Goal: Task Accomplishment & Management: Complete application form

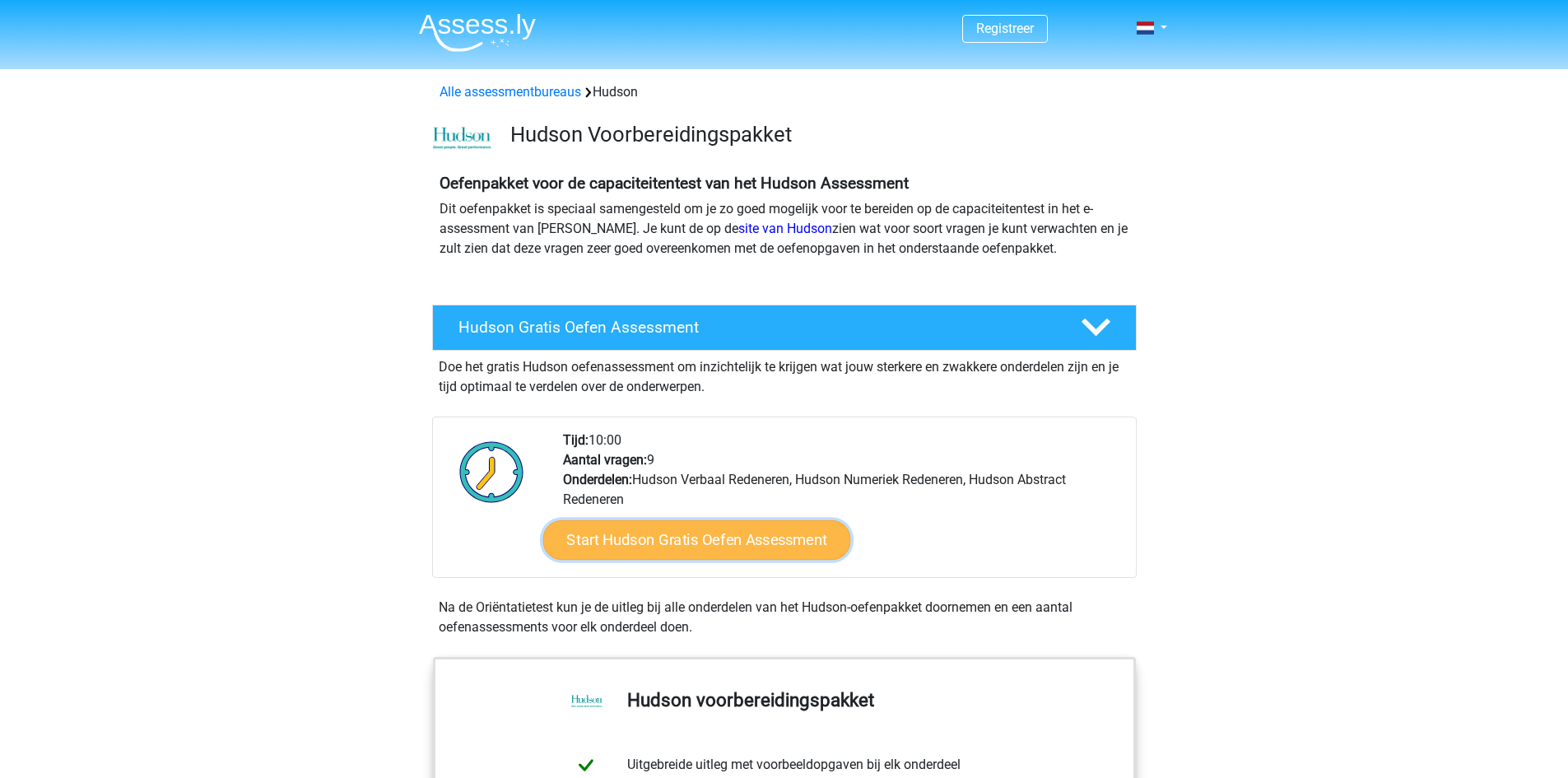
click at [718, 542] on link "Start Hudson Gratis Oefen Assessment" at bounding box center [696, 540] width 308 height 40
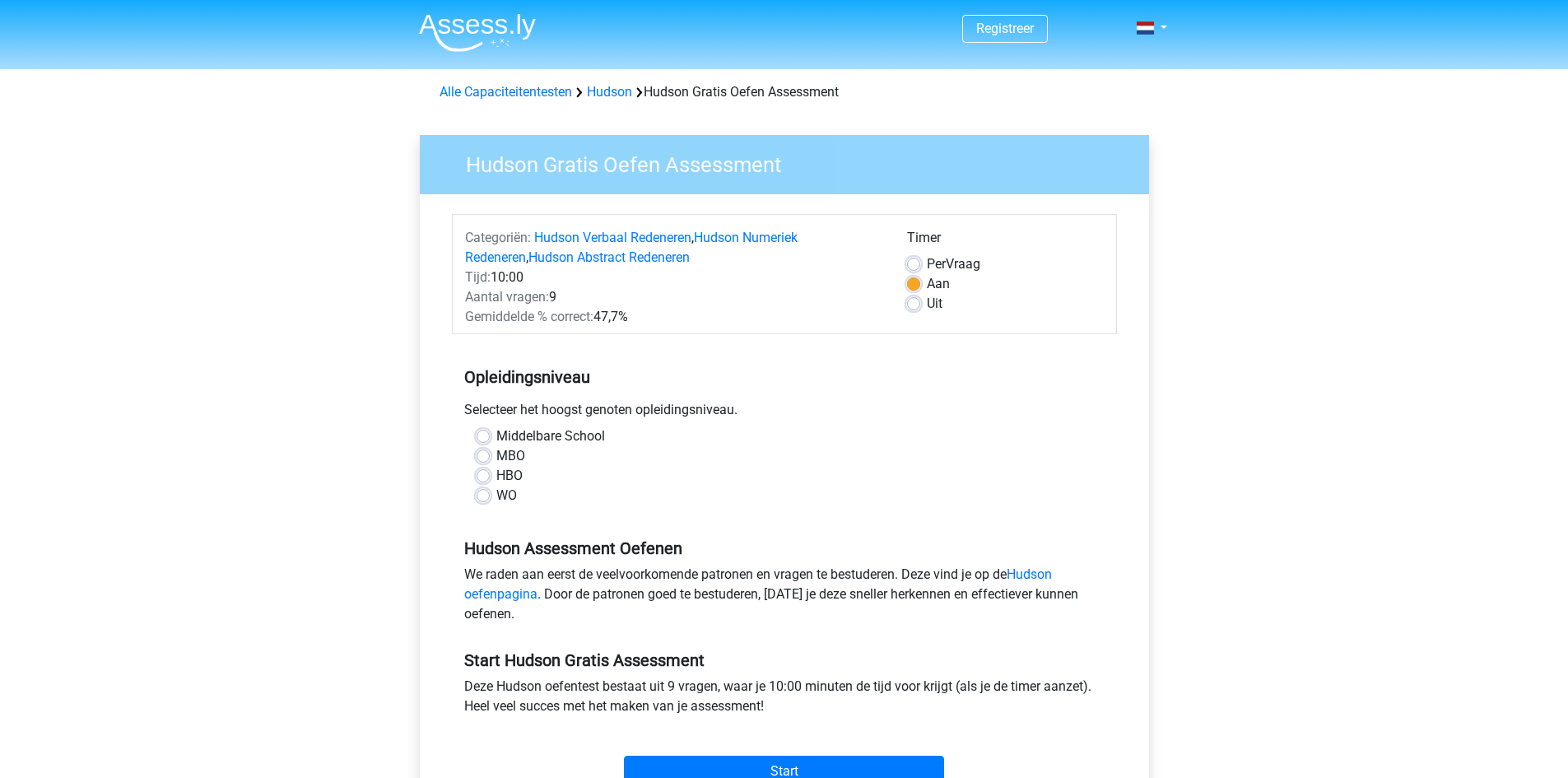
click at [518, 452] on label "MBO" at bounding box center [510, 455] width 29 height 20
click at [504, 455] on label "MBO" at bounding box center [510, 455] width 29 height 20
click at [490, 455] on input "MBO" at bounding box center [483, 455] width 13 height 17
radio input "true"
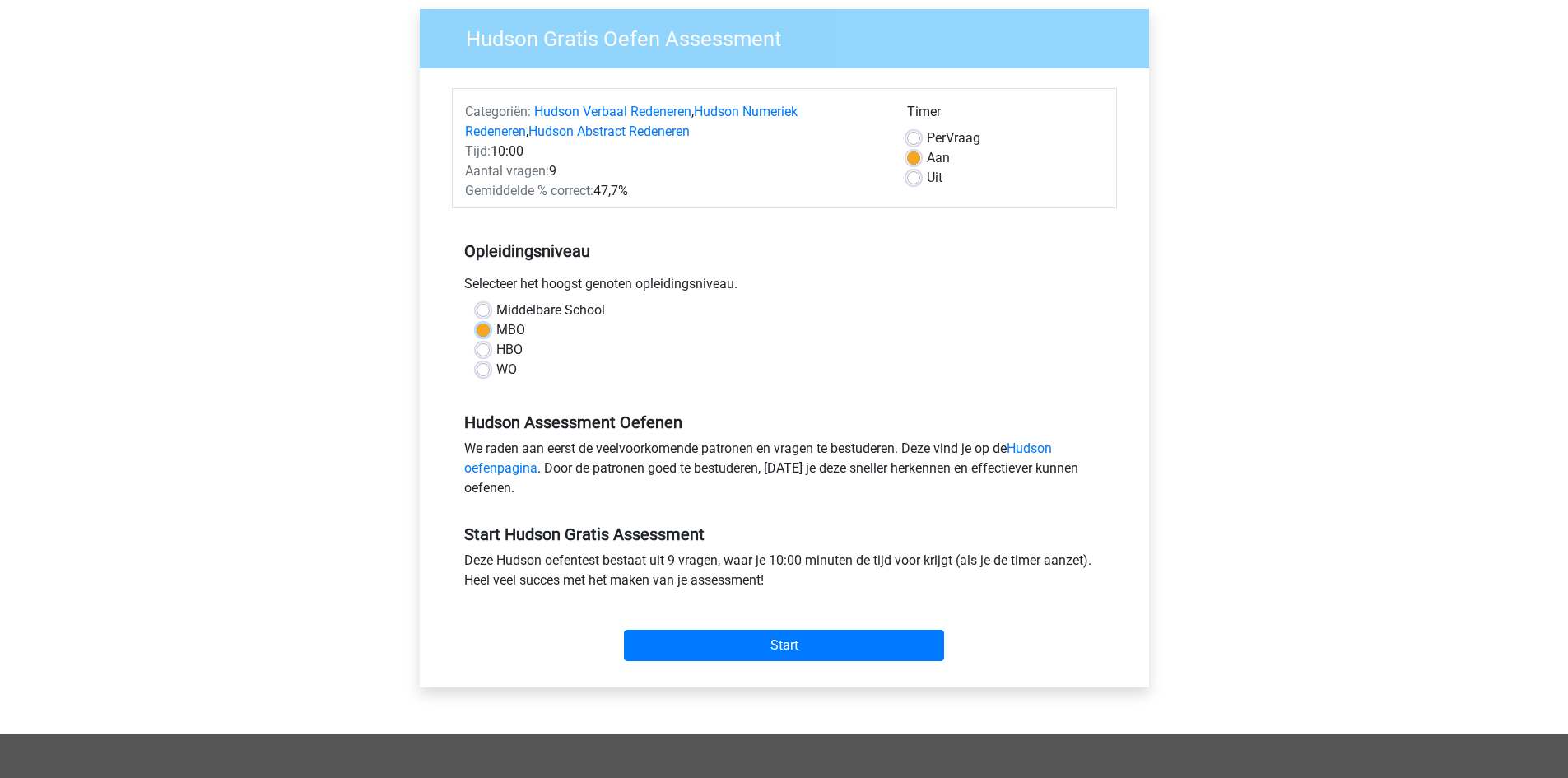
scroll to position [138, 0]
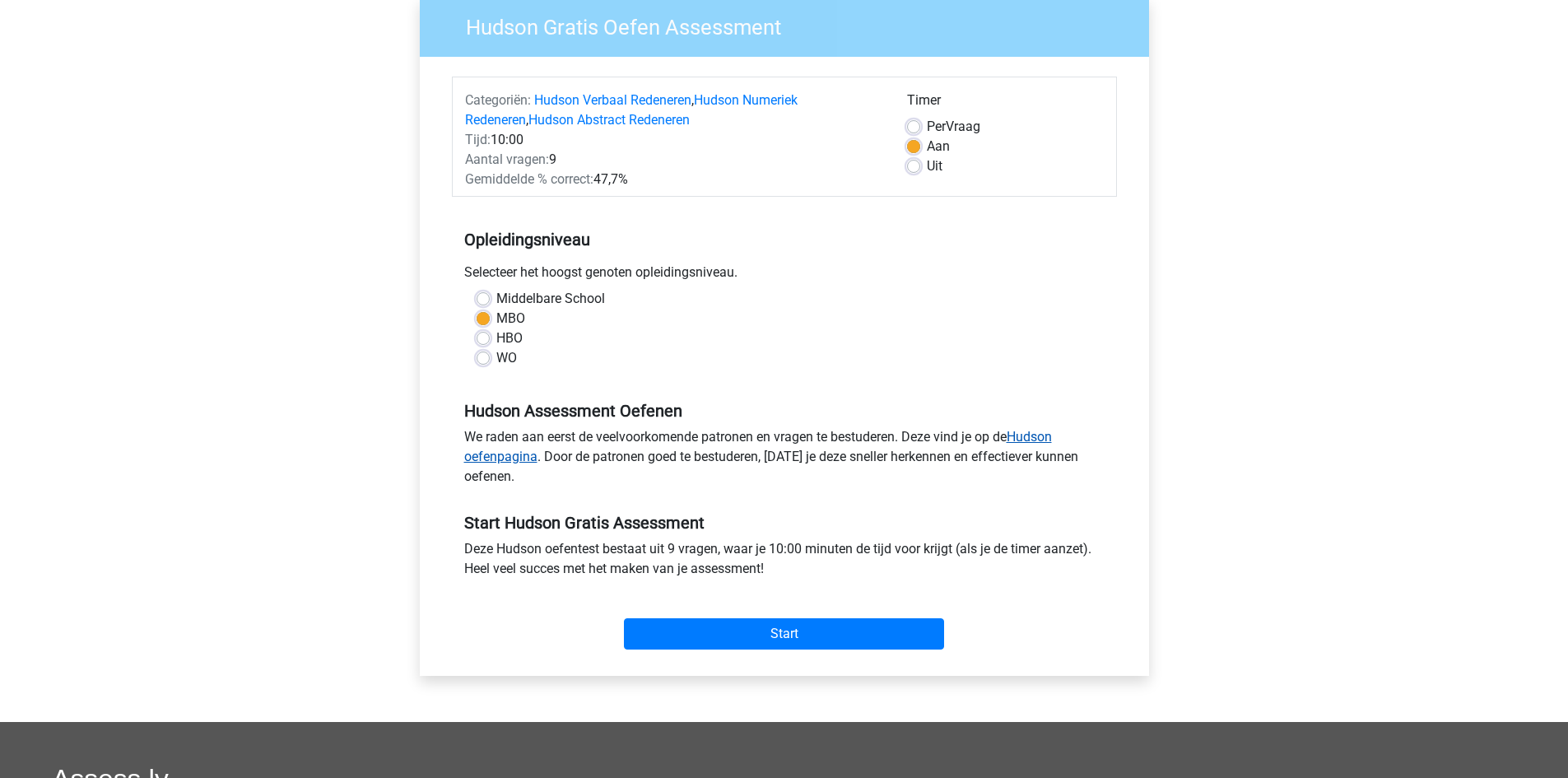
click at [1037, 438] on link "Hudson oefenpagina" at bounding box center [758, 446] width 587 height 35
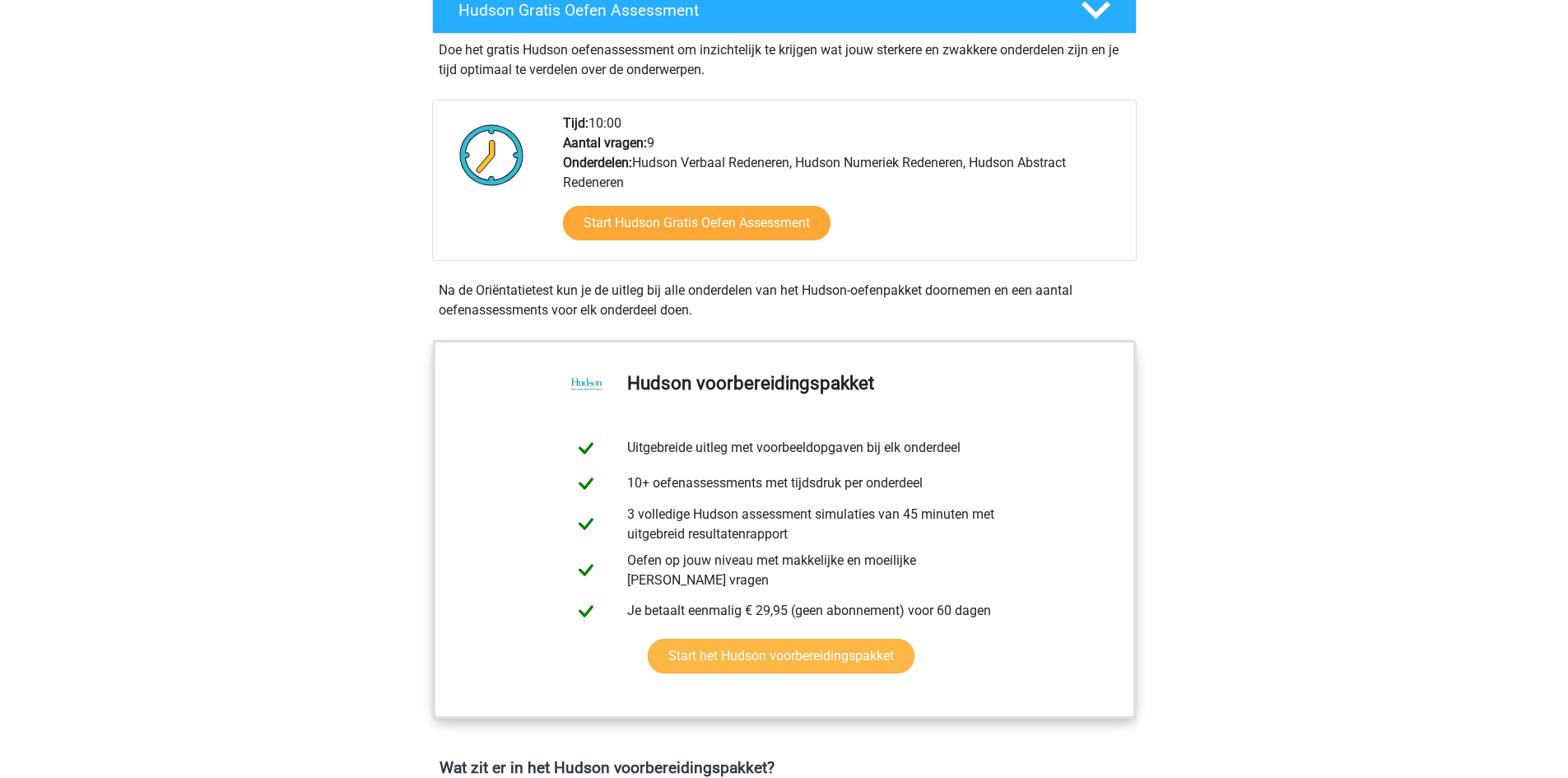
scroll to position [274, 0]
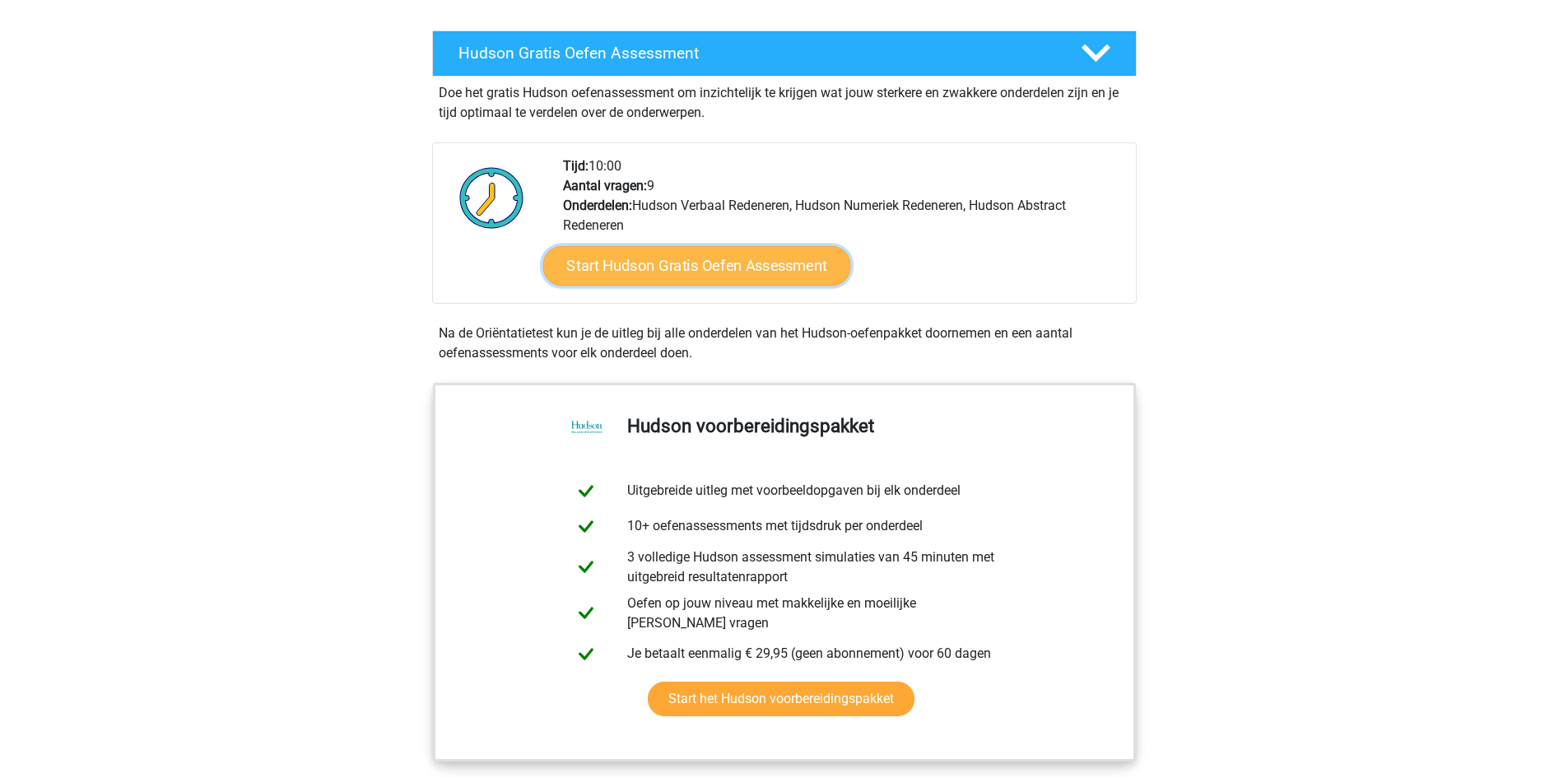
click at [694, 266] on link "Start Hudson Gratis Oefen Assessment" at bounding box center [696, 266] width 308 height 40
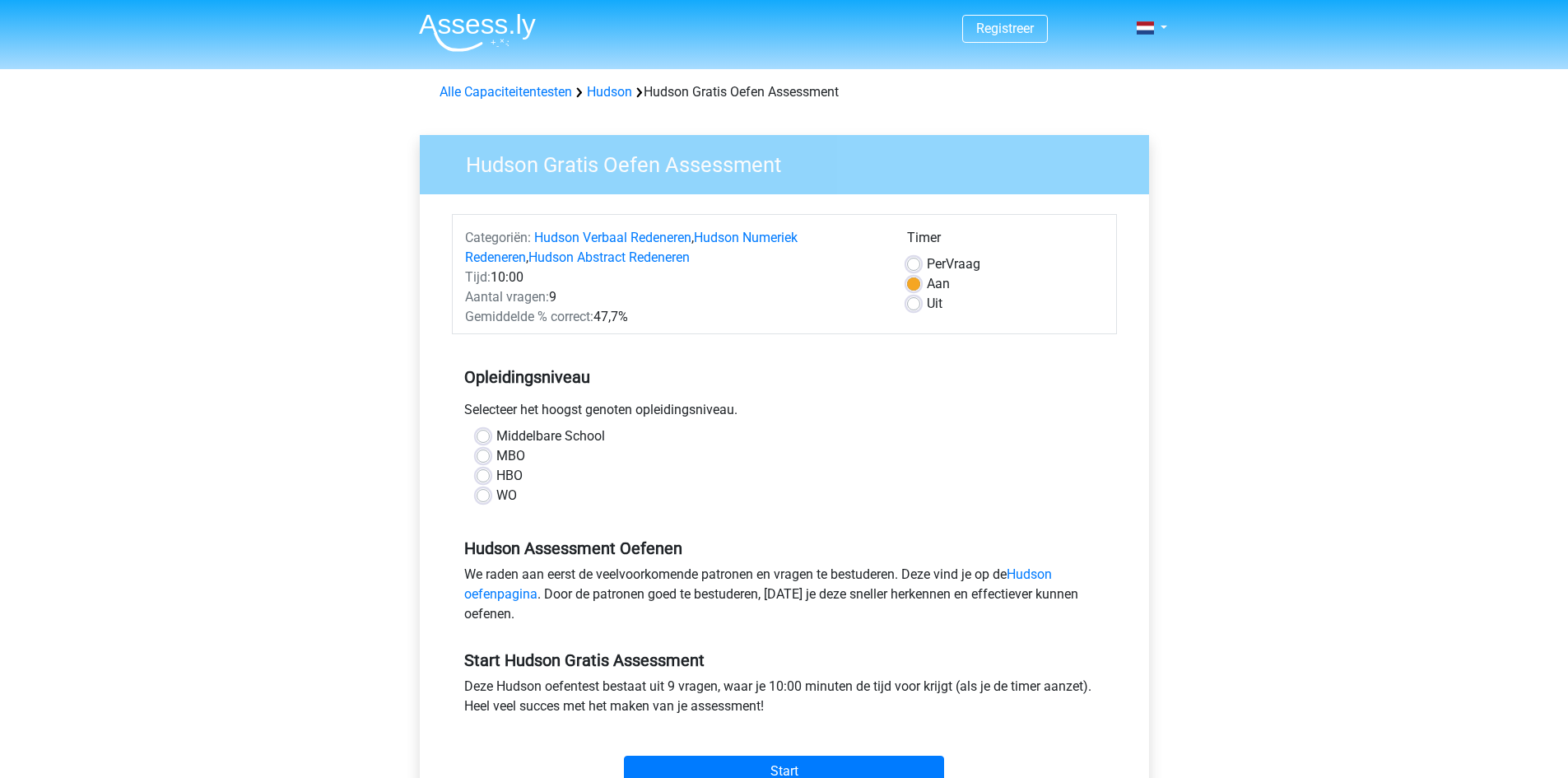
click at [515, 456] on label "MBO" at bounding box center [510, 455] width 29 height 20
click at [490, 456] on input "MBO" at bounding box center [483, 455] width 13 height 17
radio input "true"
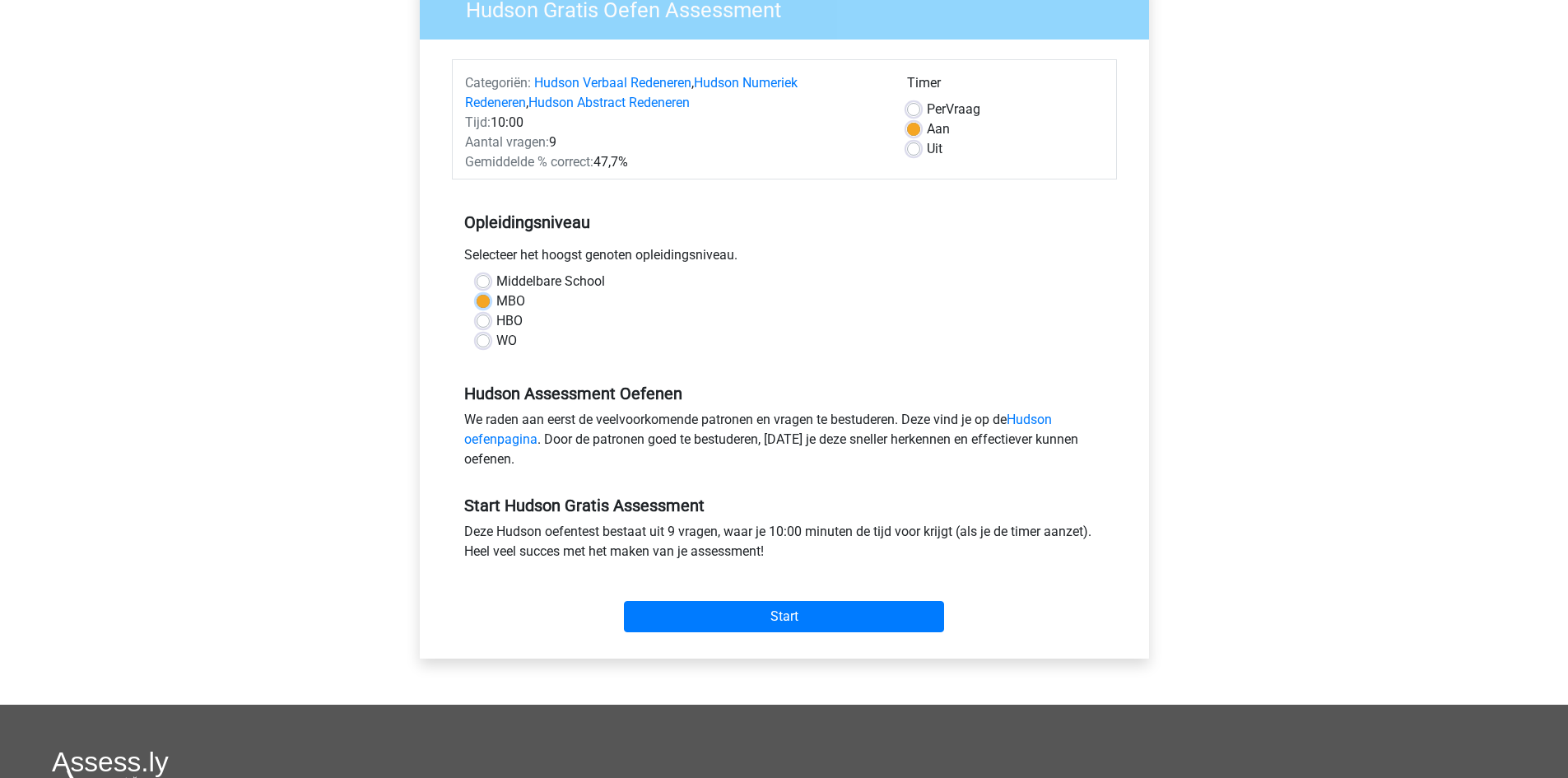
scroll to position [165, 0]
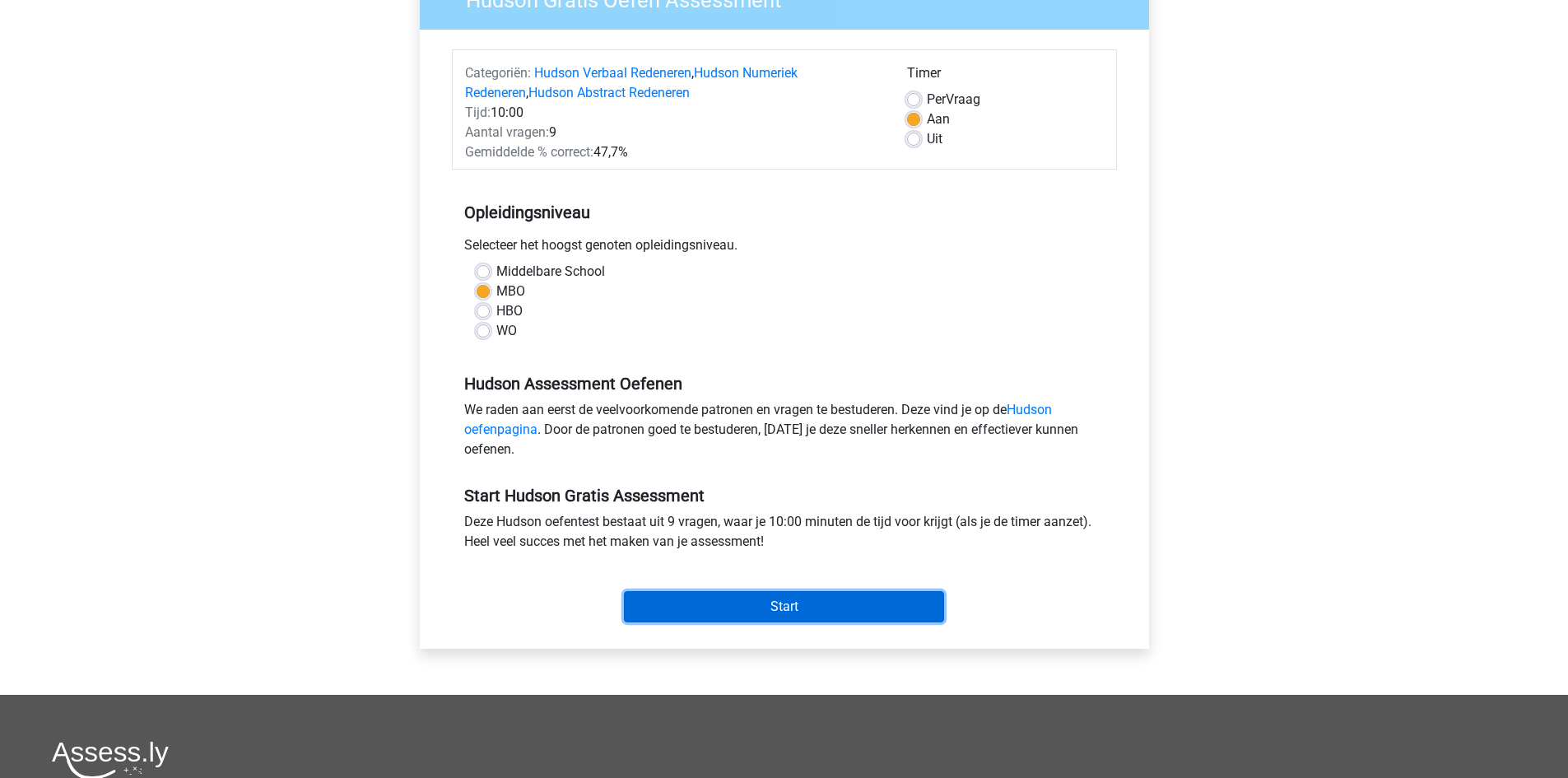
click at [787, 600] on input "Start" at bounding box center [784, 607] width 321 height 32
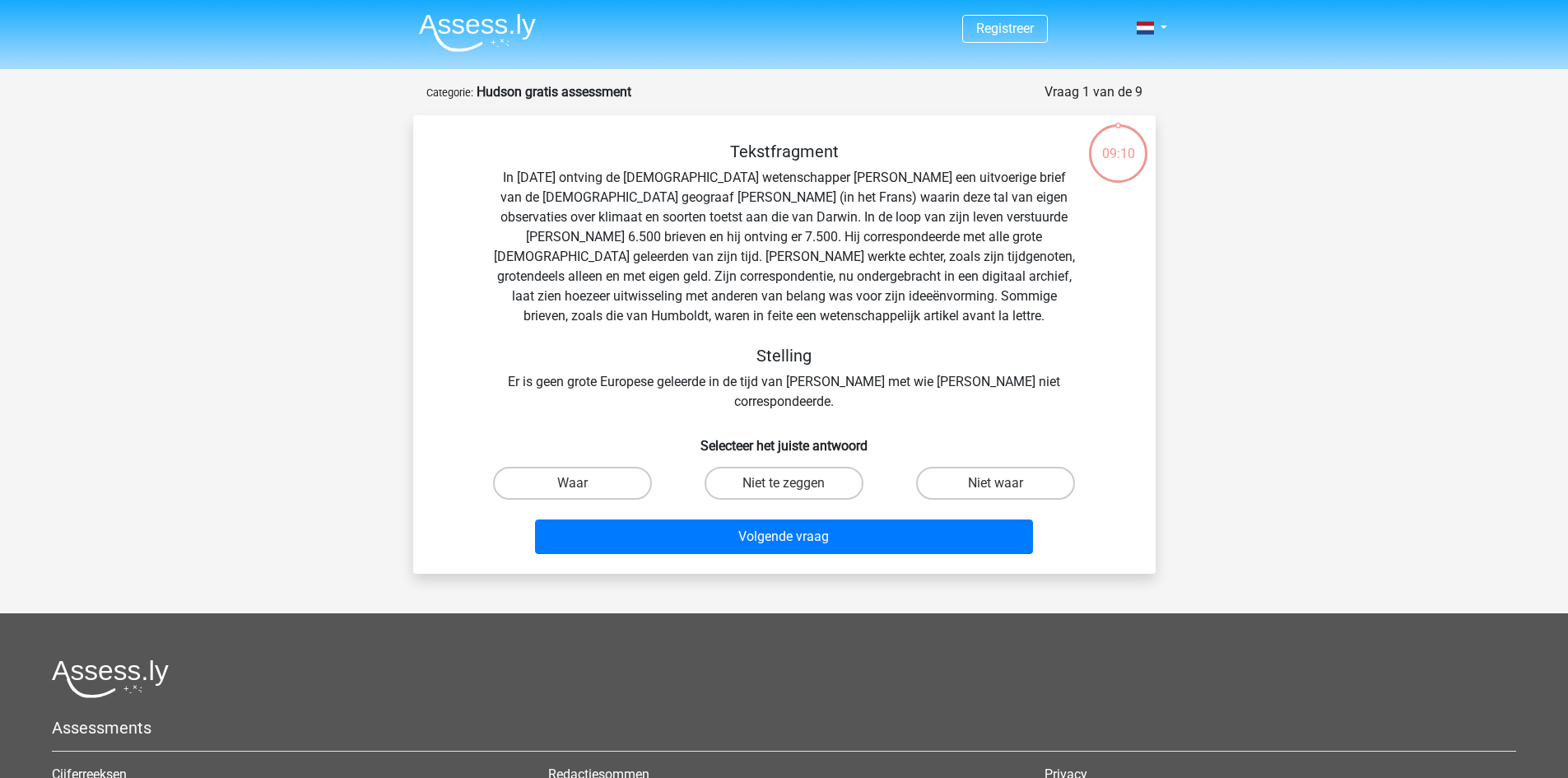
click at [997, 483] on input "Niet waar" at bounding box center [1002, 489] width 11 height 11
radio input "true"
click at [791, 483] on input "Niet te zeggen" at bounding box center [789, 489] width 11 height 11
radio input "true"
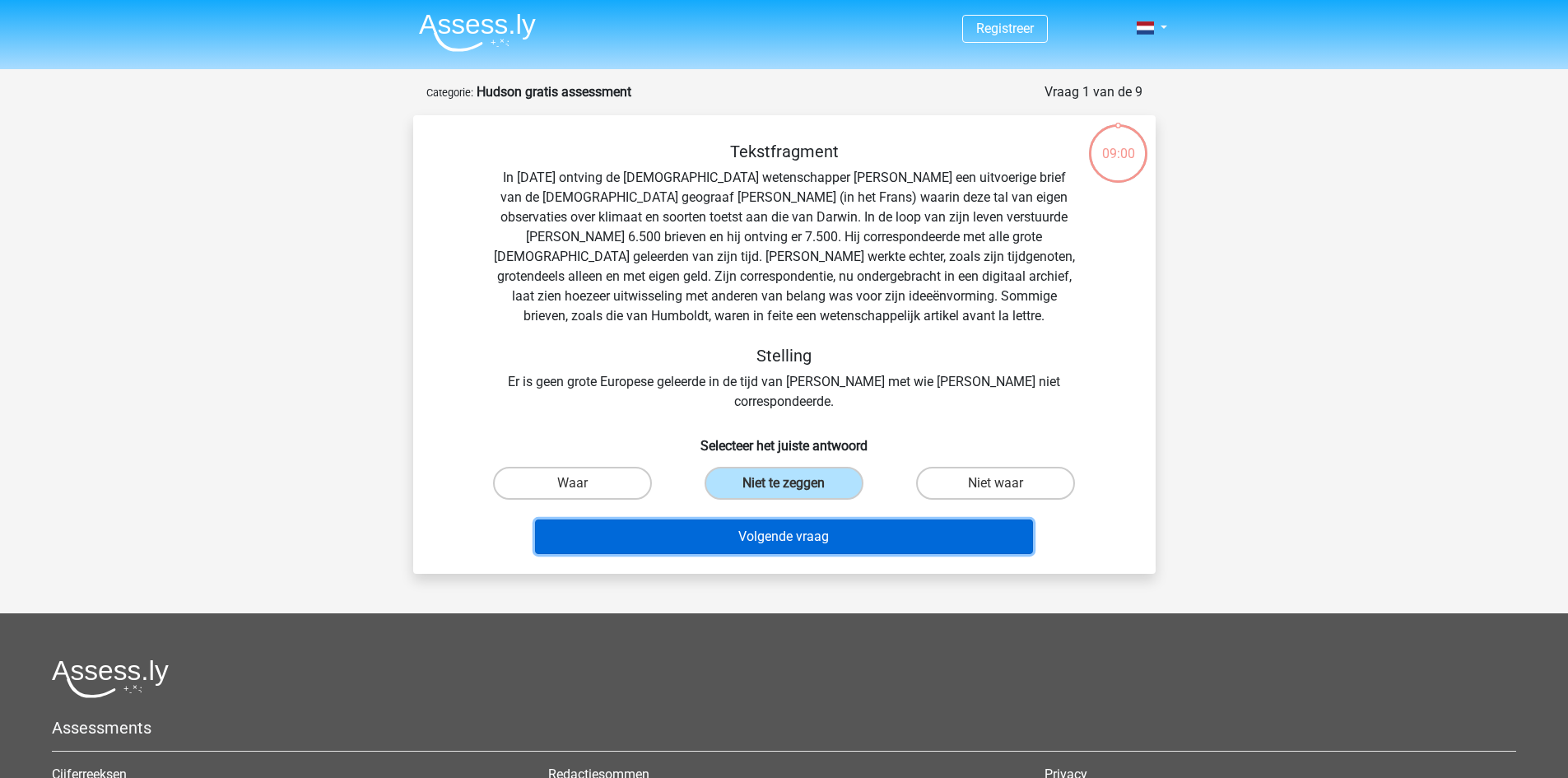
click at [790, 520] on button "Volgende vraag" at bounding box center [784, 536] width 498 height 34
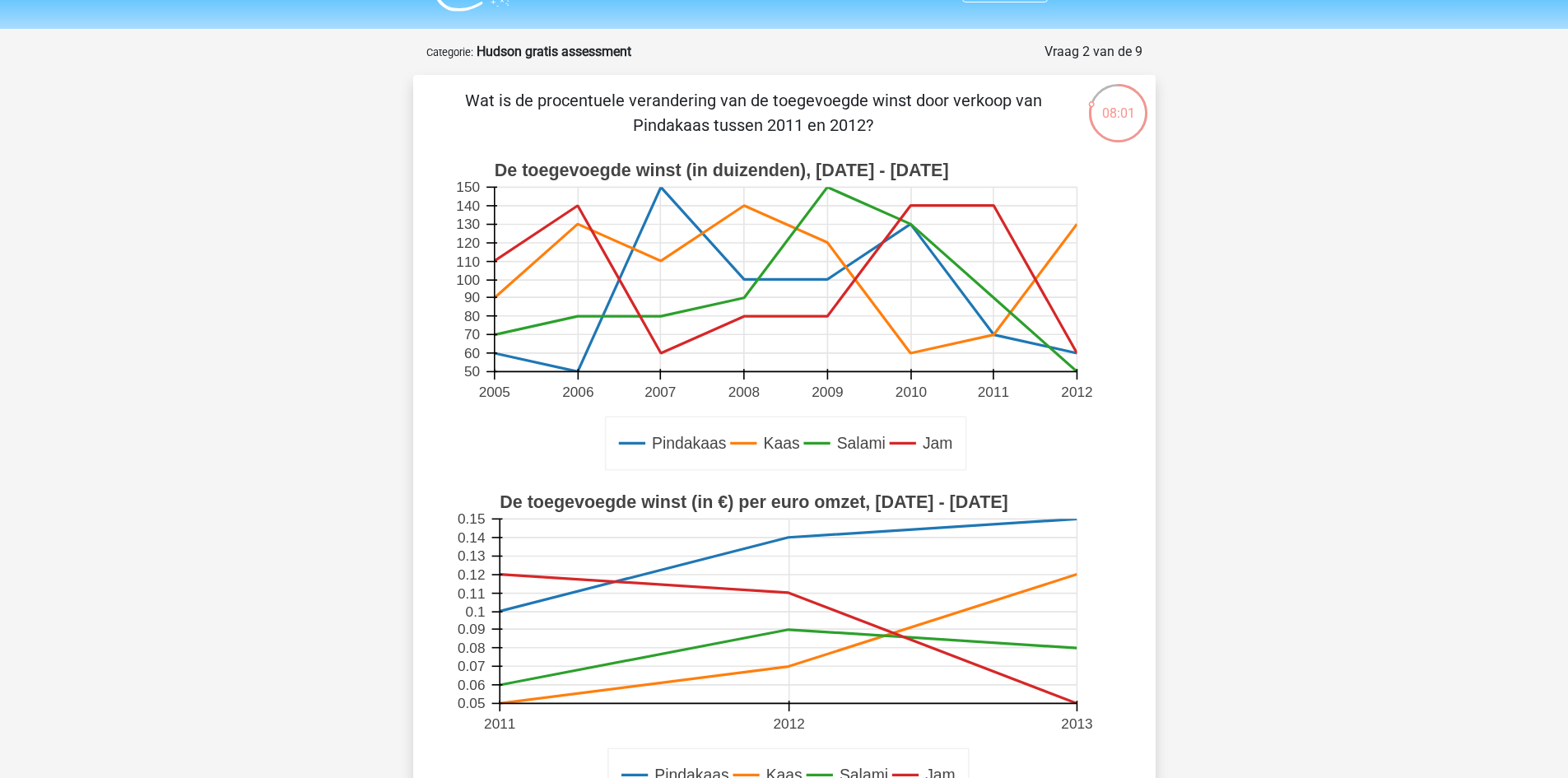
scroll to position [27, 0]
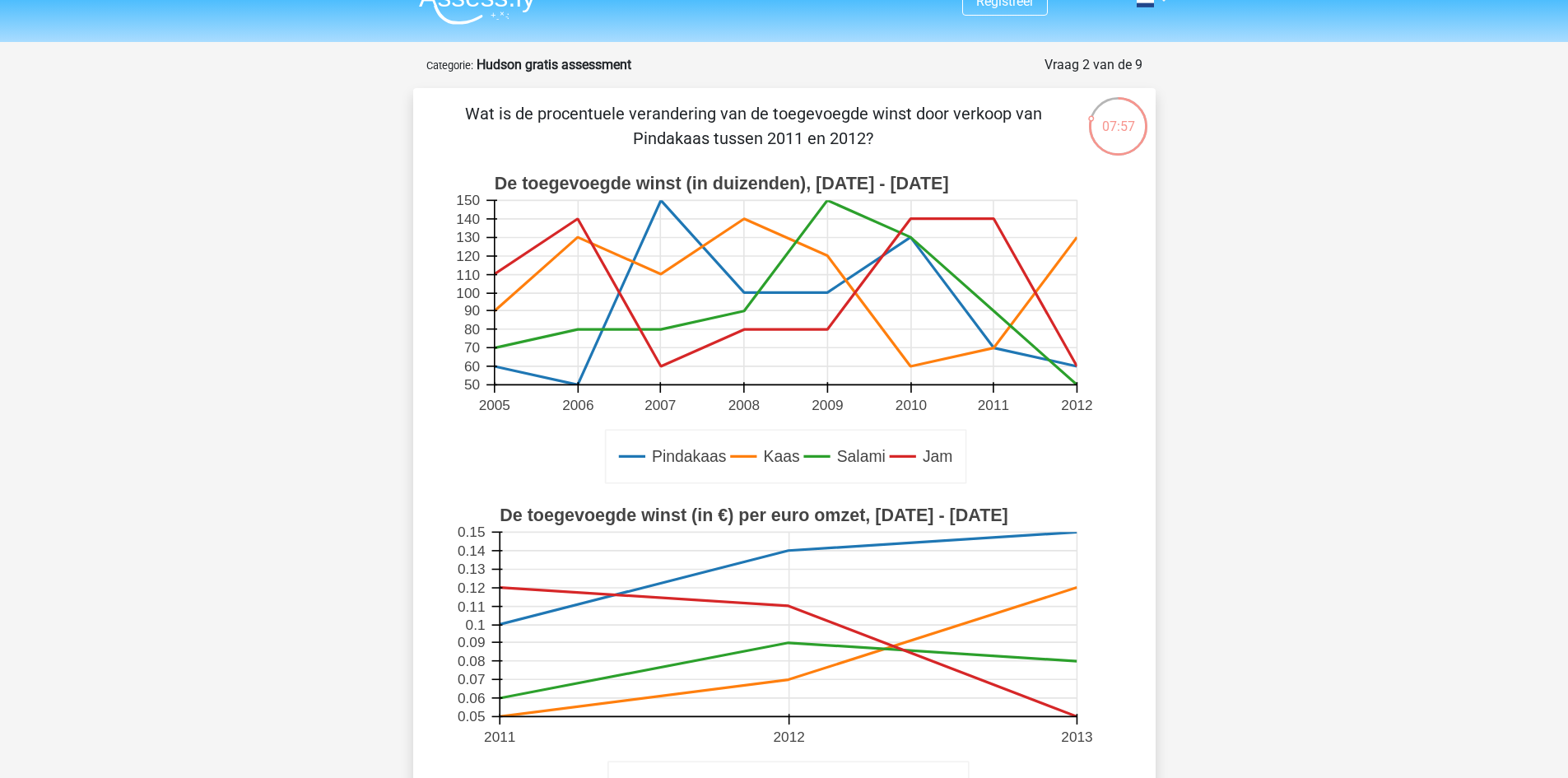
drag, startPoint x: 466, startPoint y: 354, endPoint x: 354, endPoint y: 313, distance: 119.3
click at [354, 313] on div "Registreer 50" at bounding box center [784, 734] width 1568 height 1523
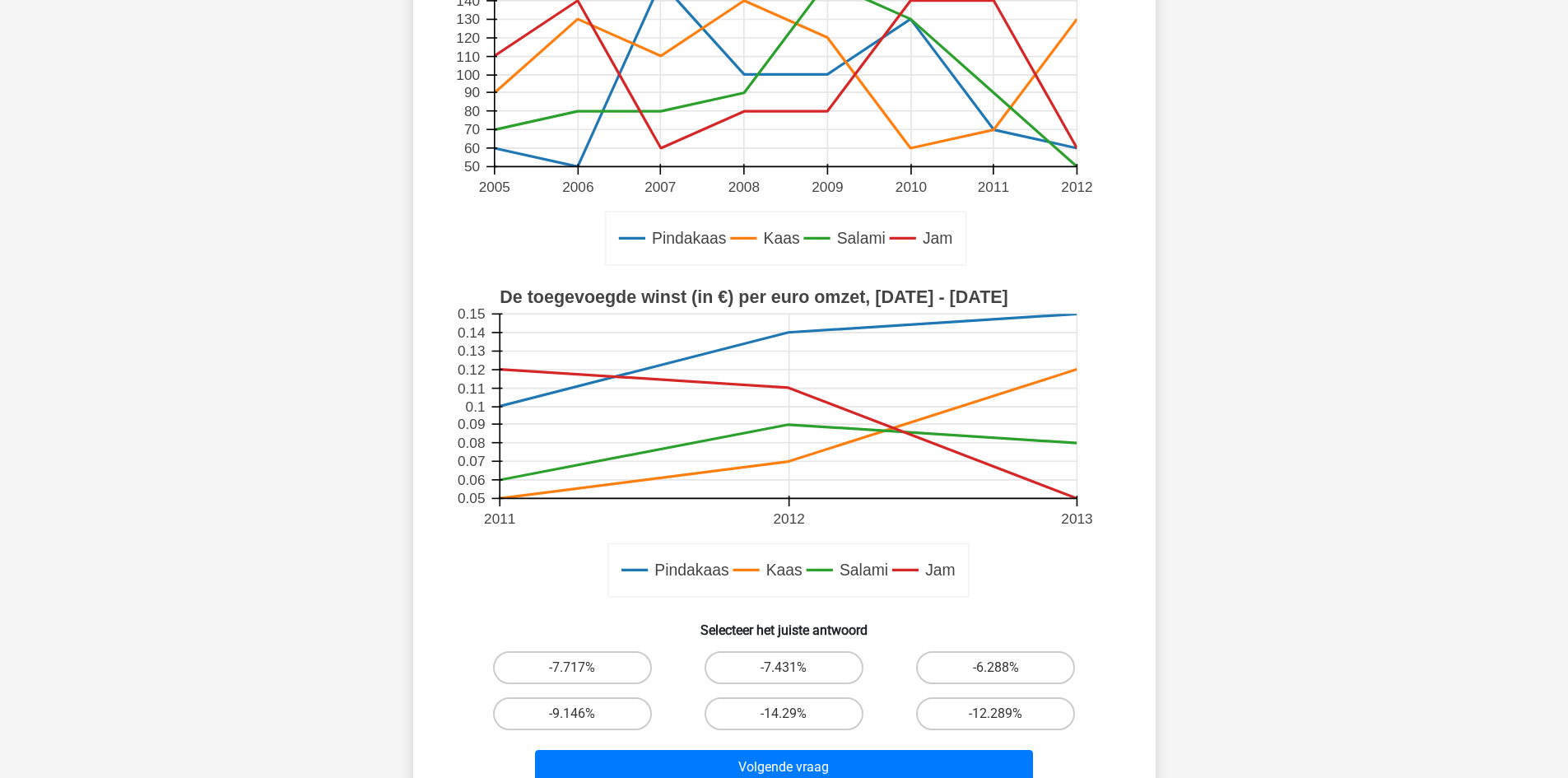
scroll to position [247, 0]
drag, startPoint x: 788, startPoint y: 439, endPoint x: 198, endPoint y: 442, distance: 590.0
click at [198, 442] on div "Registreer 50" at bounding box center [784, 514] width 1568 height 1523
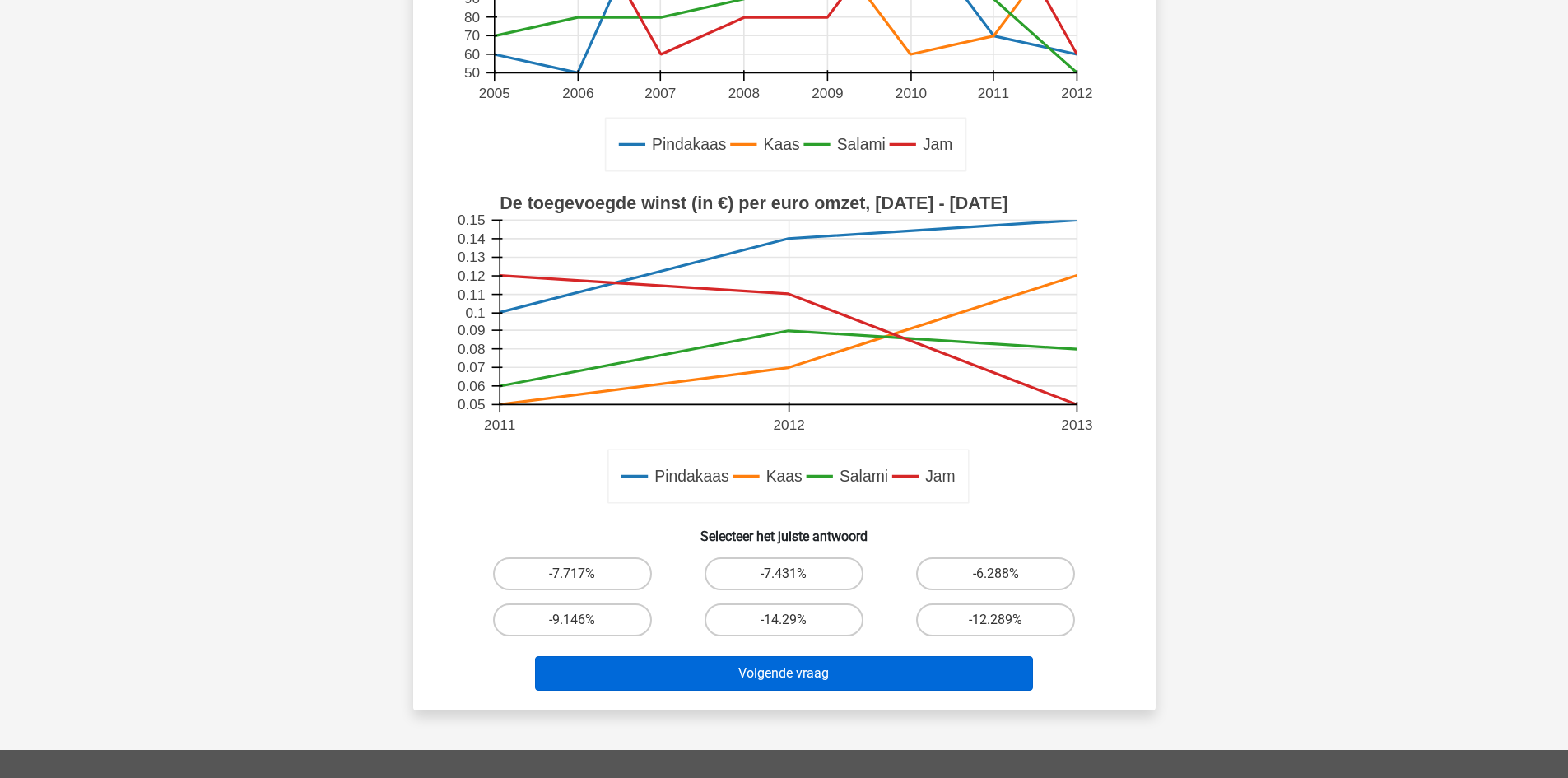
scroll to position [385, 0]
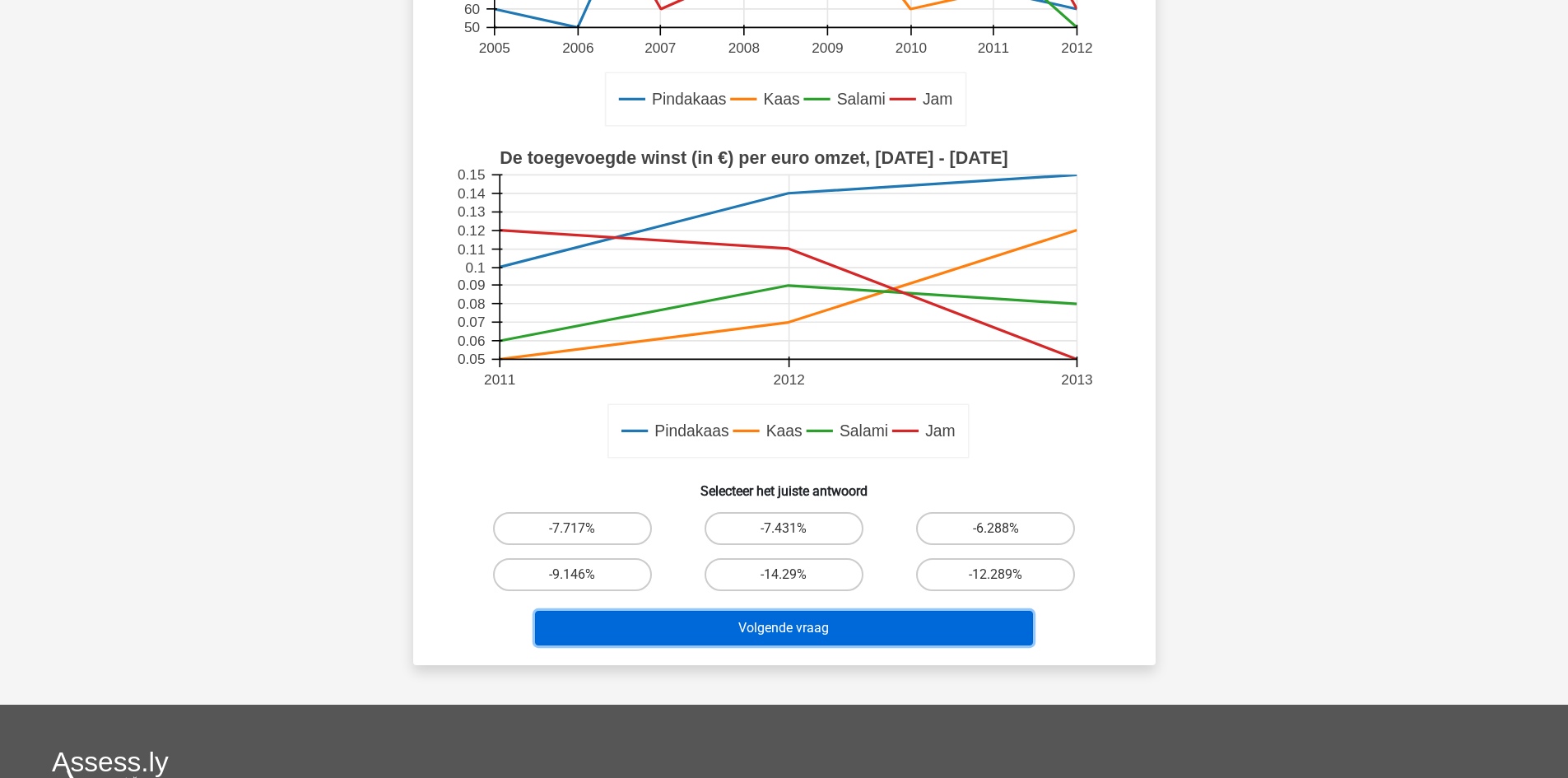
click at [792, 630] on button "Volgende vraag" at bounding box center [784, 627] width 498 height 34
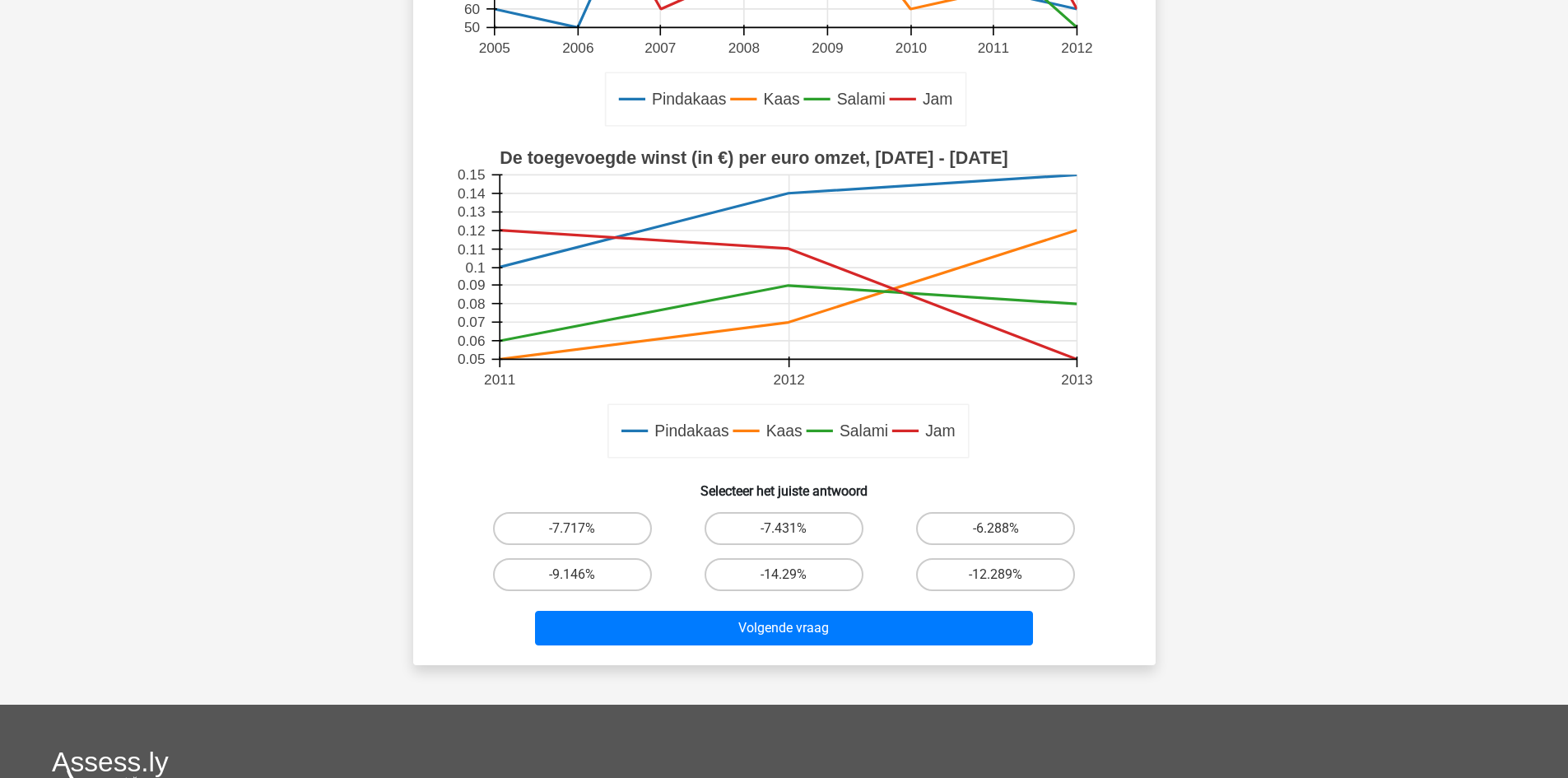
click at [1070, 467] on rect at bounding box center [784, 305] width 664 height 332
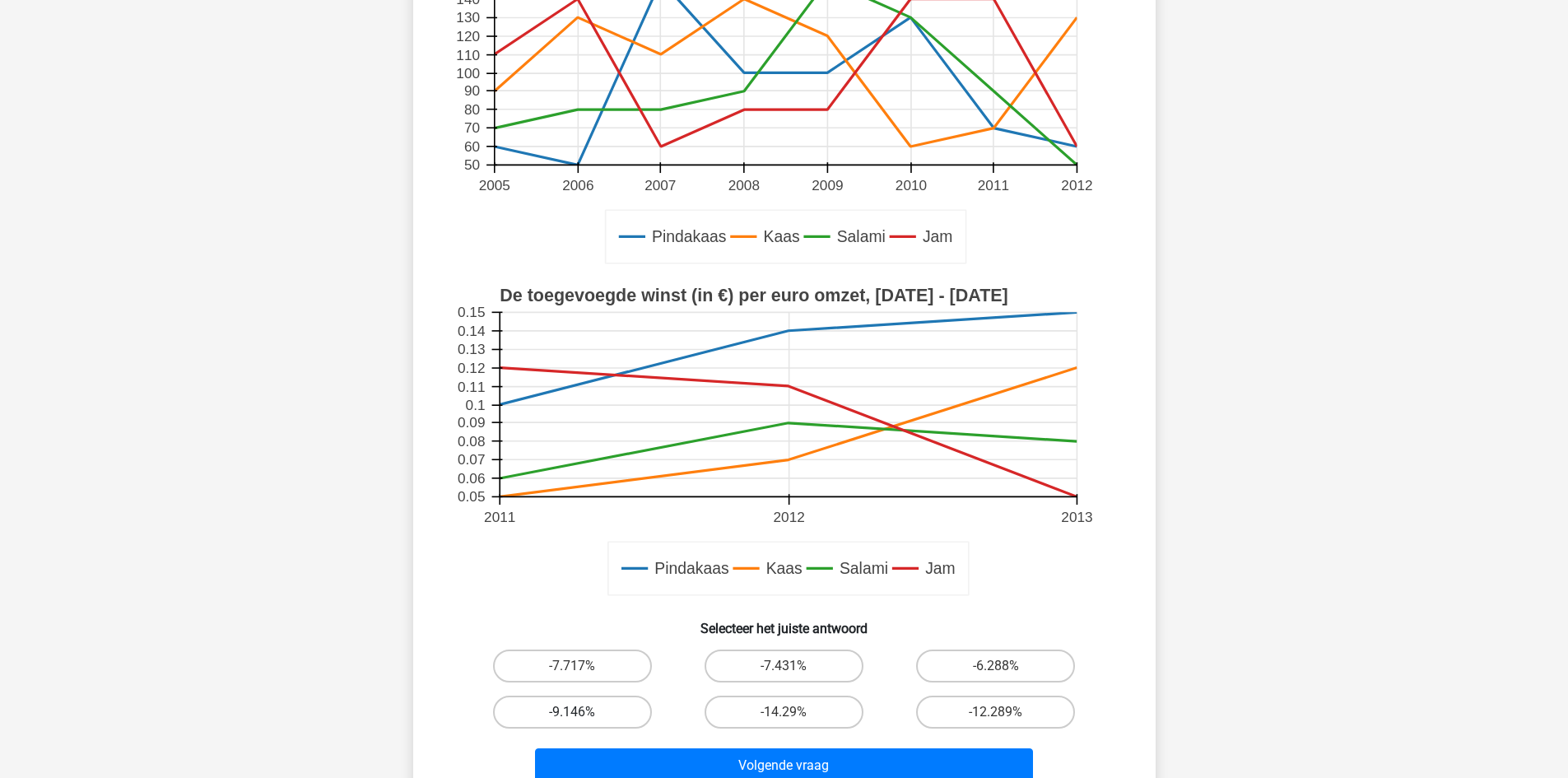
click at [565, 699] on label "-9.146%" at bounding box center [573, 711] width 159 height 33
click at [573, 712] on input "-9.146%" at bounding box center [578, 718] width 11 height 11
radio input "true"
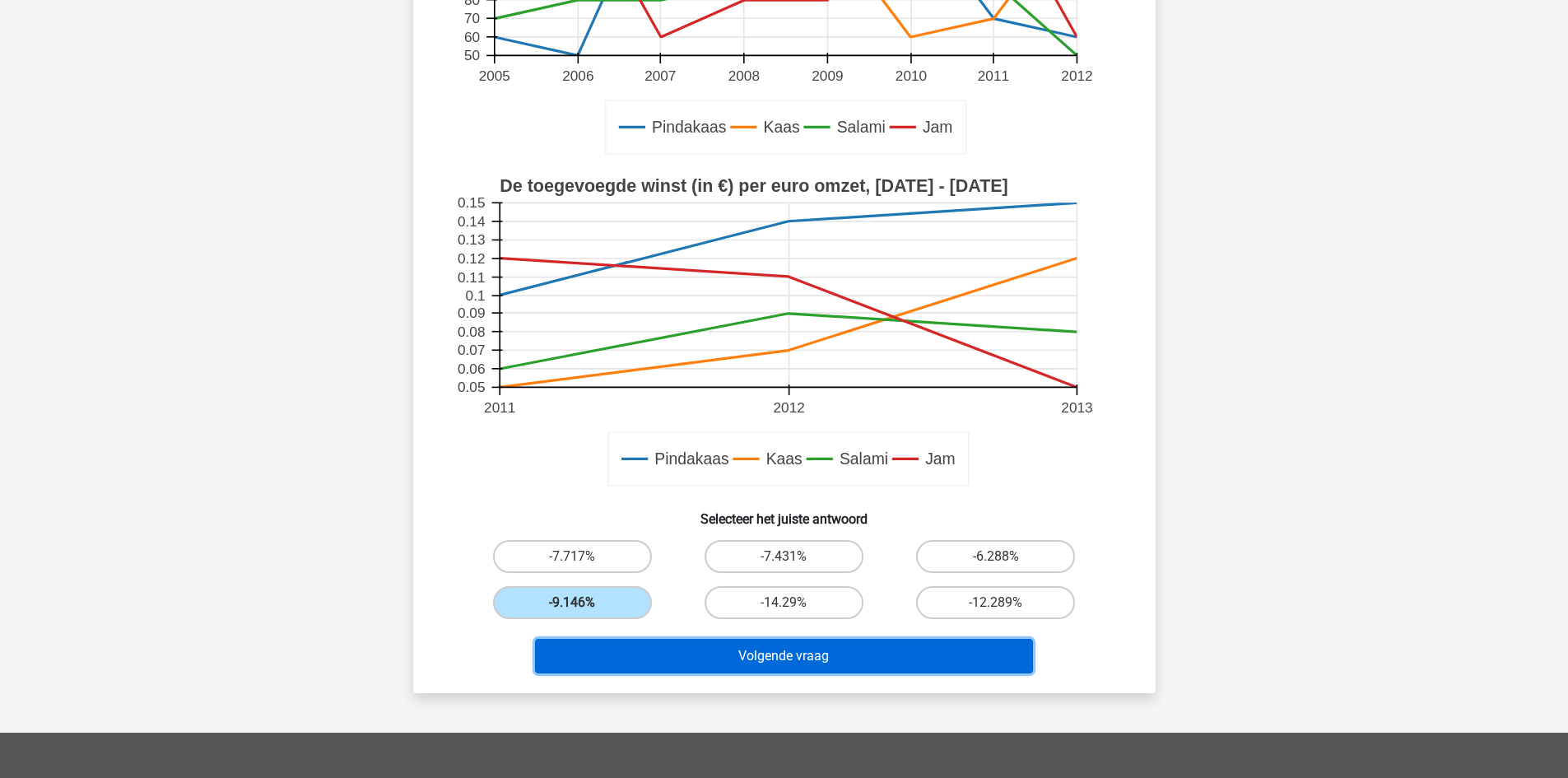
click at [759, 640] on button "Volgende vraag" at bounding box center [784, 655] width 498 height 34
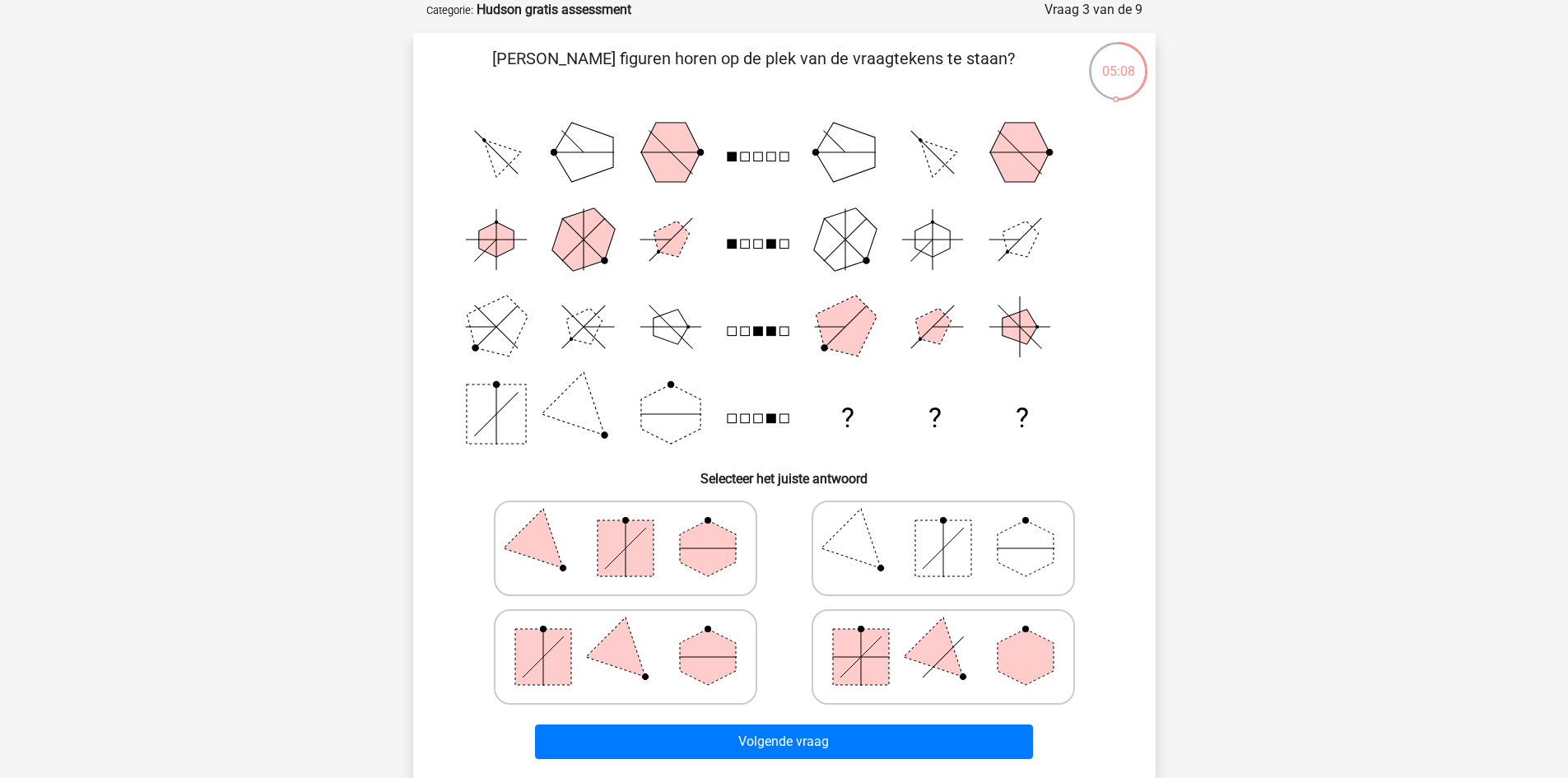
scroll to position [138, 0]
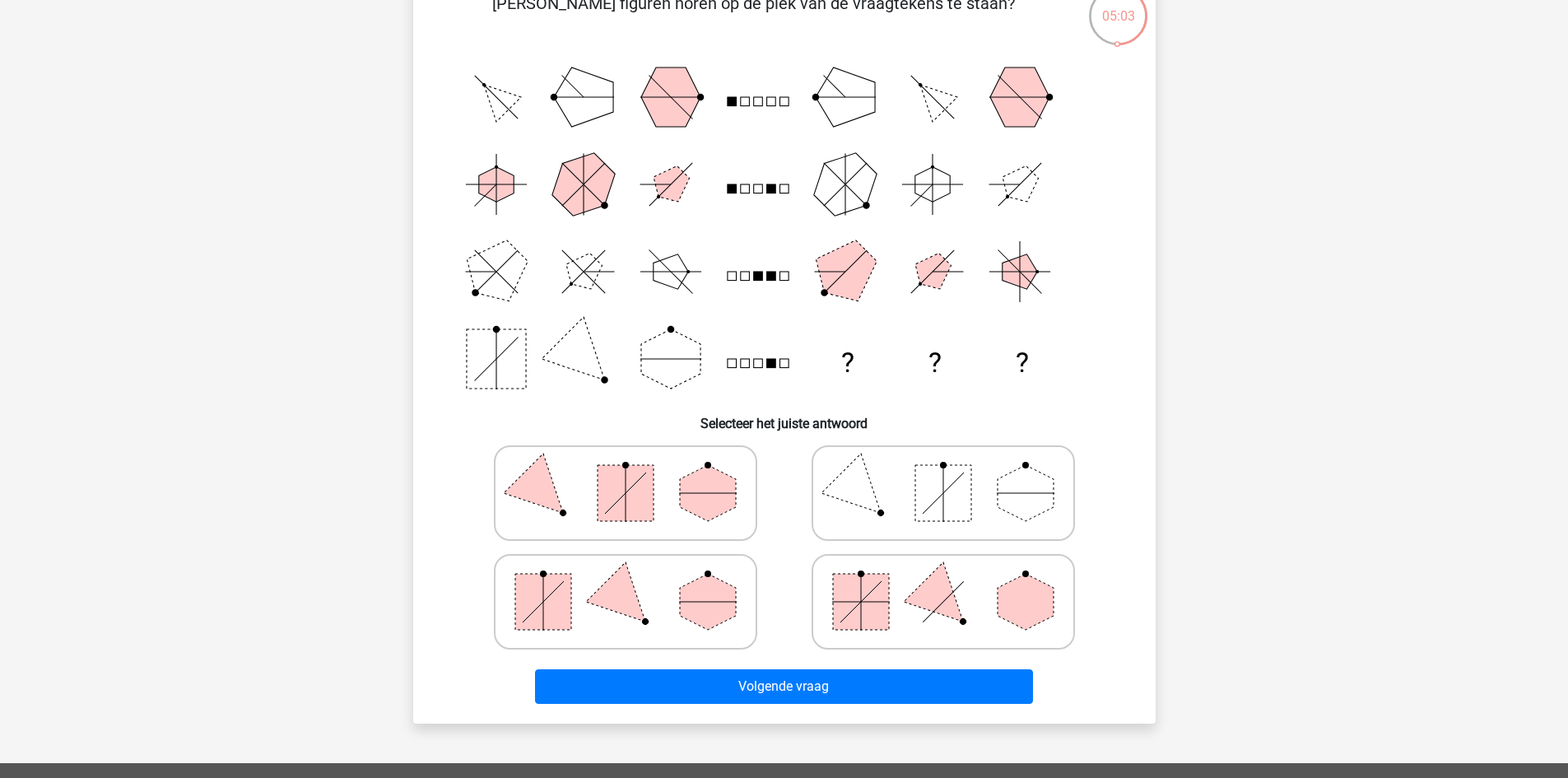
click at [597, 601] on polygon at bounding box center [625, 600] width 79 height 79
click at [626, 581] on input "radio" at bounding box center [631, 576] width 11 height 11
radio input "true"
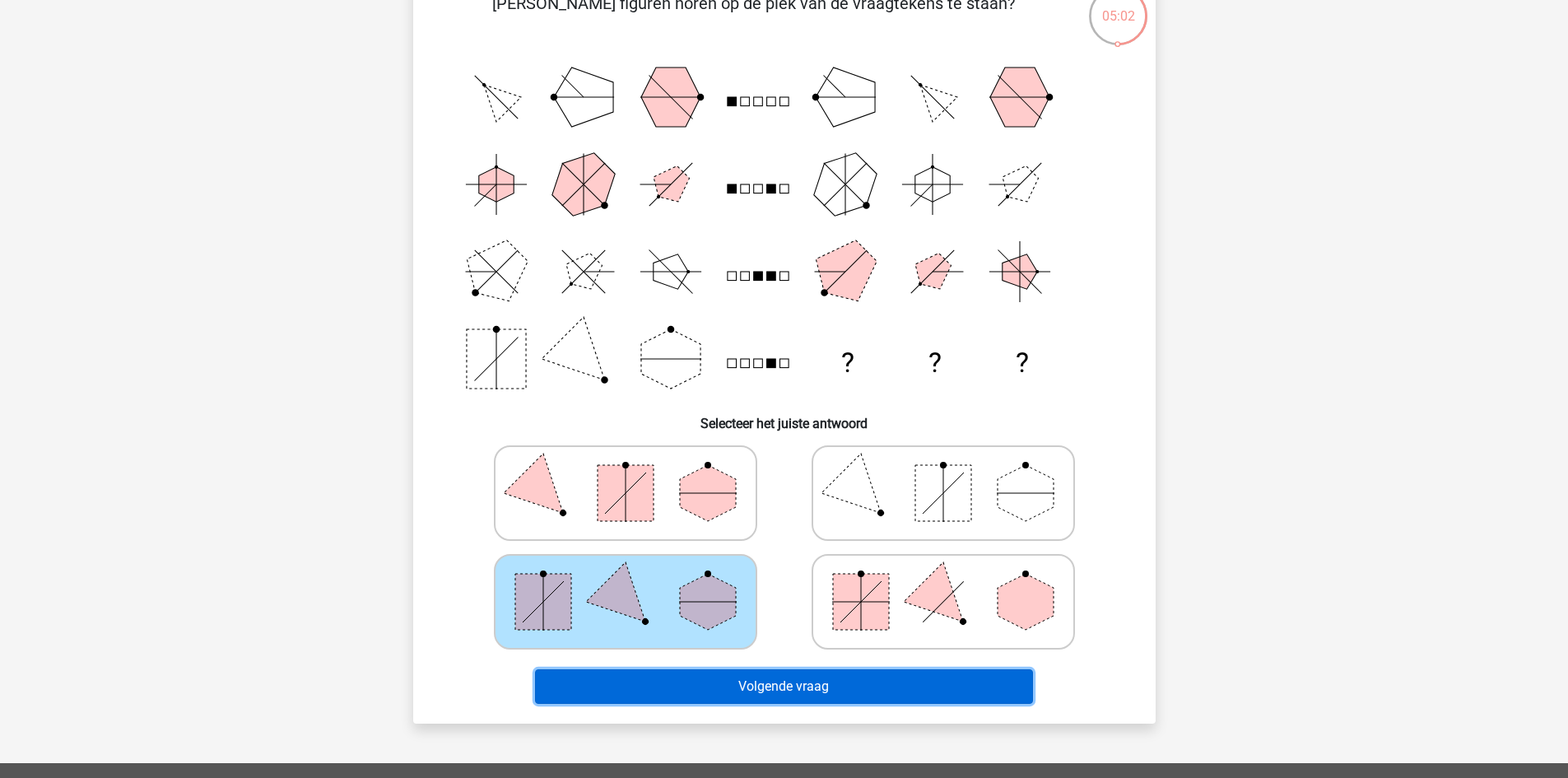
click at [808, 690] on button "Volgende vraag" at bounding box center [784, 686] width 498 height 34
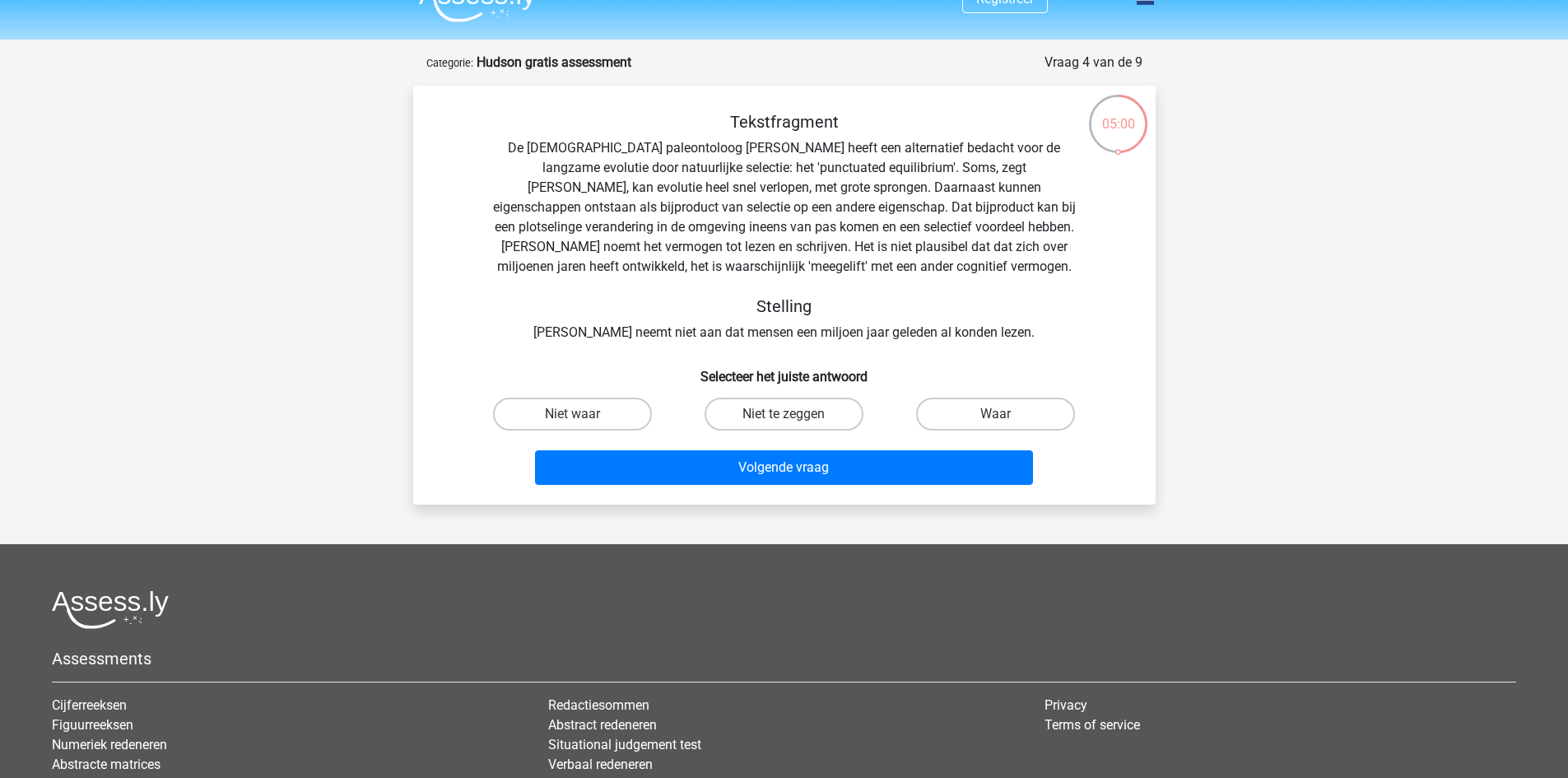
scroll to position [0, 0]
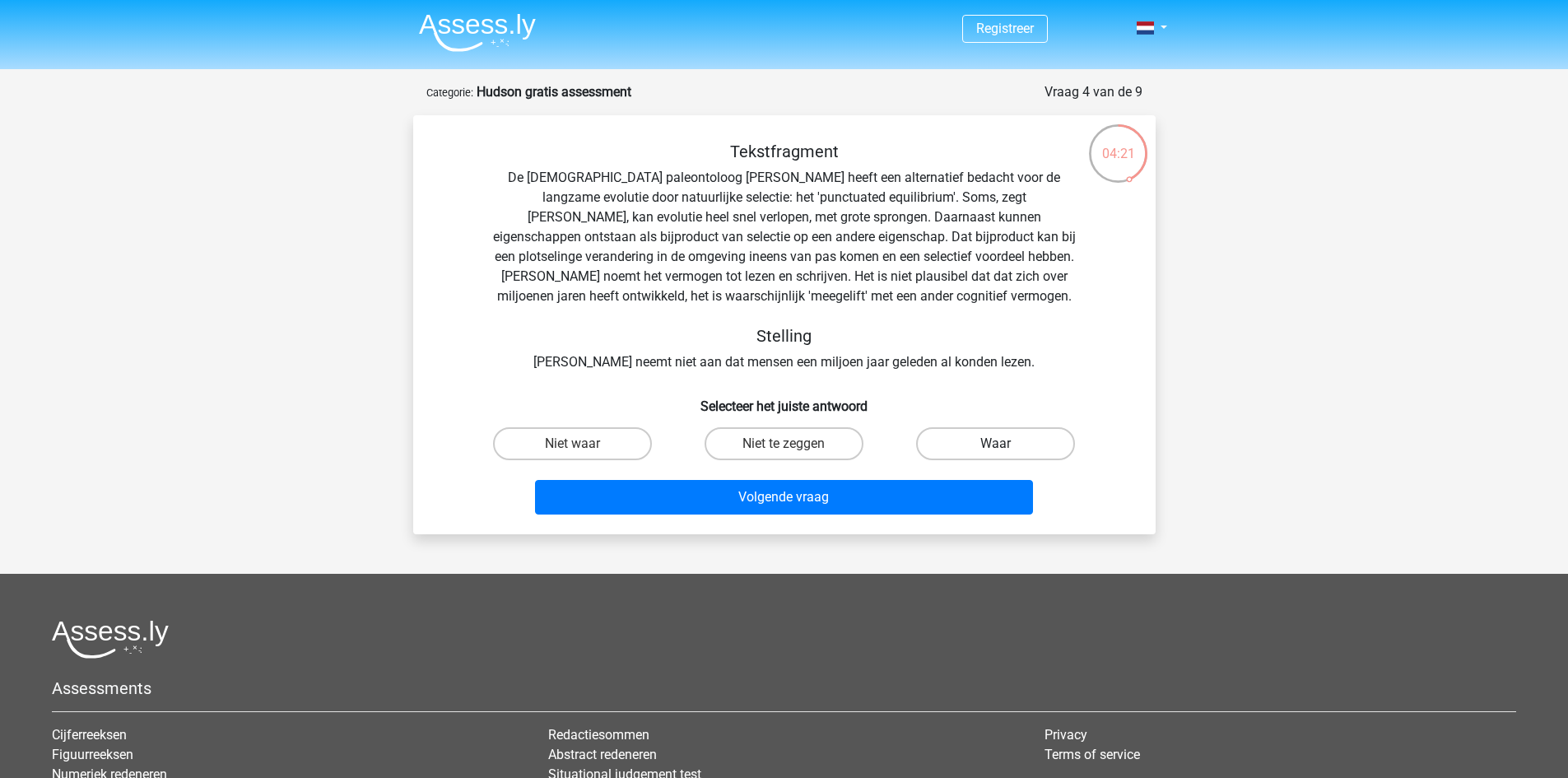
click at [980, 454] on label "Waar" at bounding box center [995, 443] width 159 height 33
click at [996, 454] on input "Waar" at bounding box center [1002, 449] width 11 height 11
radio input "true"
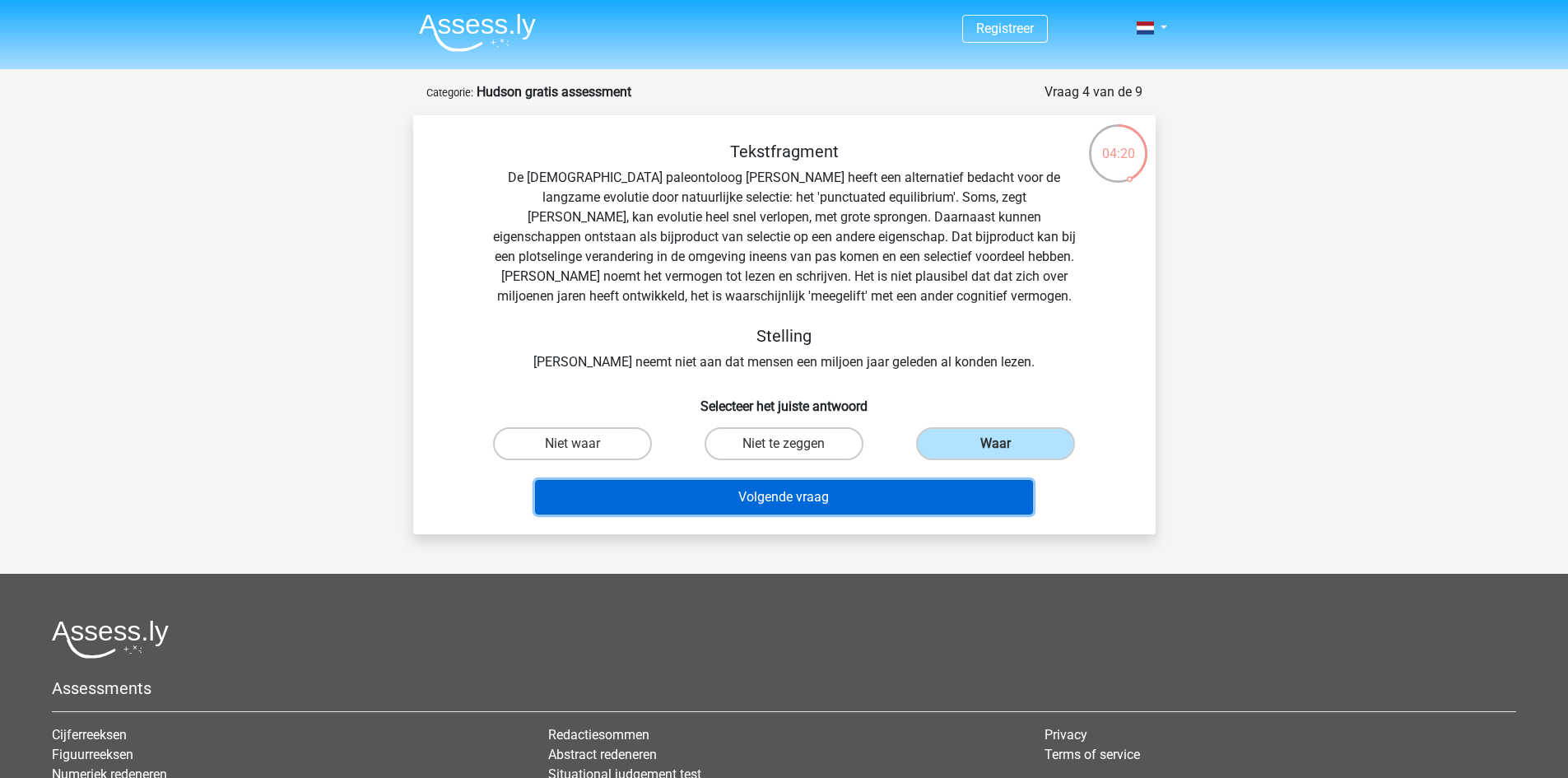
click at [896, 492] on button "Volgende vraag" at bounding box center [784, 496] width 498 height 34
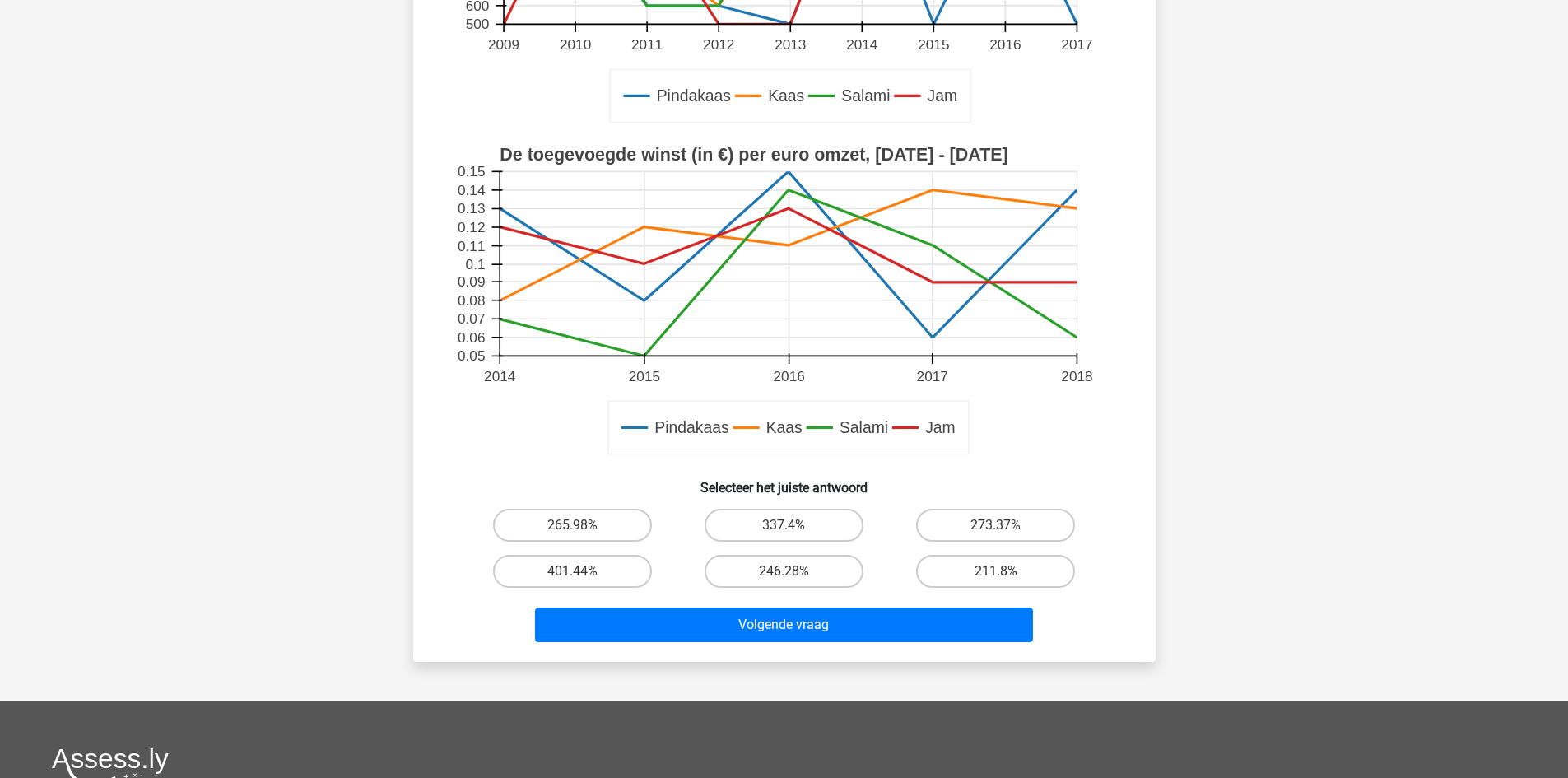
scroll to position [521, 0]
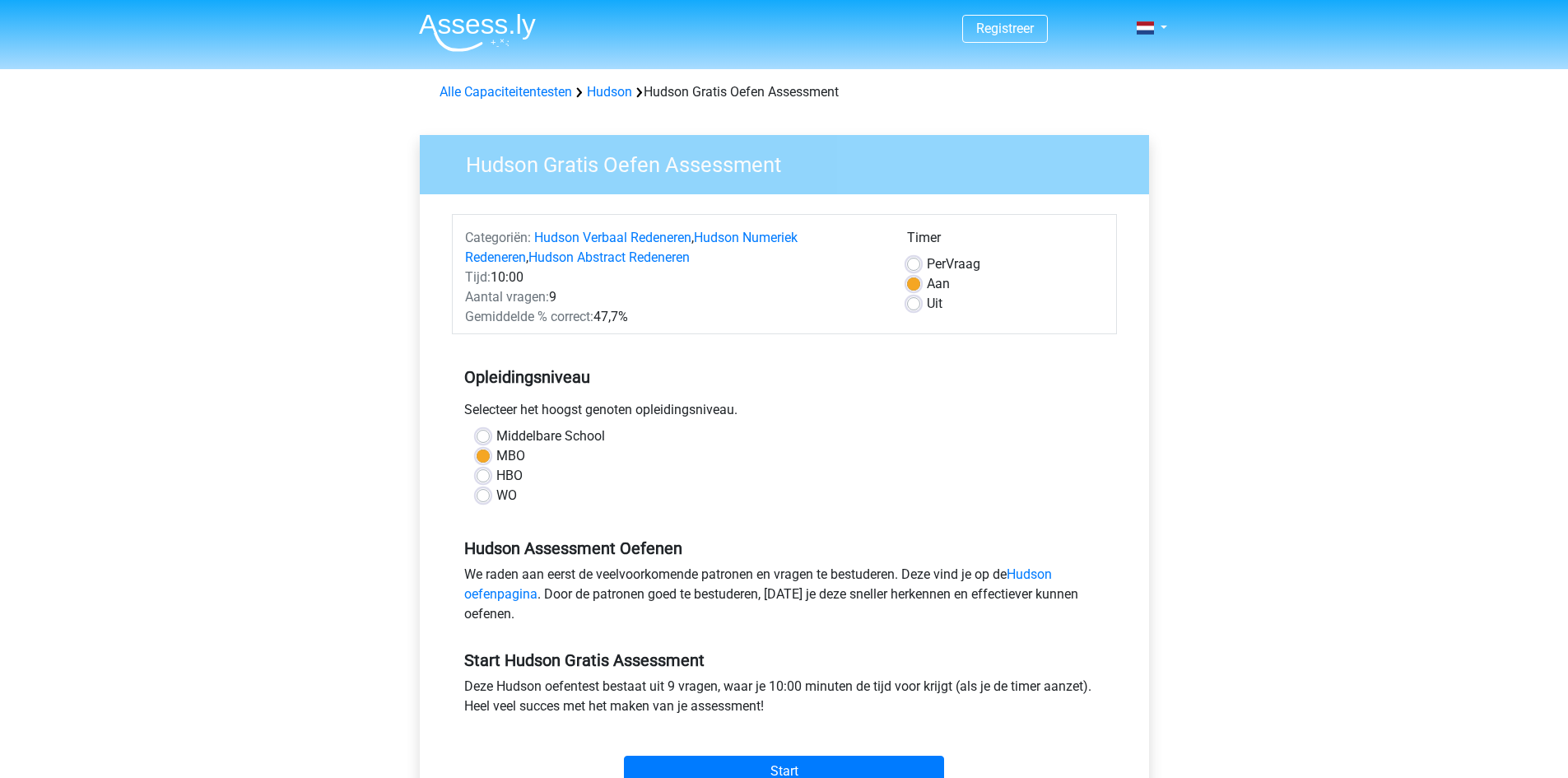
scroll to position [165, 0]
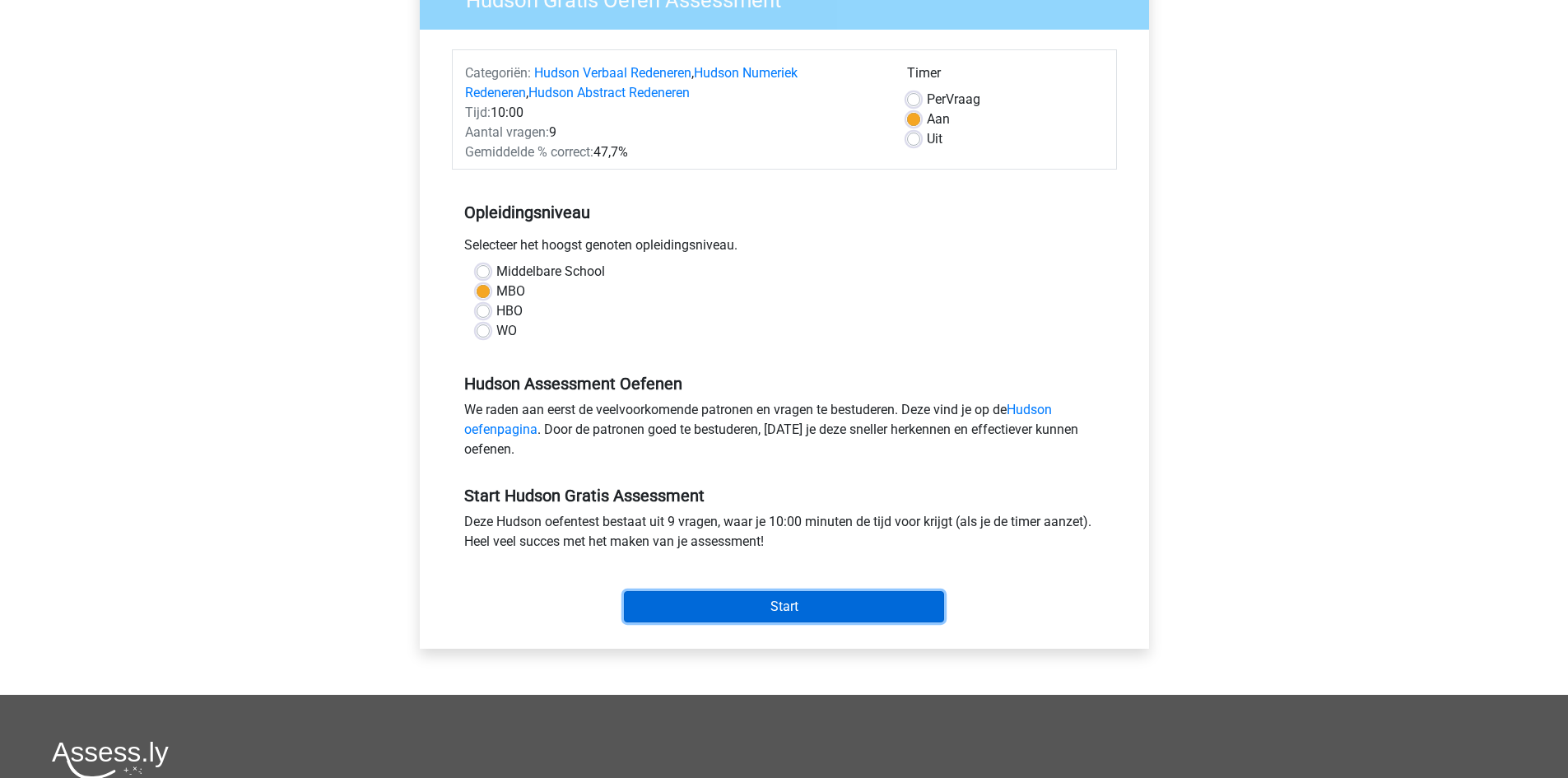
click at [783, 610] on input "Start" at bounding box center [784, 607] width 321 height 32
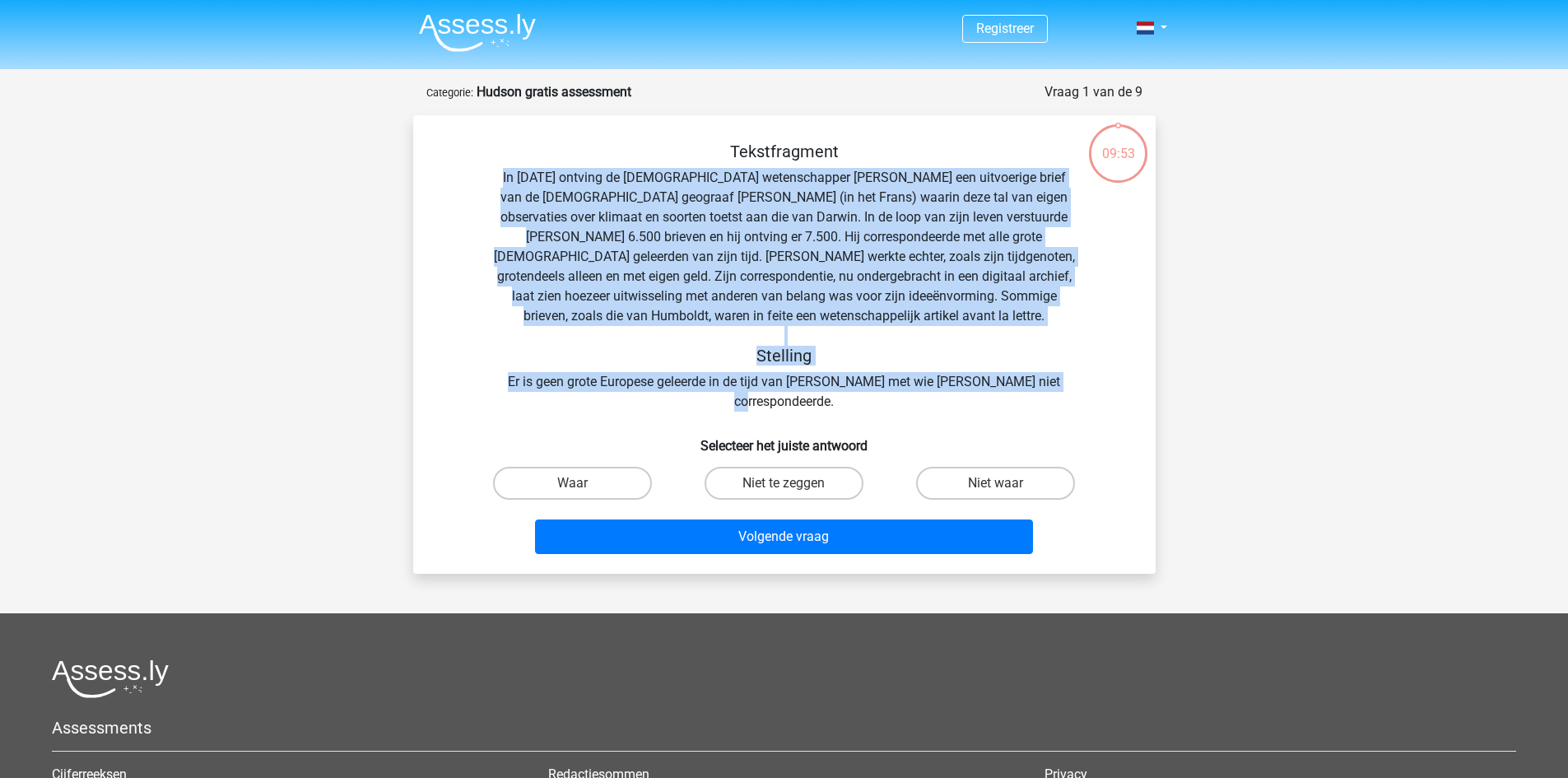
drag, startPoint x: 1062, startPoint y: 384, endPoint x: 492, endPoint y: 166, distance: 610.3
click at [492, 166] on div "Tekstfragment In [DATE] ontving de [DEMOGRAPHIC_DATA] wetenschapper [PERSON_NAM…" at bounding box center [784, 276] width 690 height 270
click at [781, 467] on label "Niet te zeggen" at bounding box center [784, 482] width 159 height 33
click at [784, 483] on input "Niet te zeggen" at bounding box center [789, 489] width 11 height 11
radio input "true"
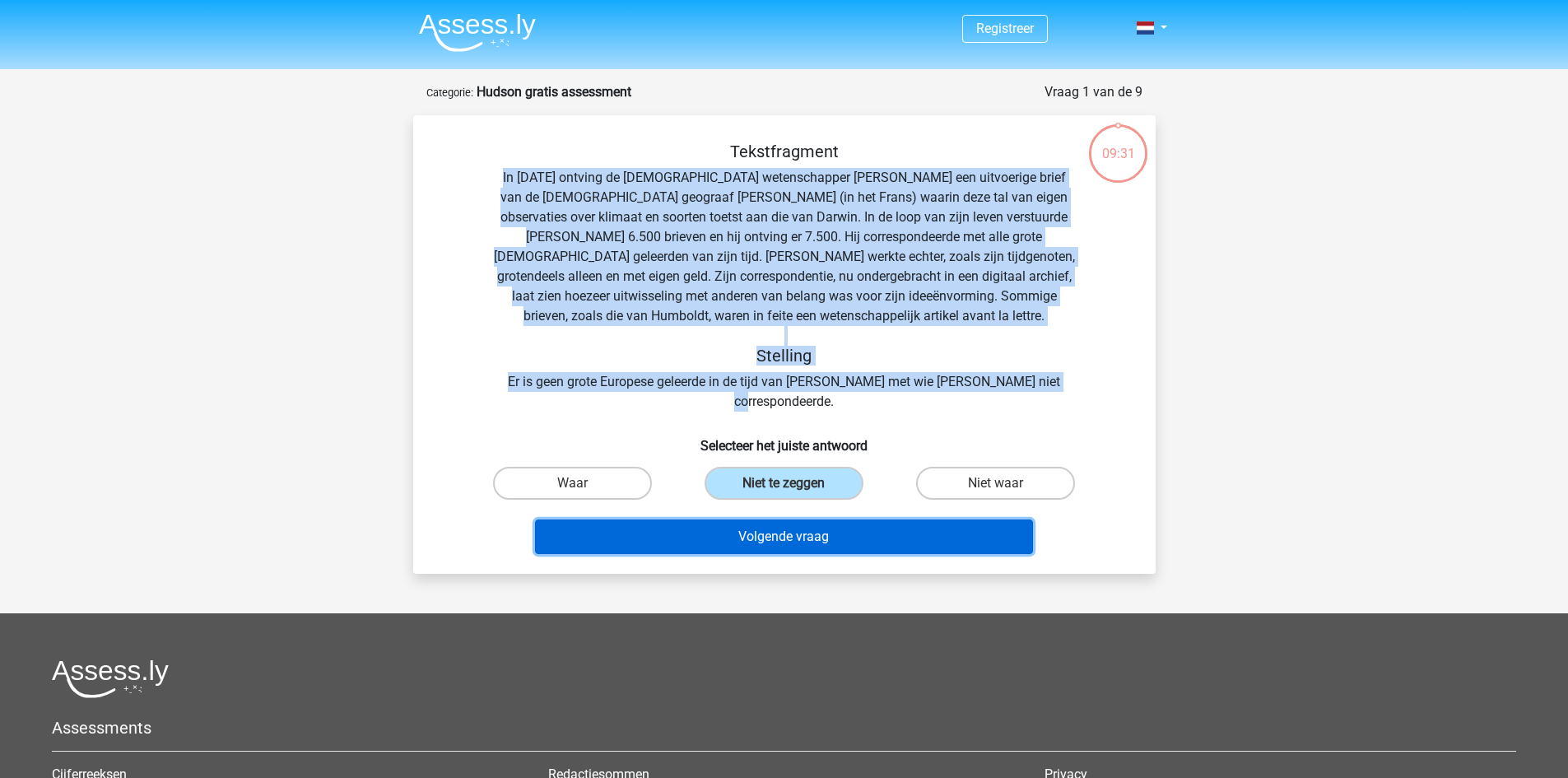
click at [794, 527] on button "Volgende vraag" at bounding box center [784, 536] width 498 height 34
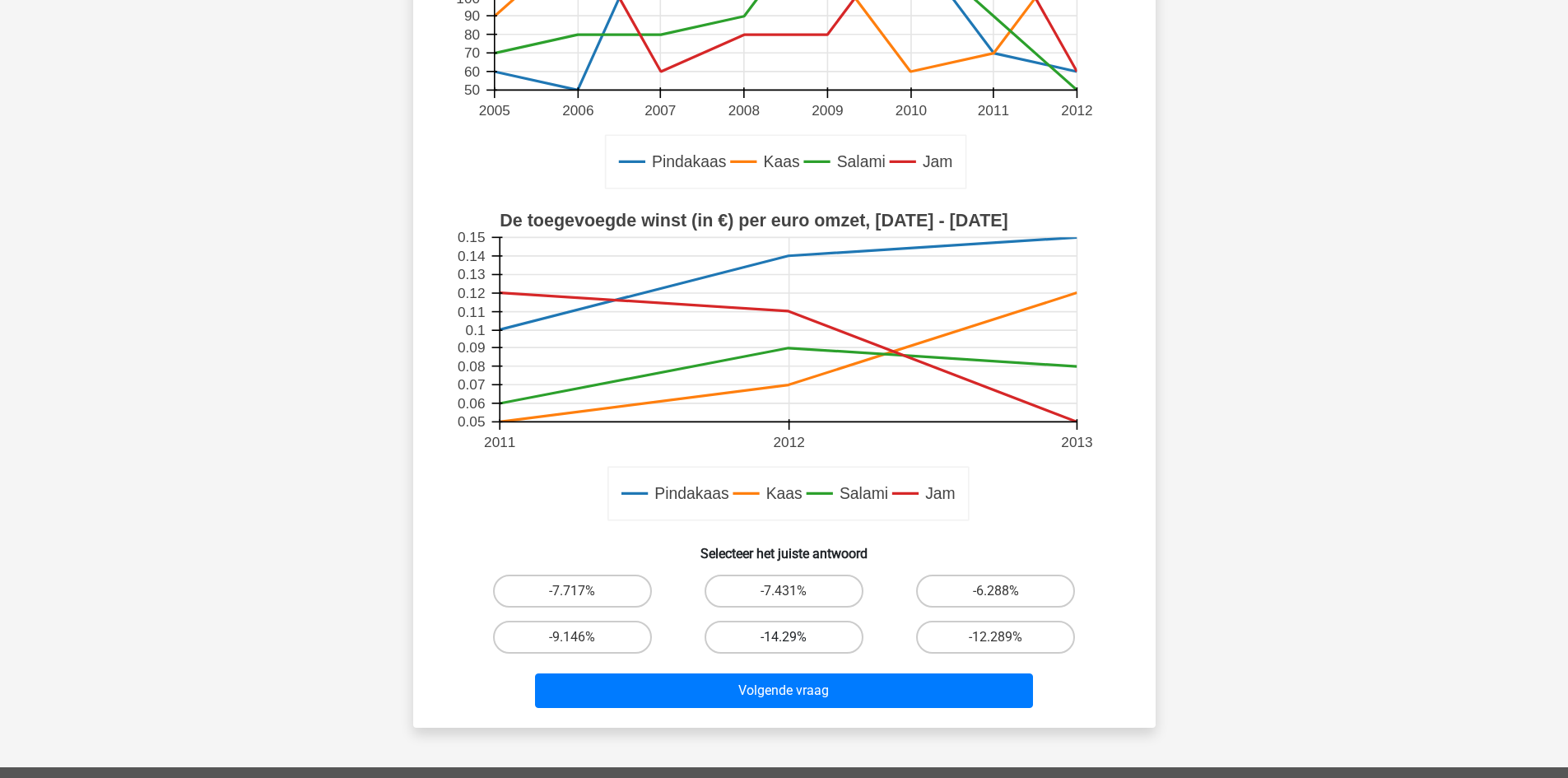
scroll to position [329, 0]
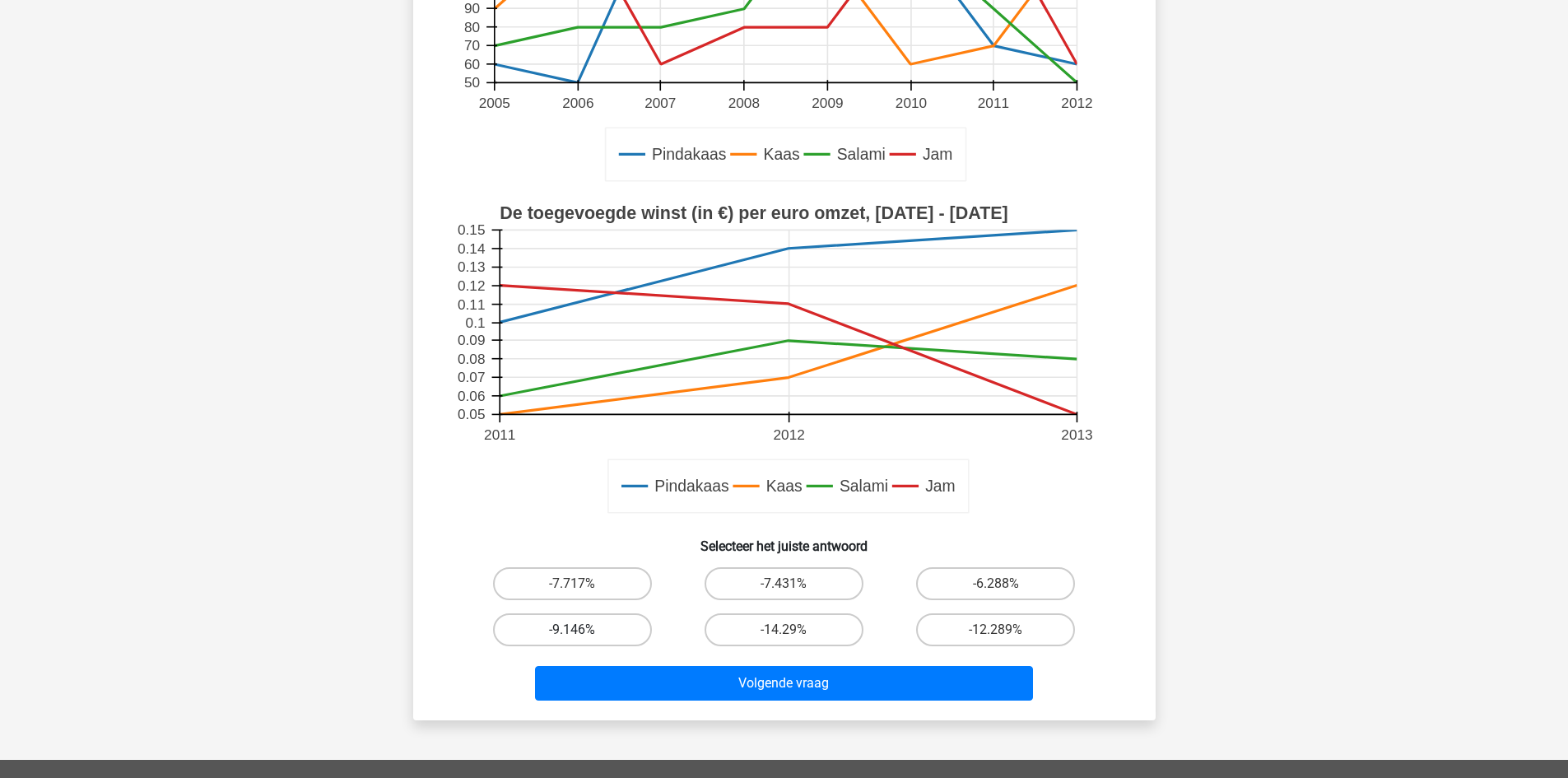
click at [567, 621] on label "-9.146%" at bounding box center [573, 629] width 159 height 33
click at [573, 630] on input "-9.146%" at bounding box center [578, 636] width 11 height 11
radio input "true"
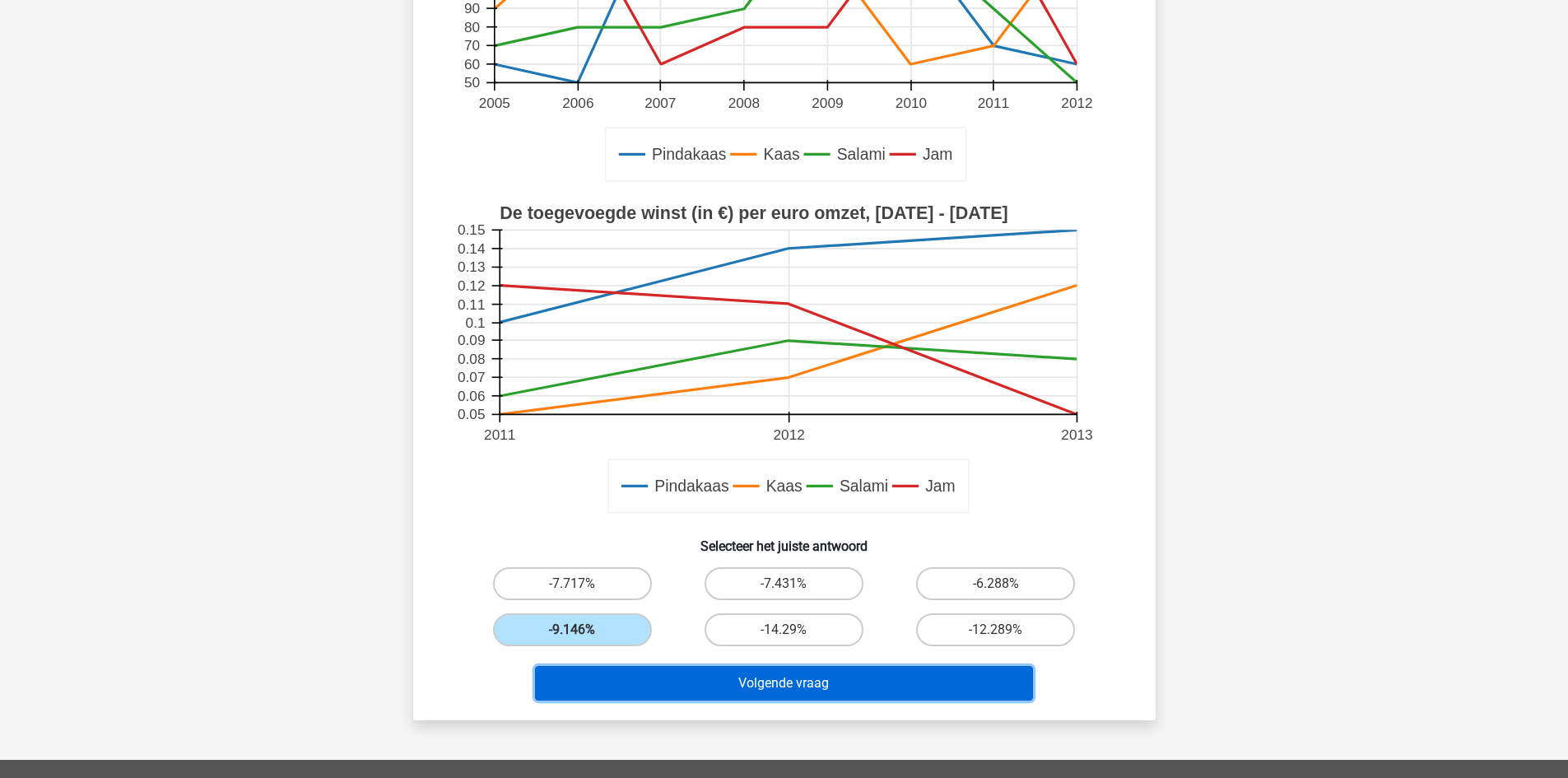
click at [737, 683] on button "Volgende vraag" at bounding box center [784, 683] width 498 height 34
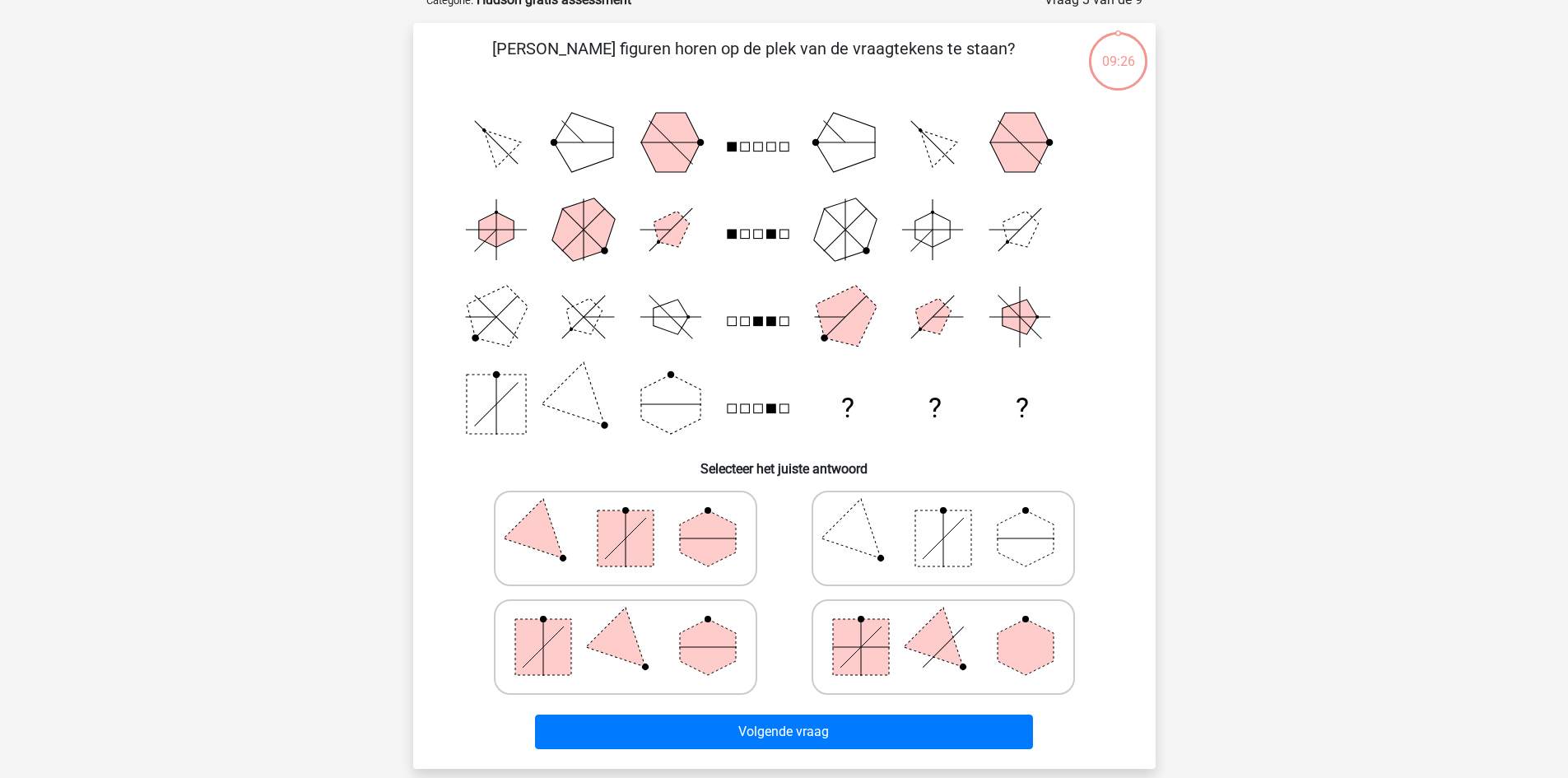
scroll to position [83, 0]
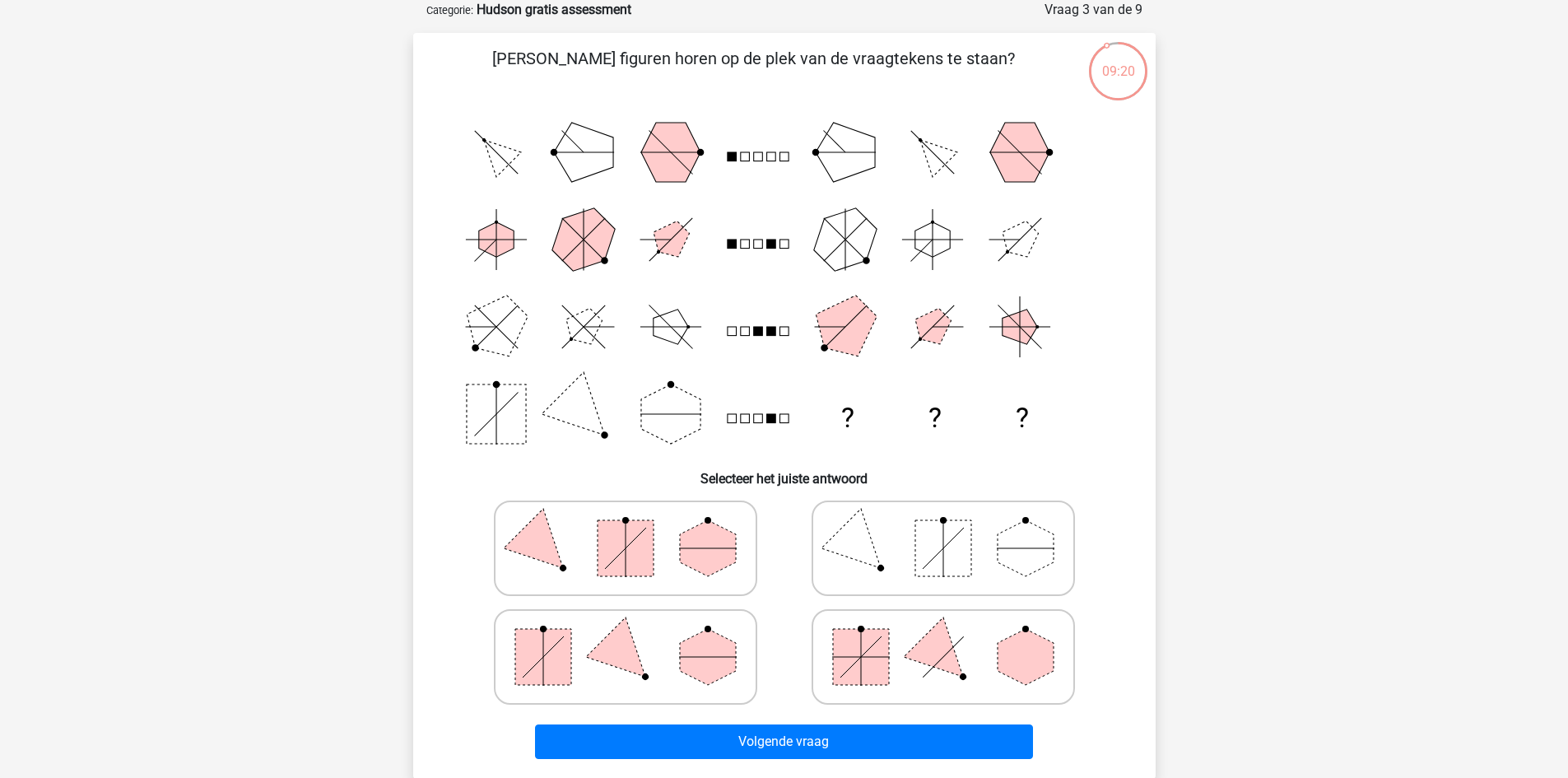
click at [651, 654] on icon at bounding box center [626, 656] width 247 height 83
click at [637, 637] on input "radio" at bounding box center [631, 631] width 11 height 11
radio input "true"
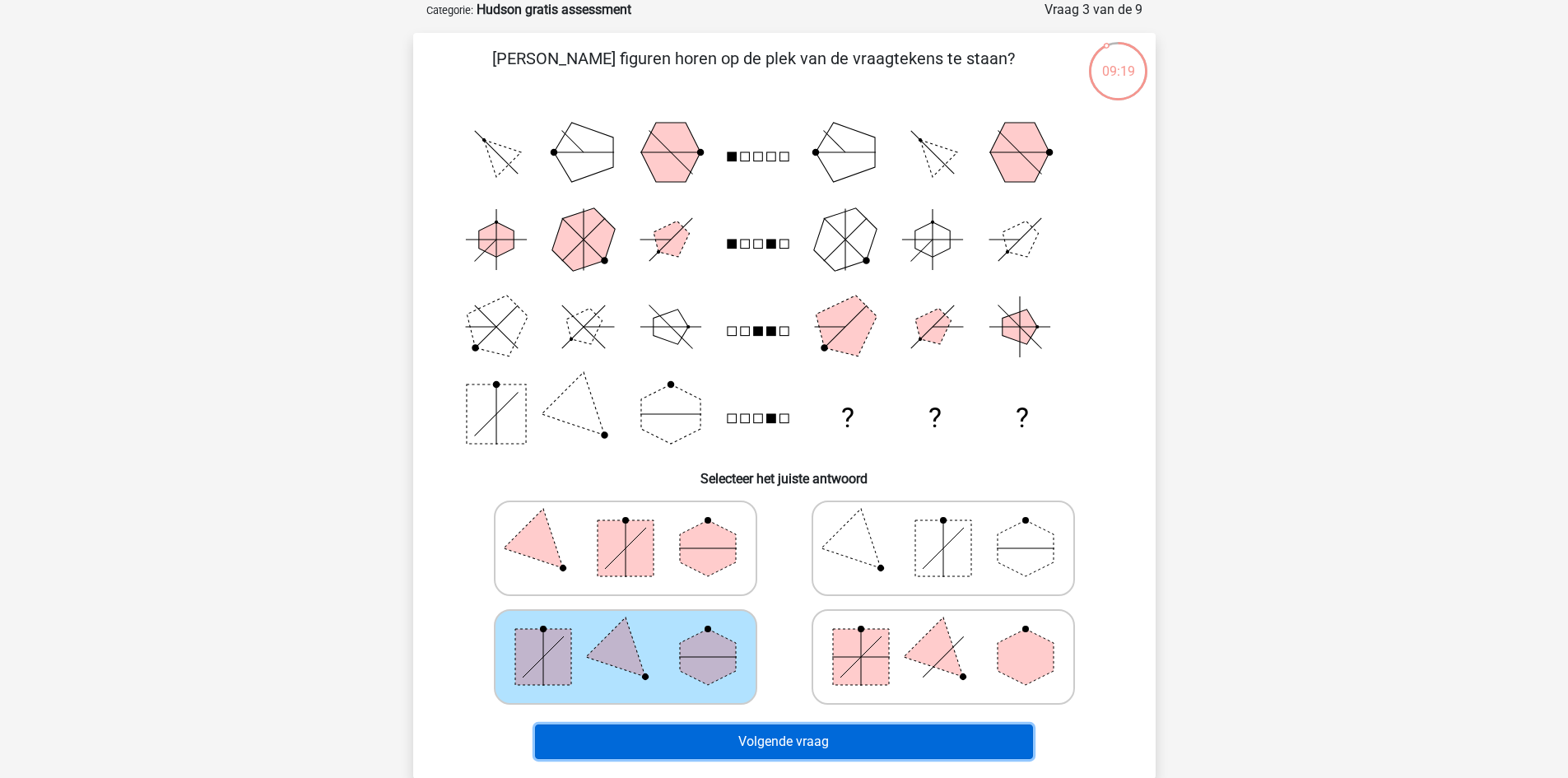
click at [788, 740] on button "Volgende vraag" at bounding box center [784, 741] width 498 height 34
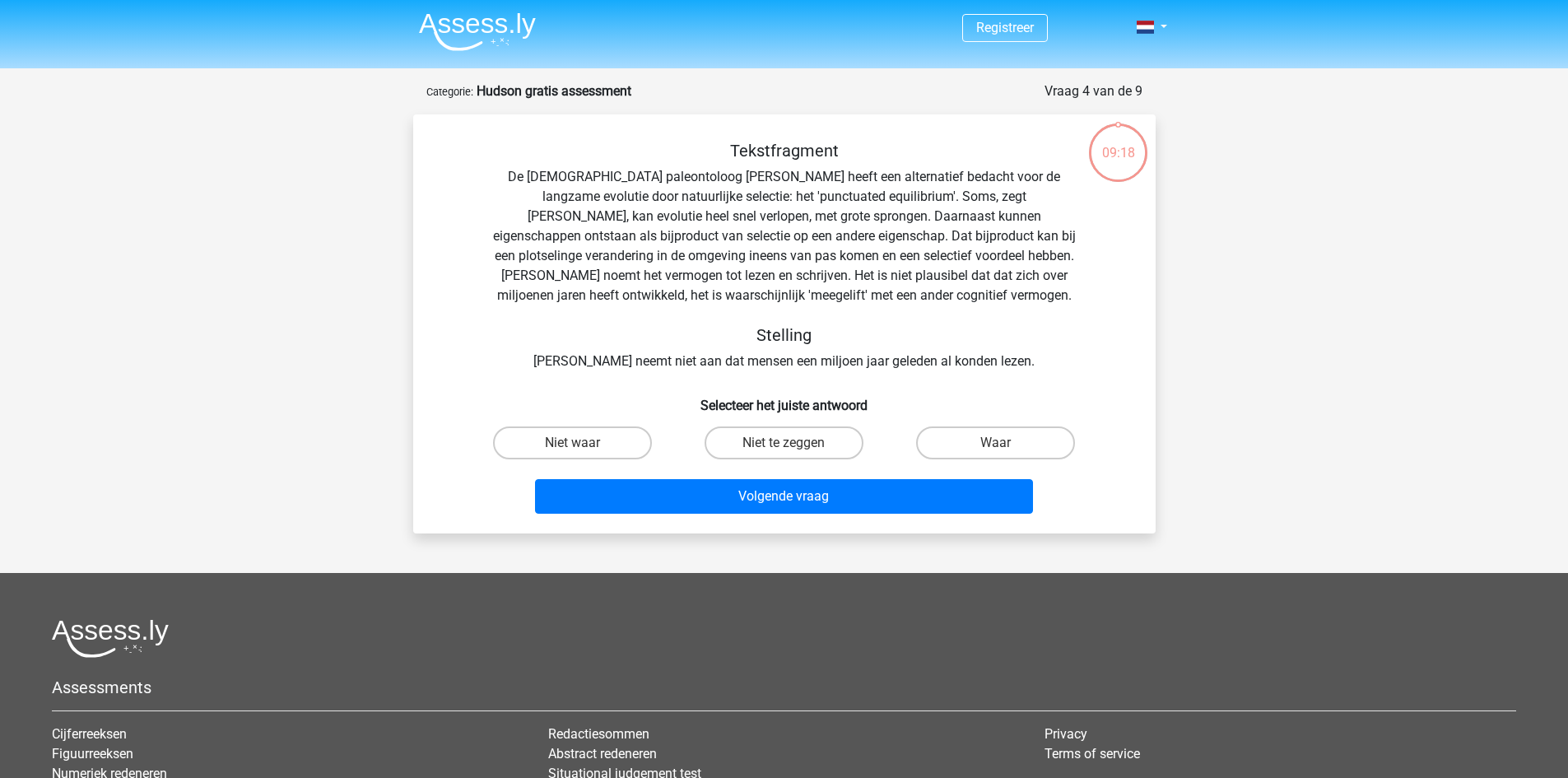
scroll to position [0, 0]
click at [1007, 441] on label "Waar" at bounding box center [995, 443] width 159 height 33
click at [1007, 443] on input "Waar" at bounding box center [1002, 449] width 11 height 11
radio input "true"
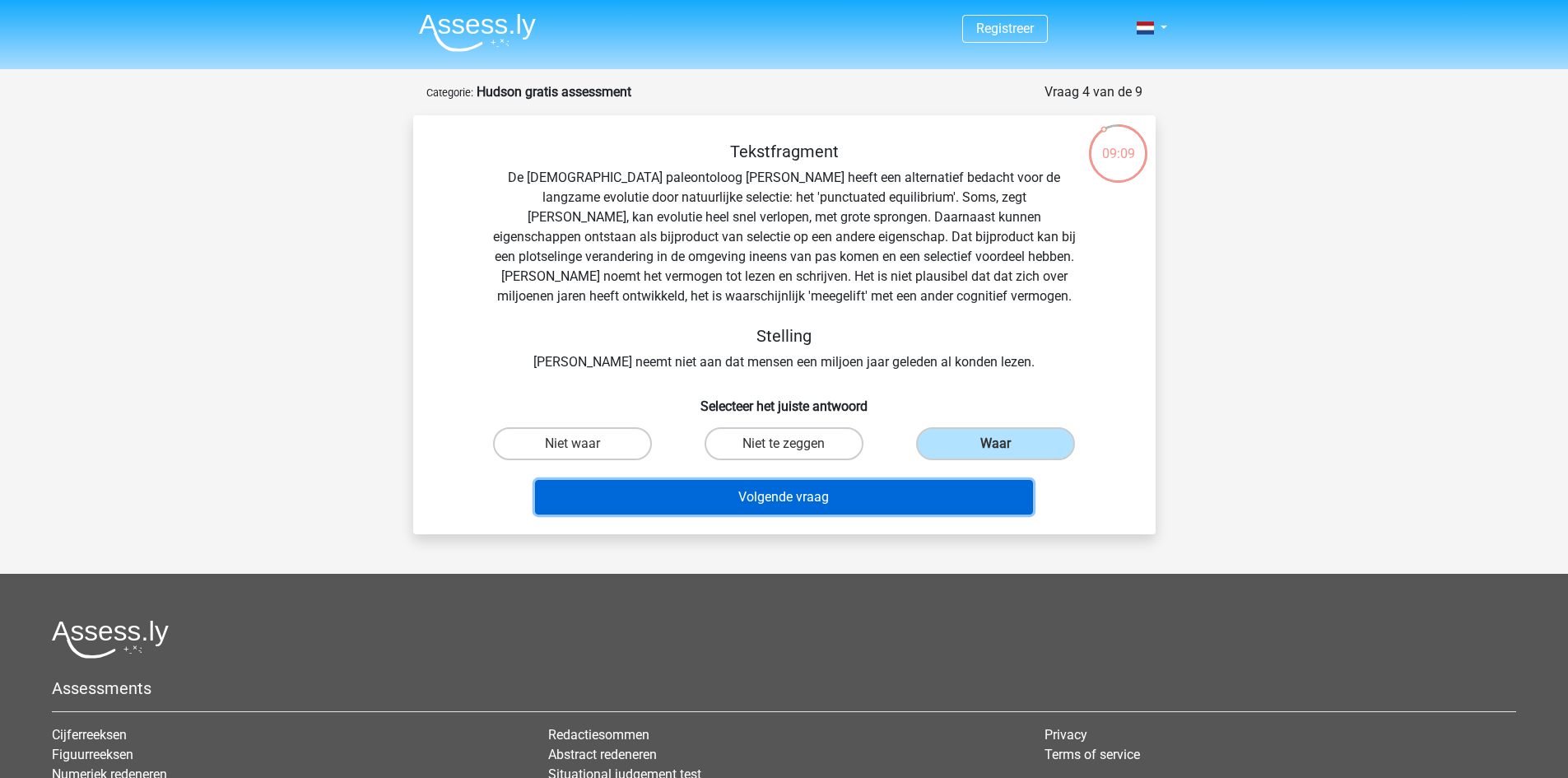
click at [860, 508] on button "Volgende vraag" at bounding box center [784, 496] width 498 height 34
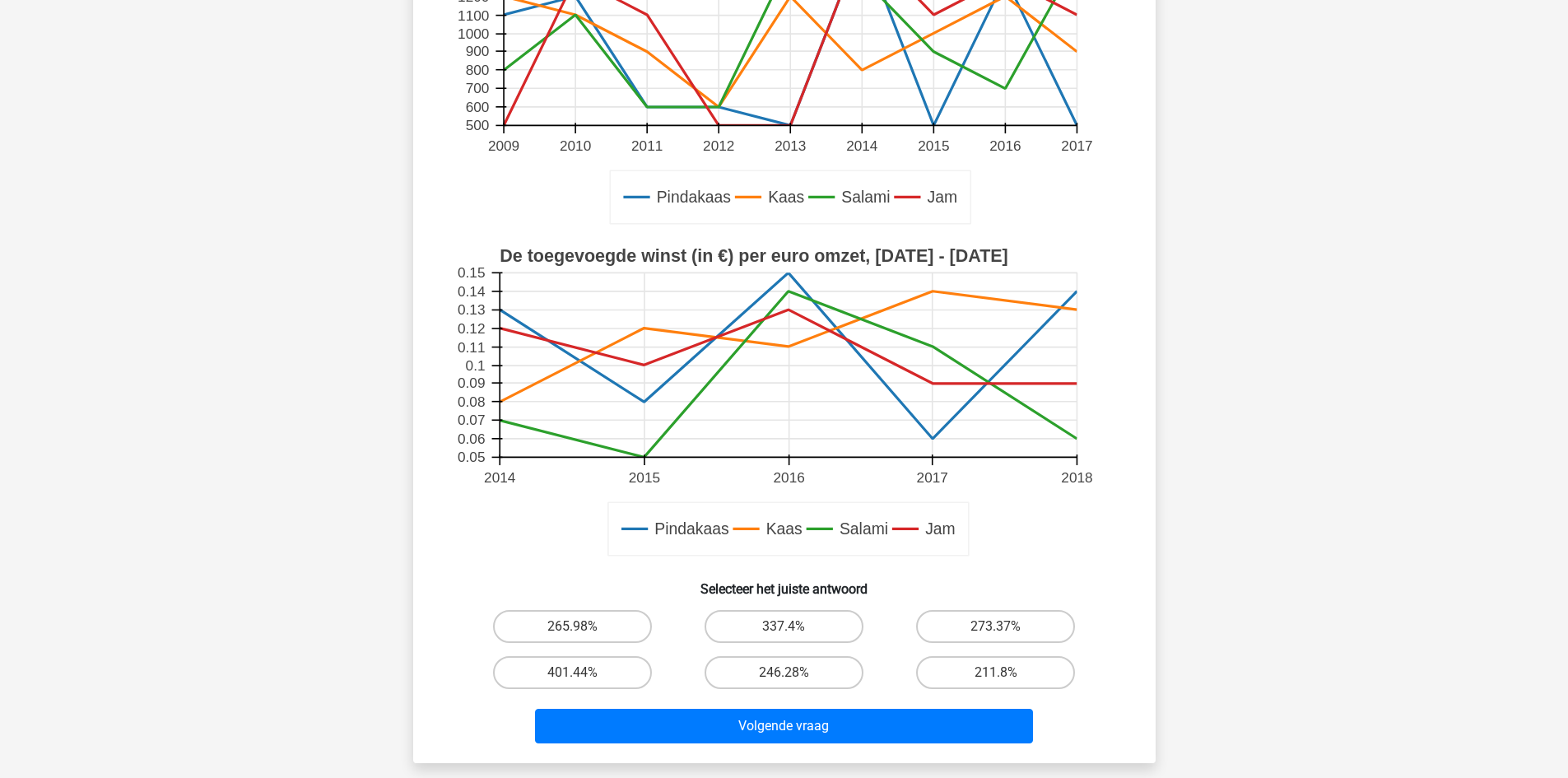
scroll to position [357, 0]
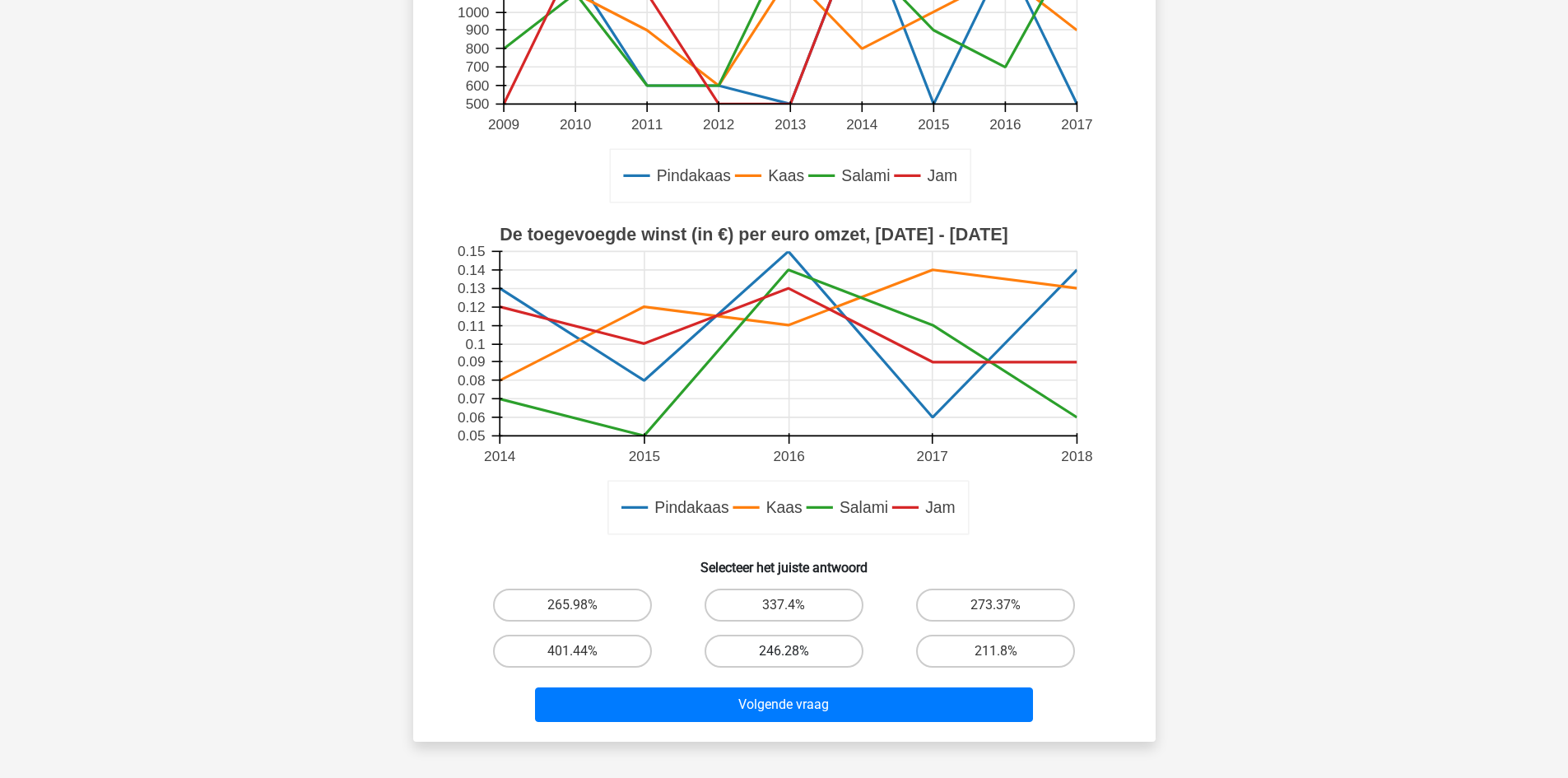
click at [768, 643] on label "246.28%" at bounding box center [784, 651] width 159 height 33
click at [784, 652] on input "246.28%" at bounding box center [789, 657] width 11 height 11
radio input "true"
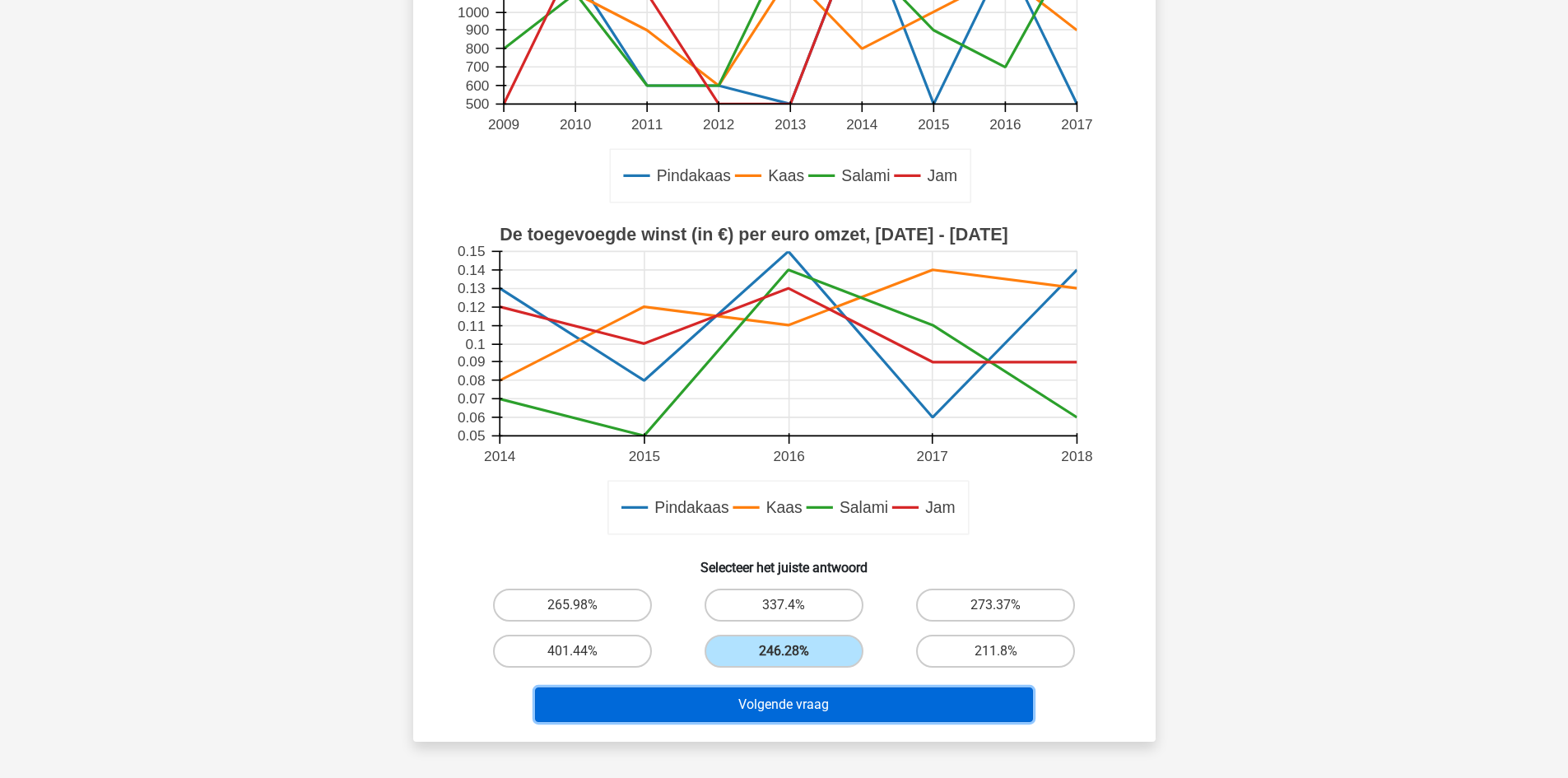
click at [812, 709] on button "Volgende vraag" at bounding box center [784, 705] width 498 height 34
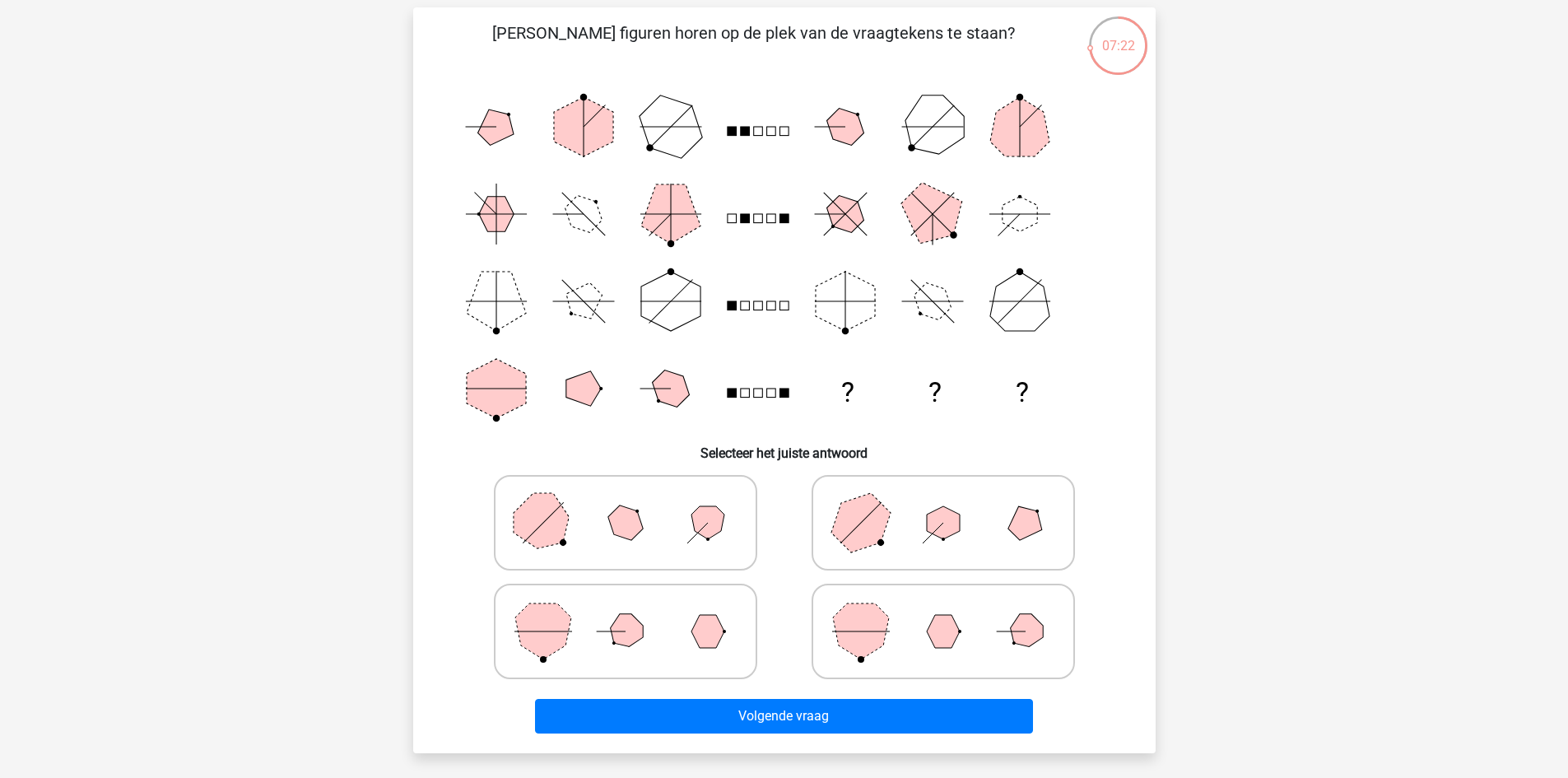
scroll to position [110, 0]
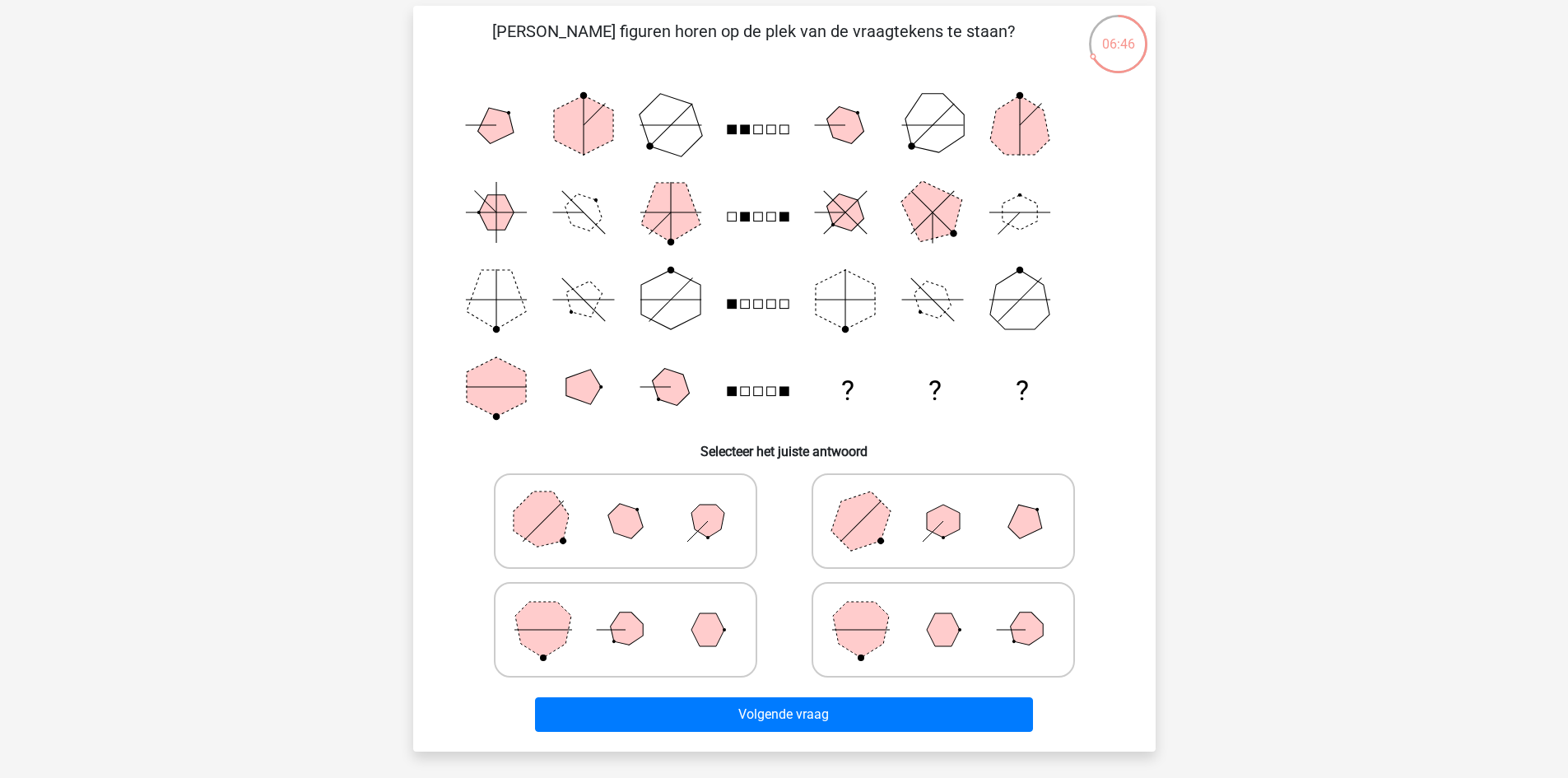
click at [705, 630] on polygon at bounding box center [707, 629] width 33 height 33
click at [637, 609] on input "radio" at bounding box center [631, 604] width 11 height 11
radio input "true"
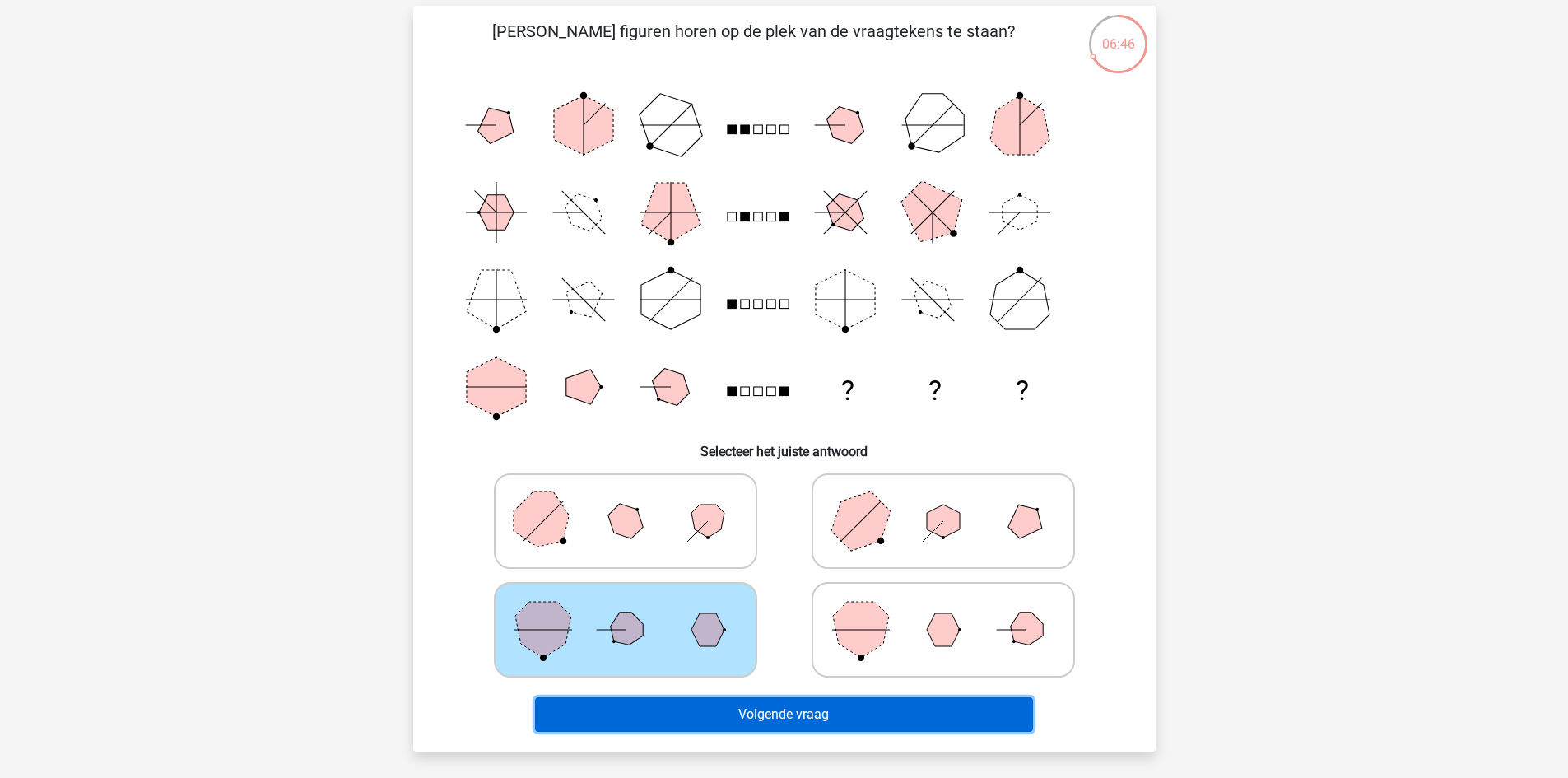
click at [809, 705] on button "Volgende vraag" at bounding box center [784, 714] width 498 height 34
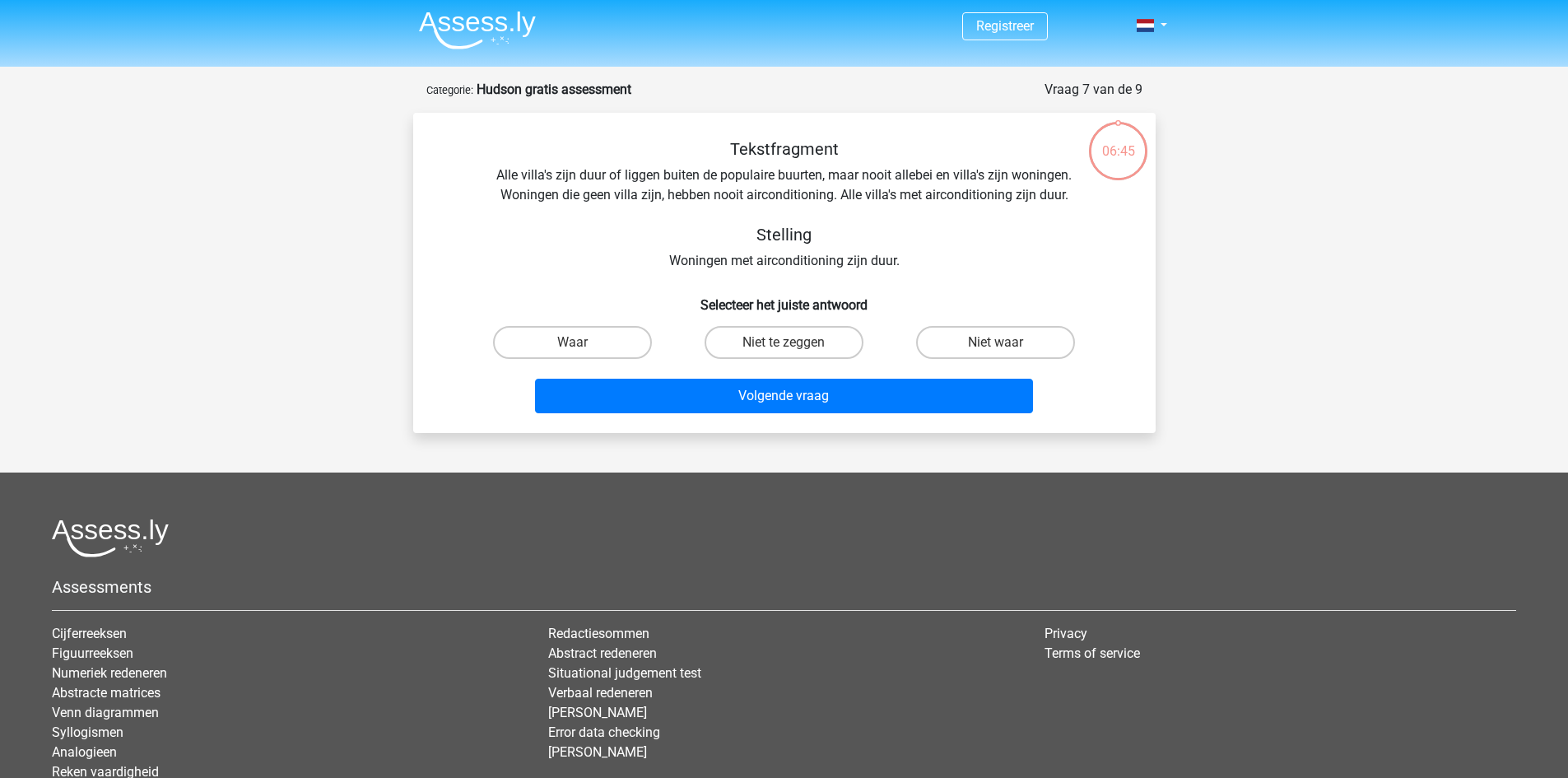
scroll to position [0, 0]
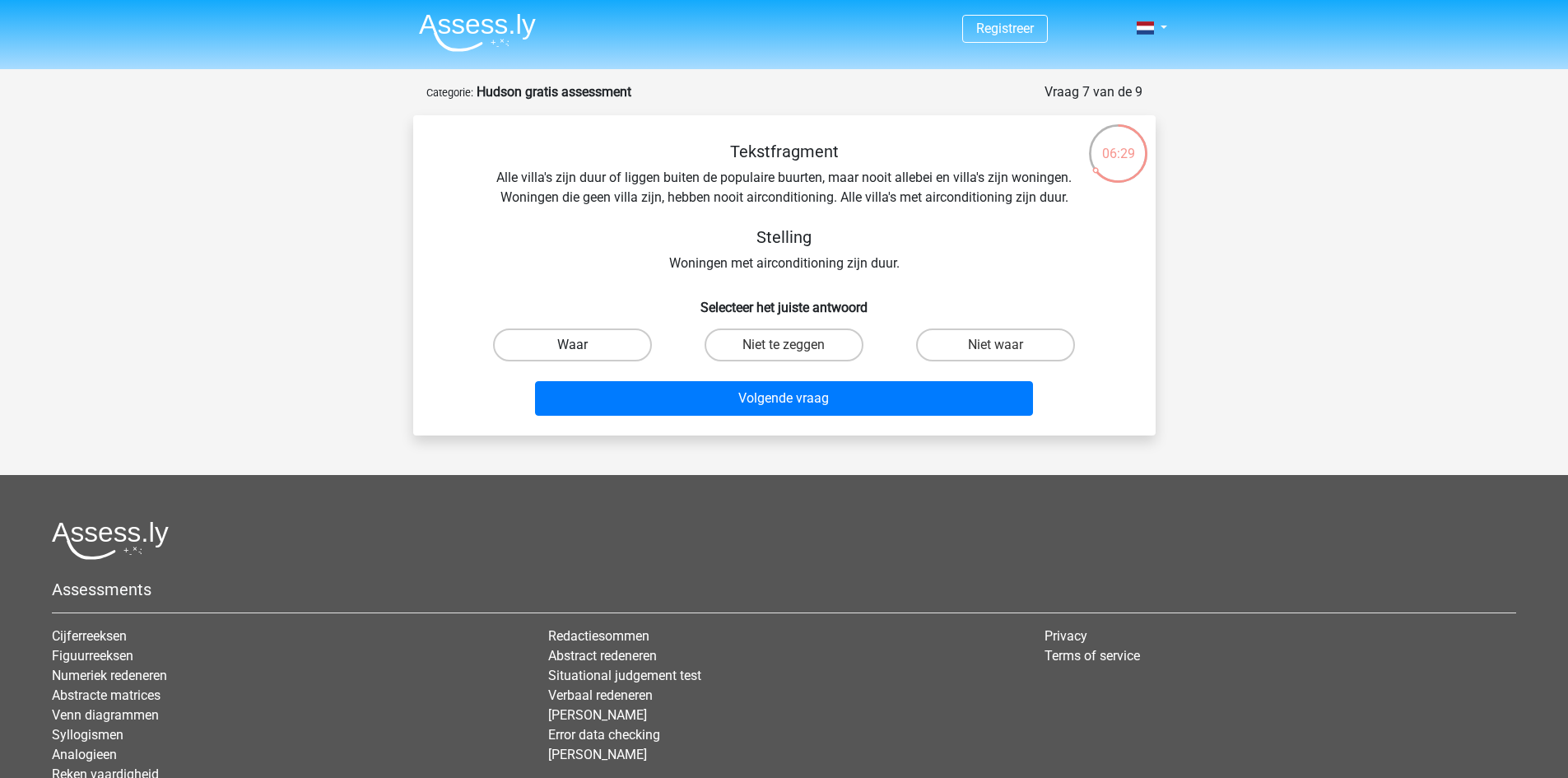
click at [603, 353] on label "Waar" at bounding box center [573, 344] width 159 height 33
click at [583, 353] on input "Waar" at bounding box center [578, 350] width 11 height 11
radio input "true"
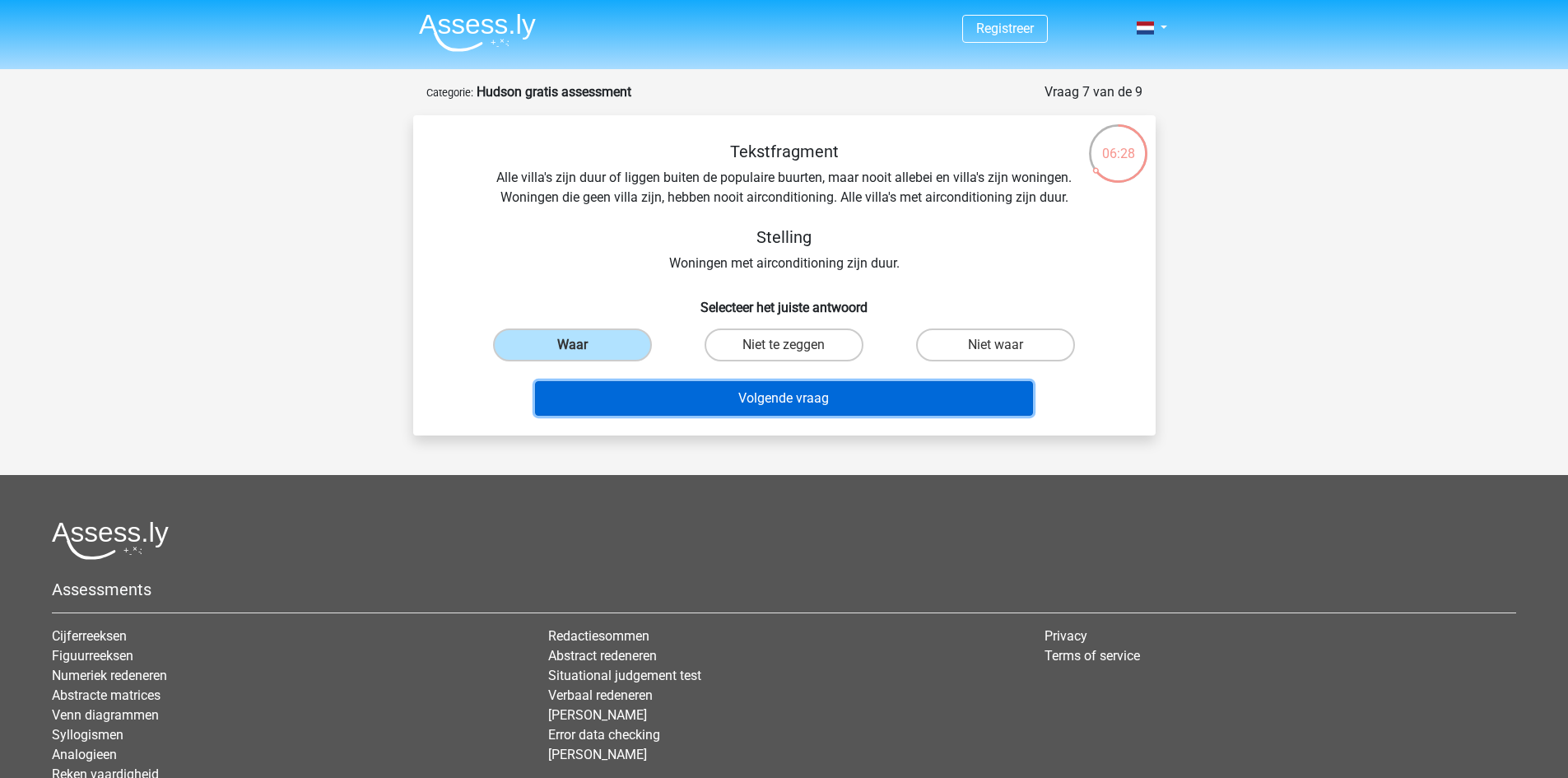
click at [743, 398] on button "Volgende vraag" at bounding box center [784, 398] width 498 height 34
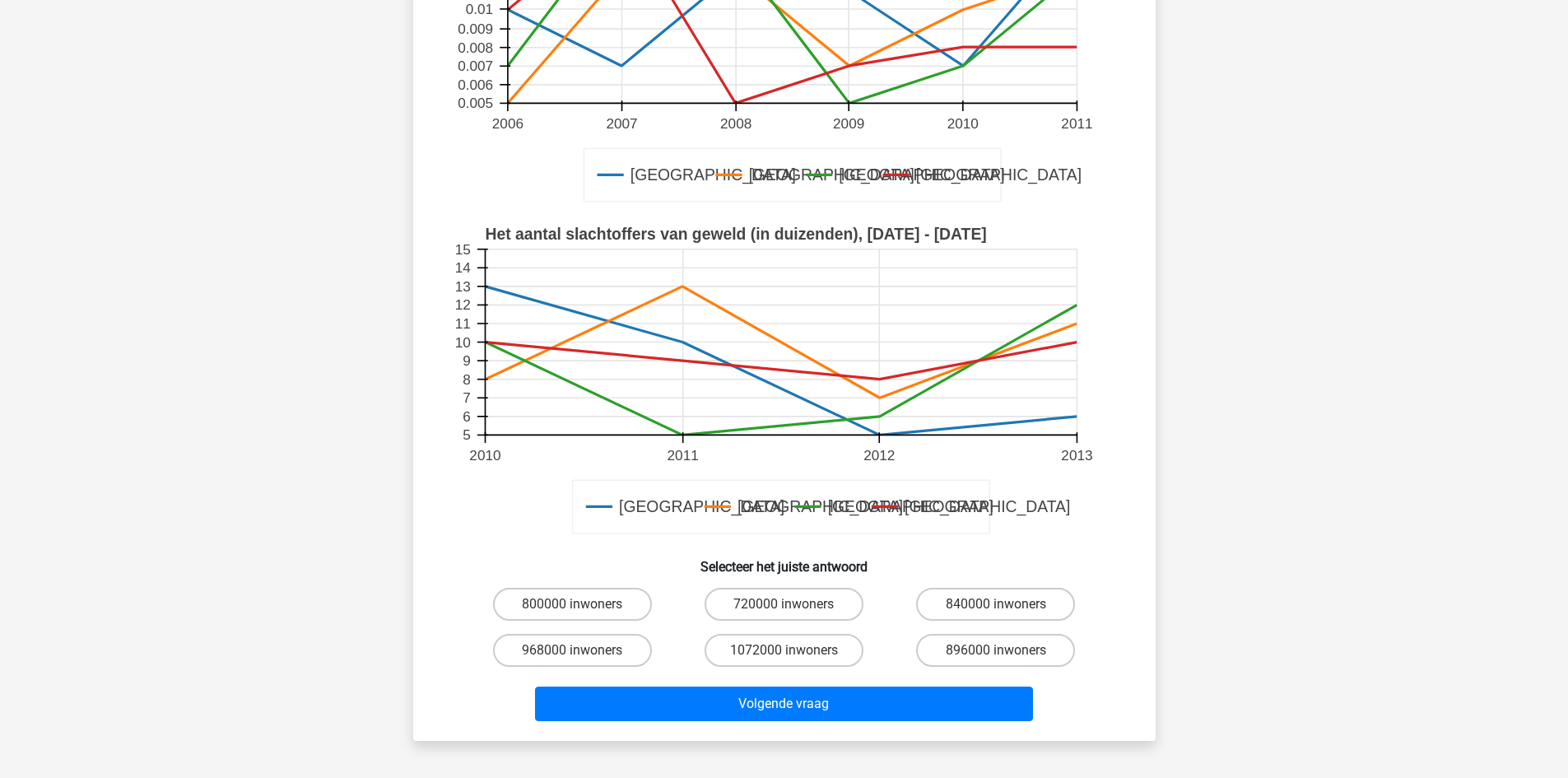
scroll to position [329, 0]
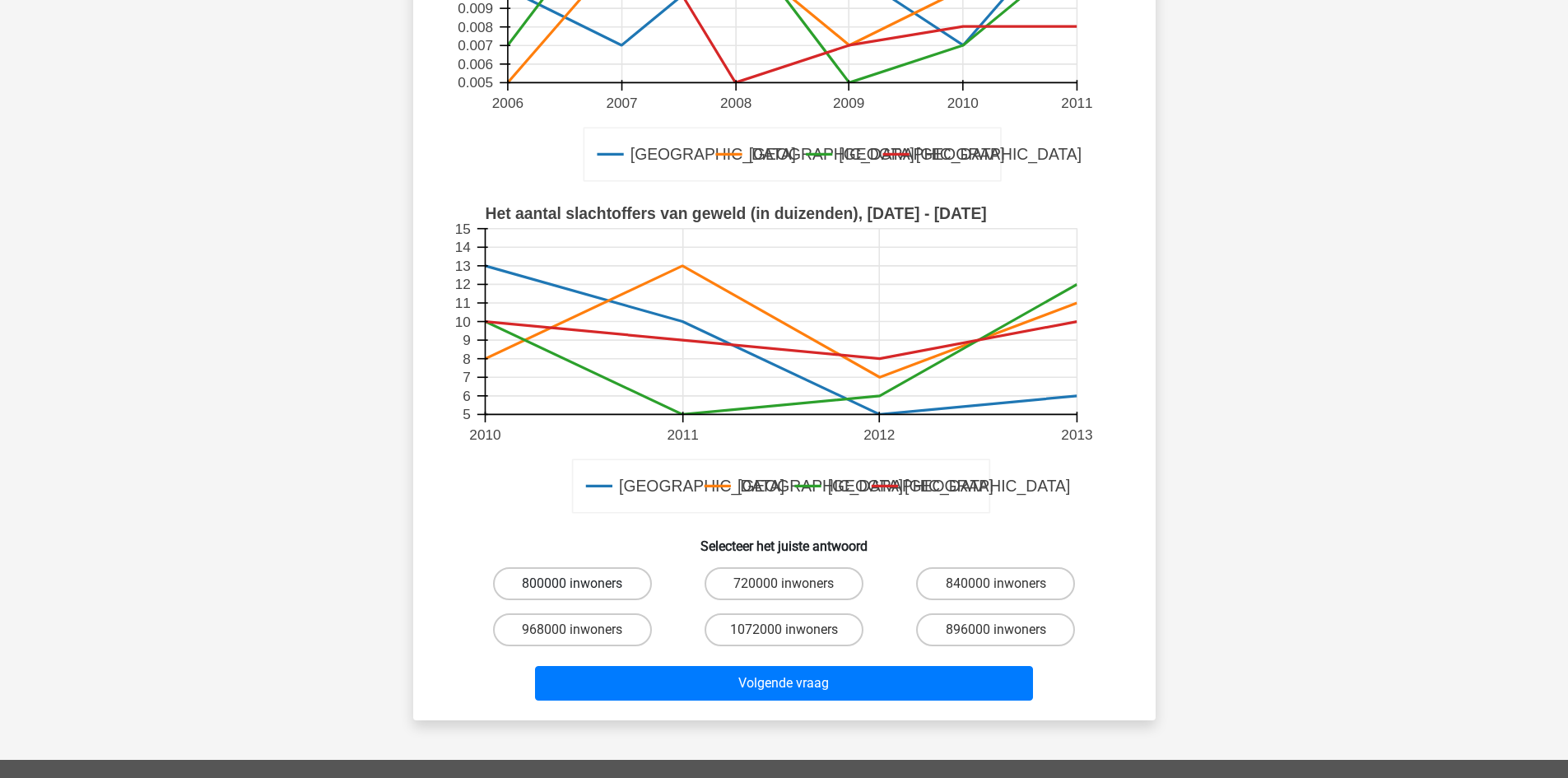
click at [600, 581] on label "800000 inwoners" at bounding box center [573, 583] width 159 height 33
click at [583, 584] on input "800000 inwoners" at bounding box center [578, 589] width 11 height 11
radio input "true"
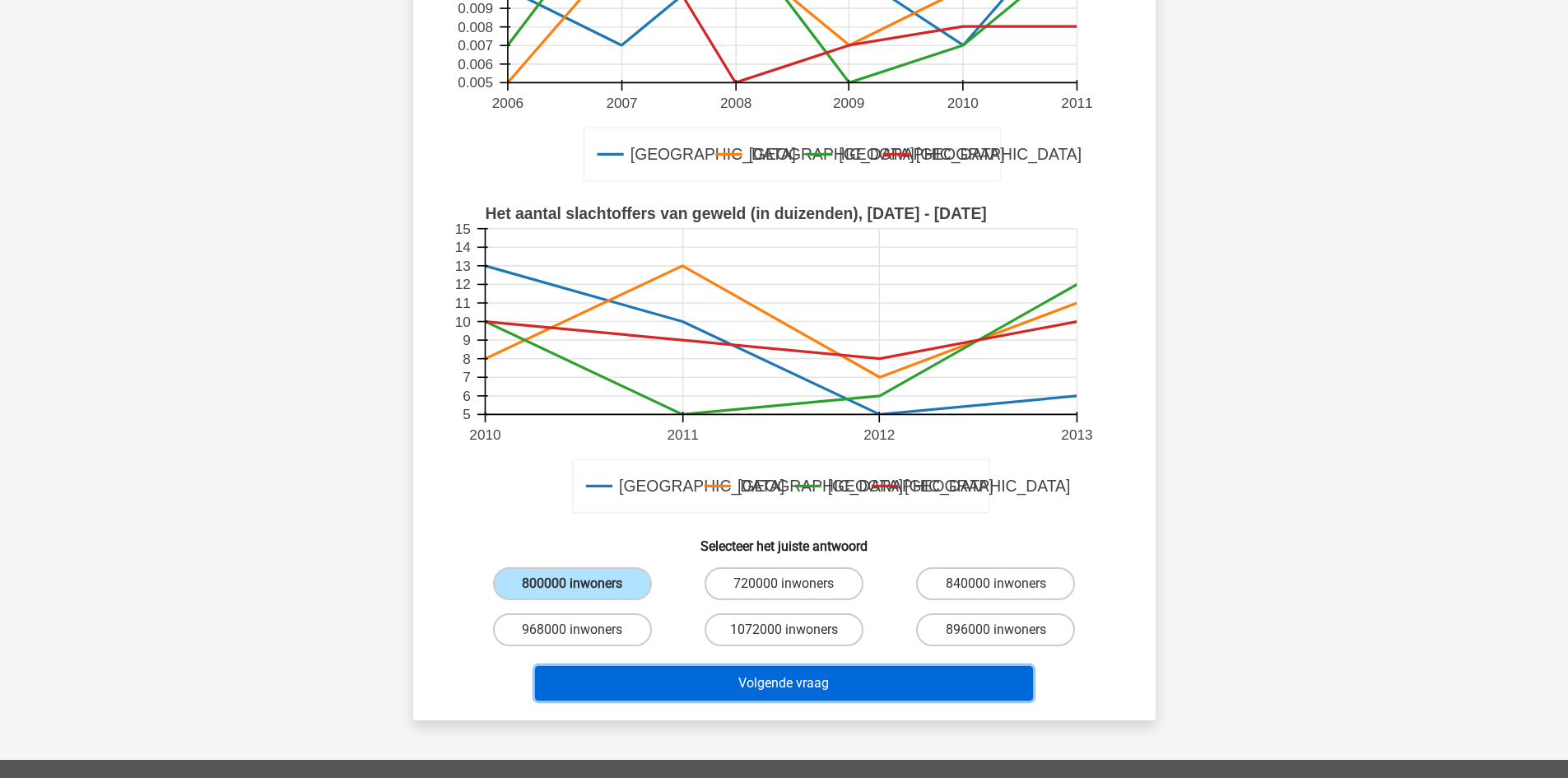
click at [789, 688] on button "Volgende vraag" at bounding box center [784, 683] width 498 height 34
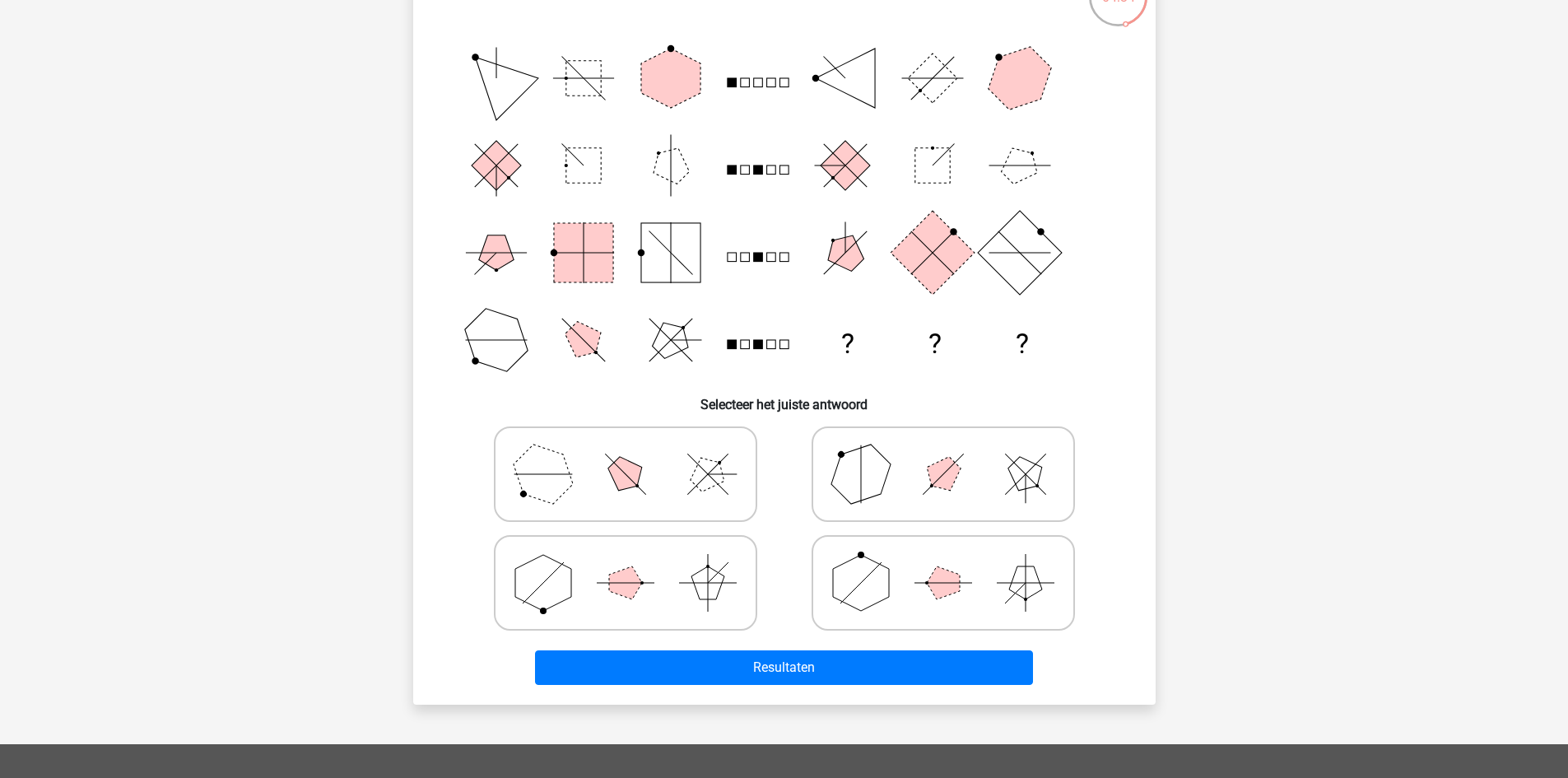
scroll to position [165, 0]
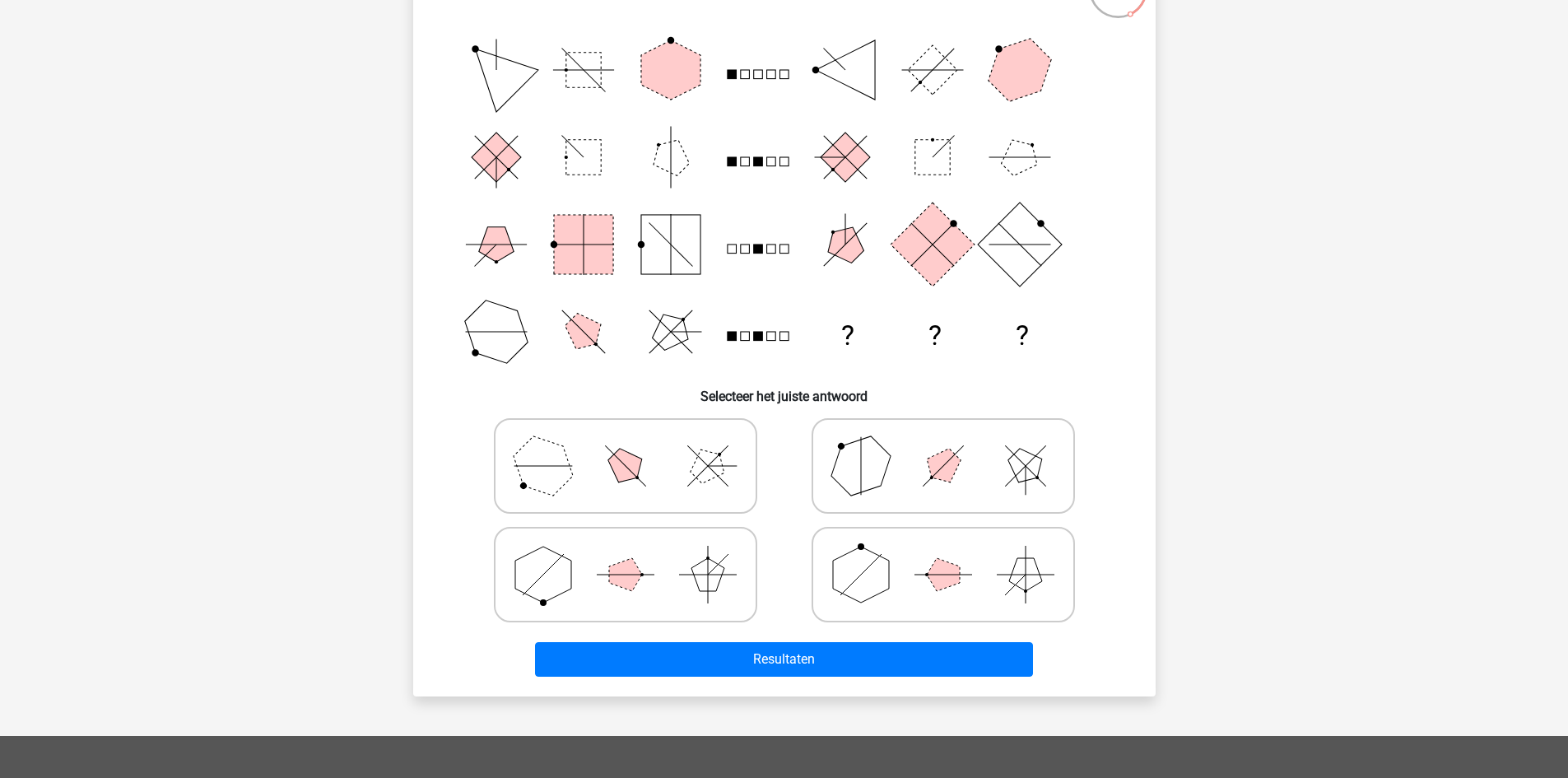
click at [573, 551] on icon at bounding box center [626, 574] width 247 height 83
click at [626, 551] on input "radio" at bounding box center [631, 549] width 11 height 11
radio input "true"
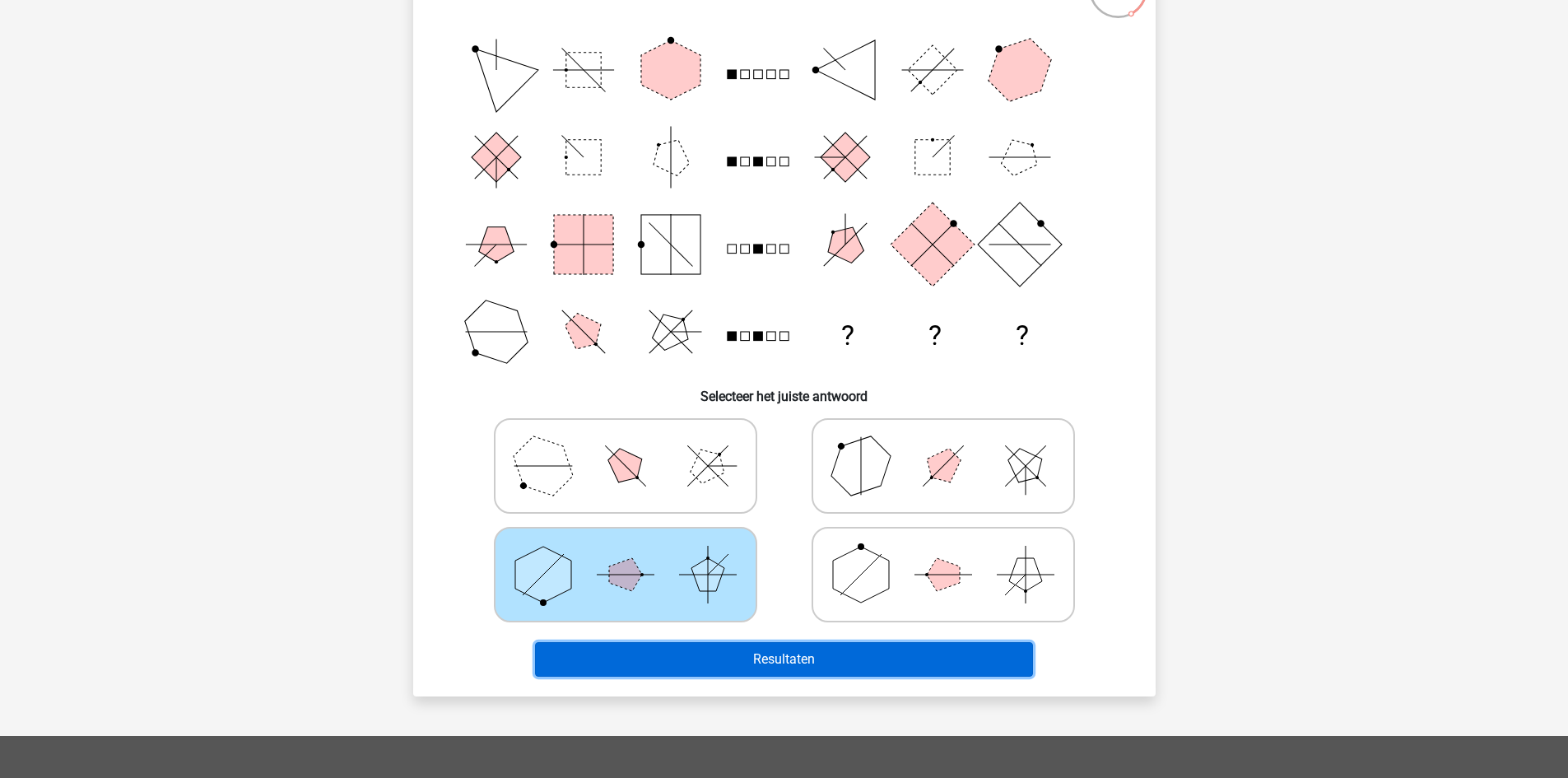
click at [731, 650] on button "Resultaten" at bounding box center [784, 659] width 498 height 34
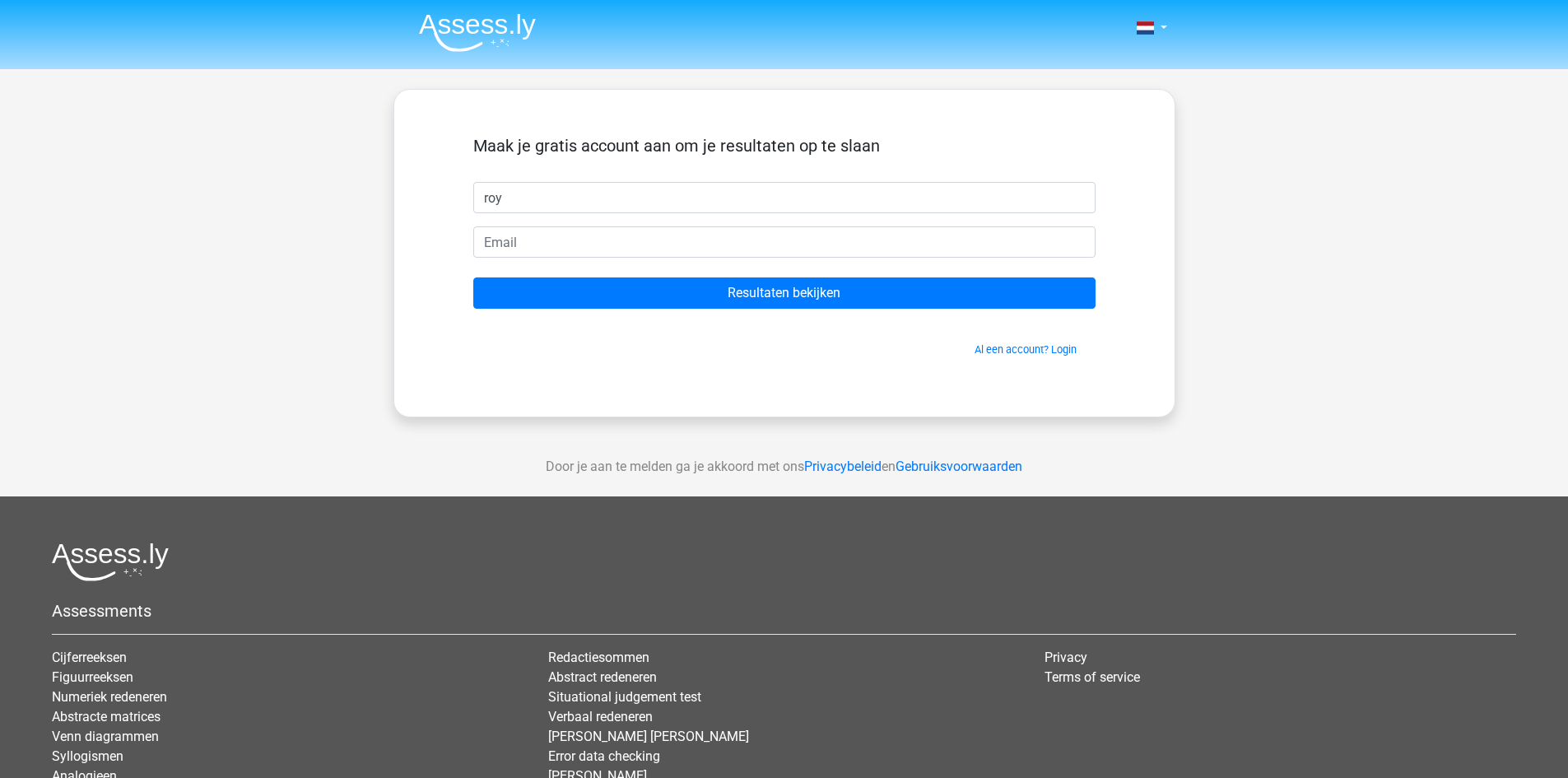
type input "roy"
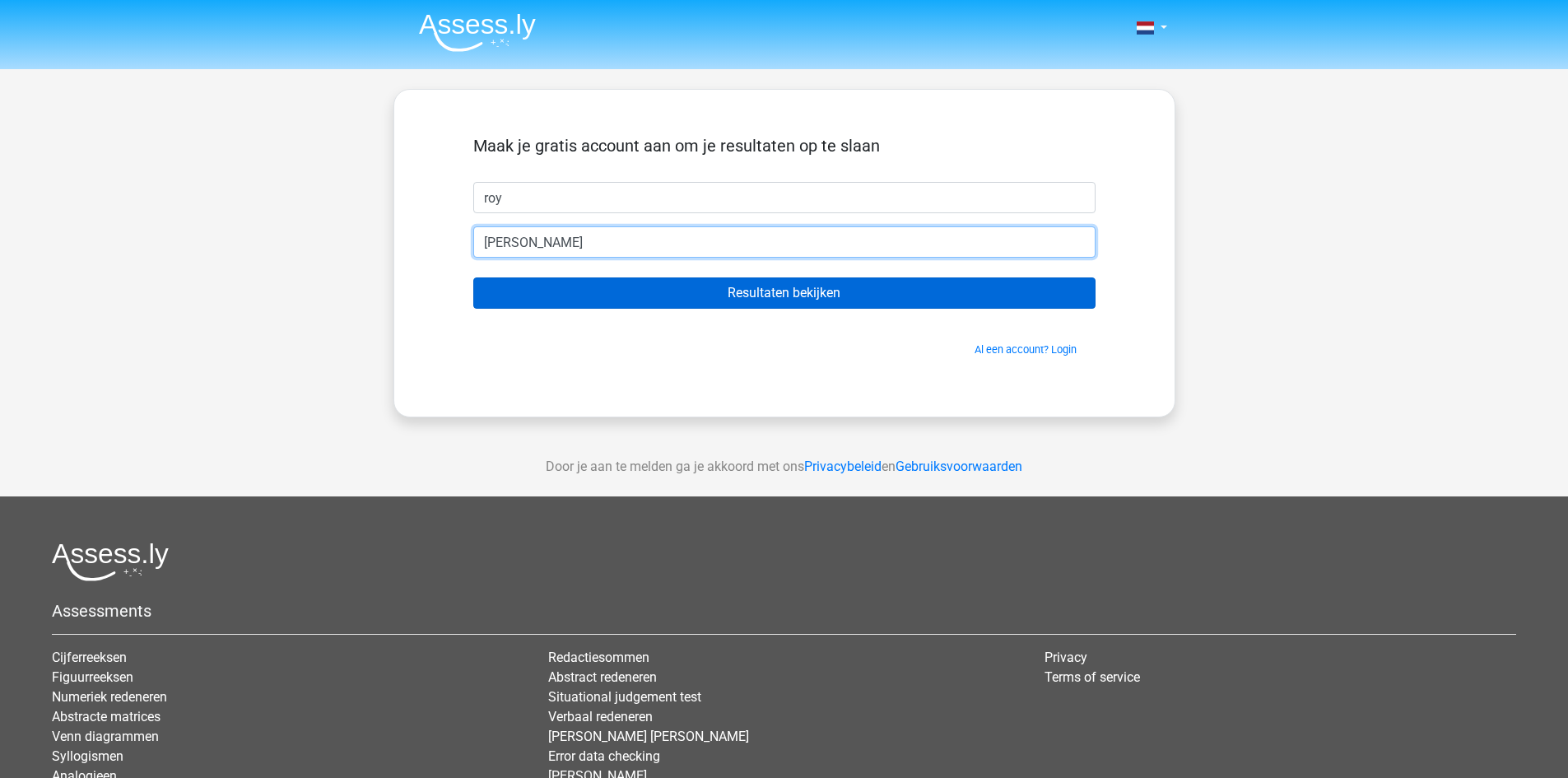
type input "[PERSON_NAME][EMAIL_ADDRESS][PERSON_NAME][DOMAIN_NAME]"
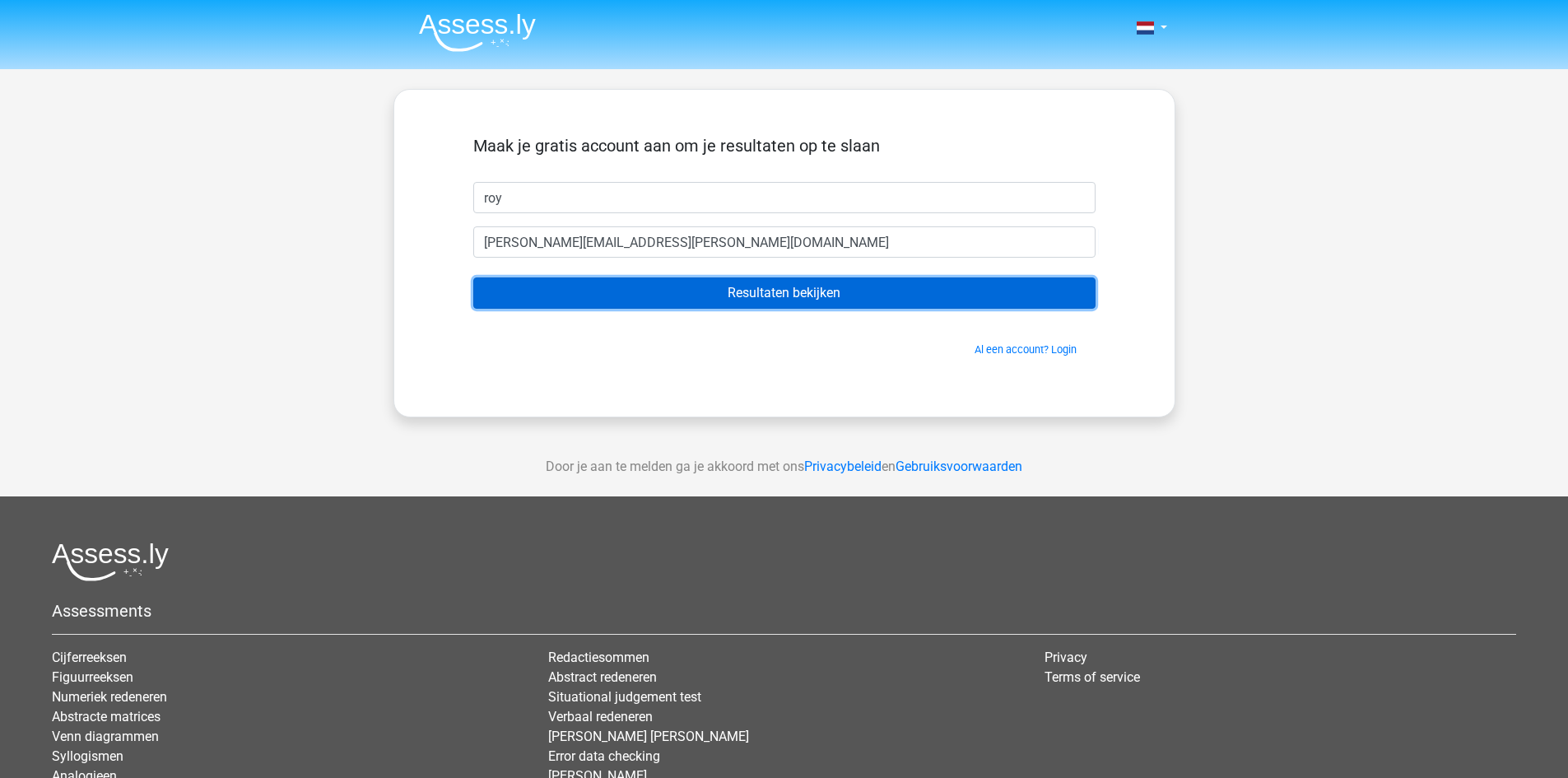
click at [755, 301] on input "Resultaten bekijken" at bounding box center [784, 293] width 623 height 32
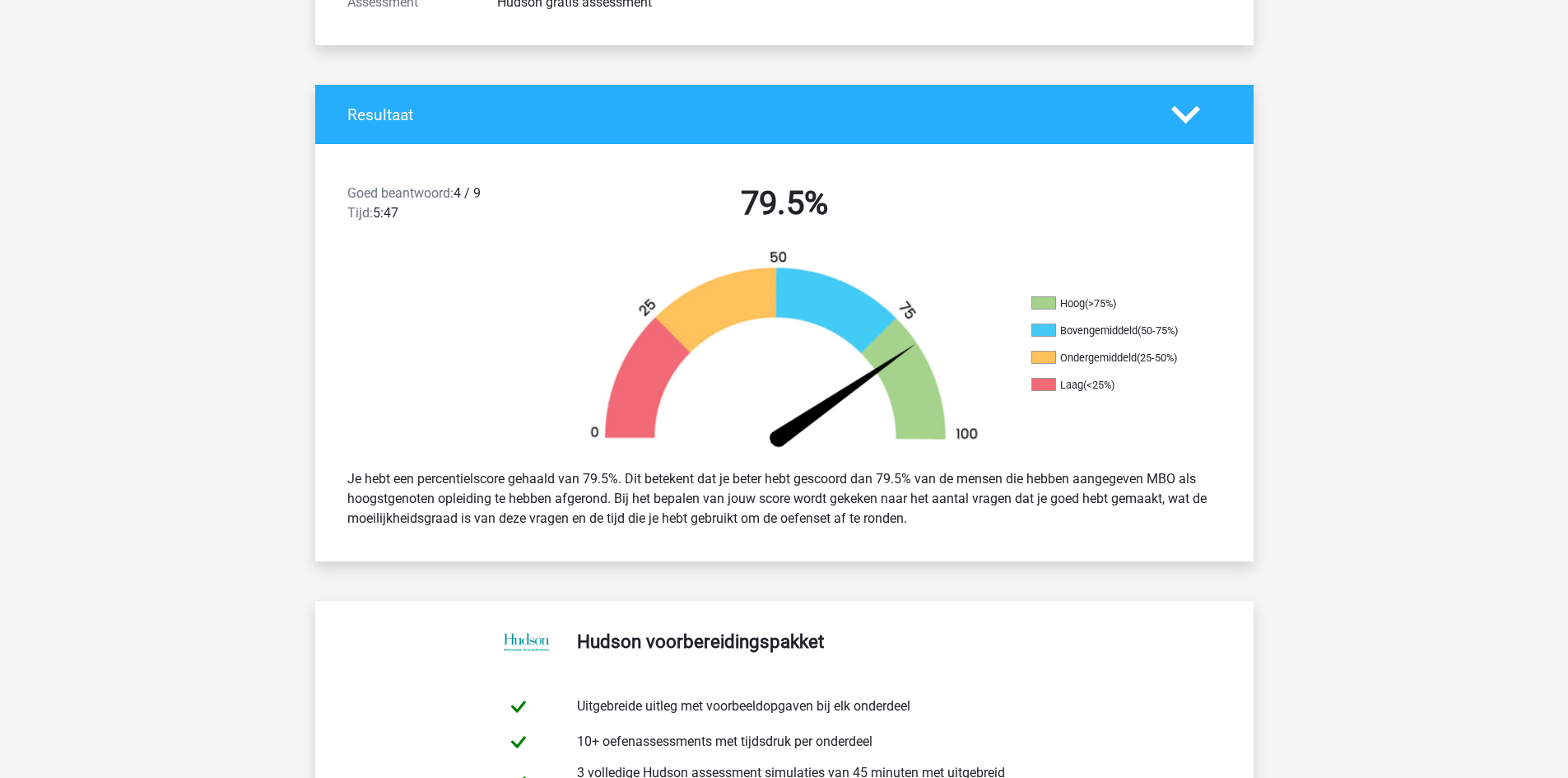
scroll to position [439, 0]
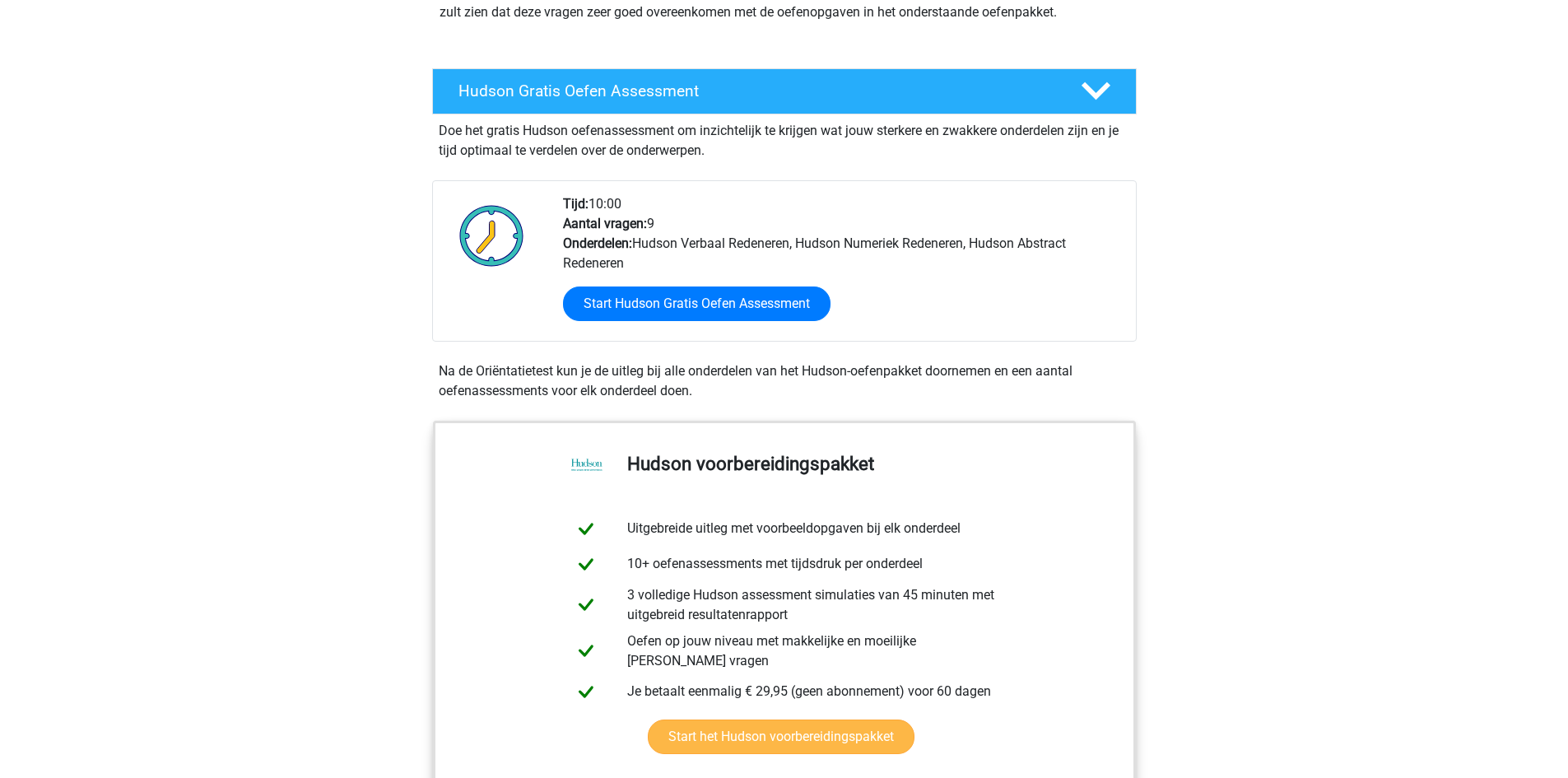
scroll to position [247, 0]
